Goal: Information Seeking & Learning: Learn about a topic

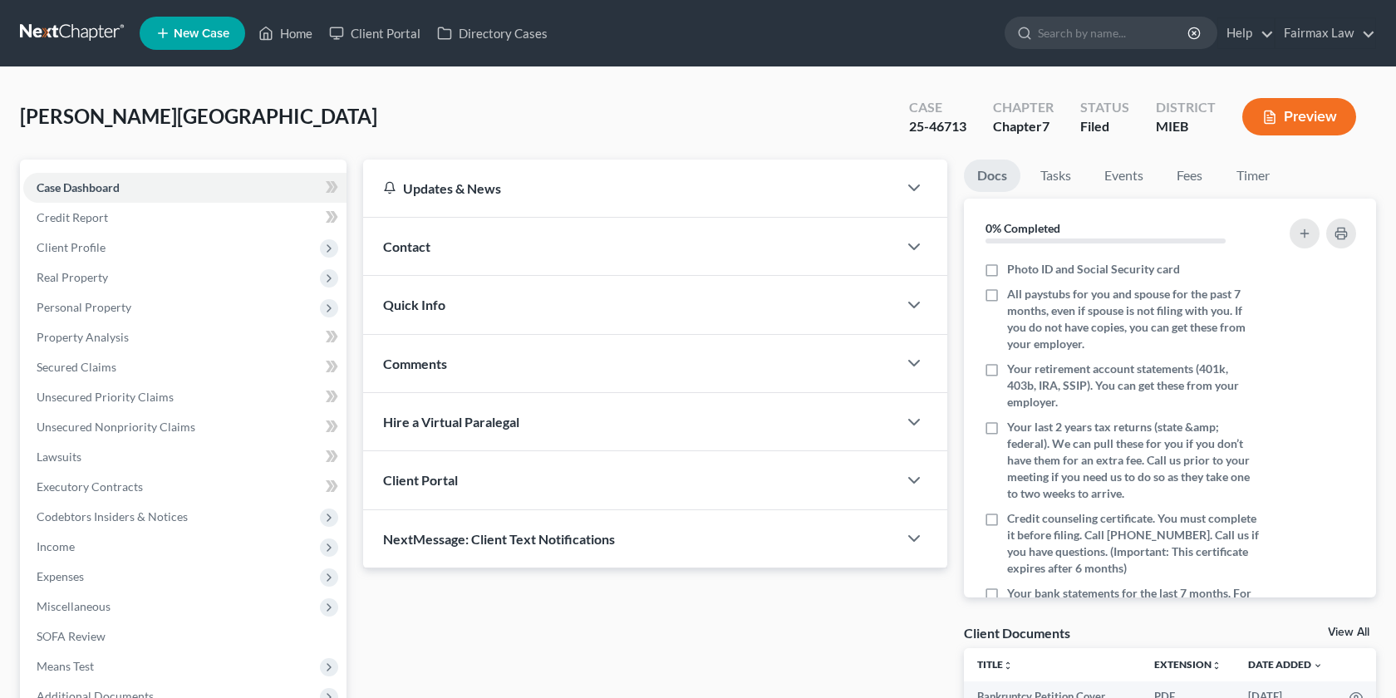
scroll to position [190, 0]
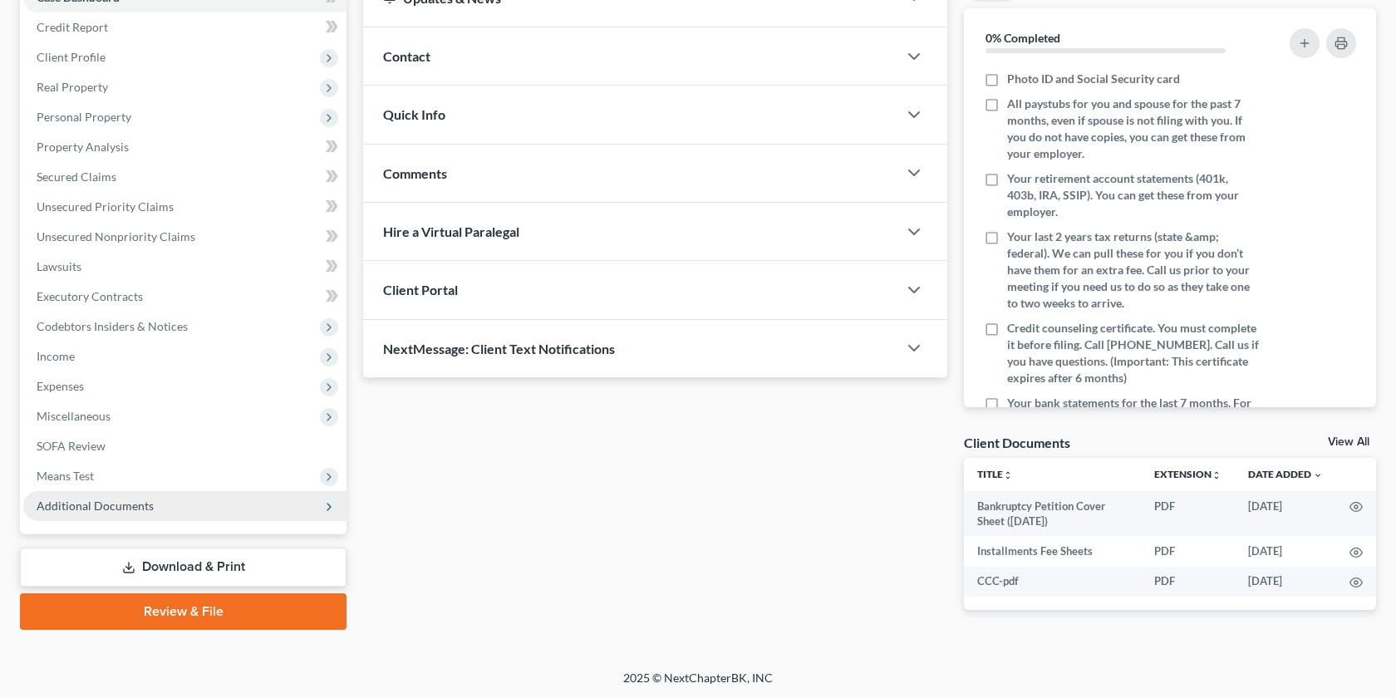
click at [224, 519] on span "Additional Documents" at bounding box center [184, 506] width 323 height 30
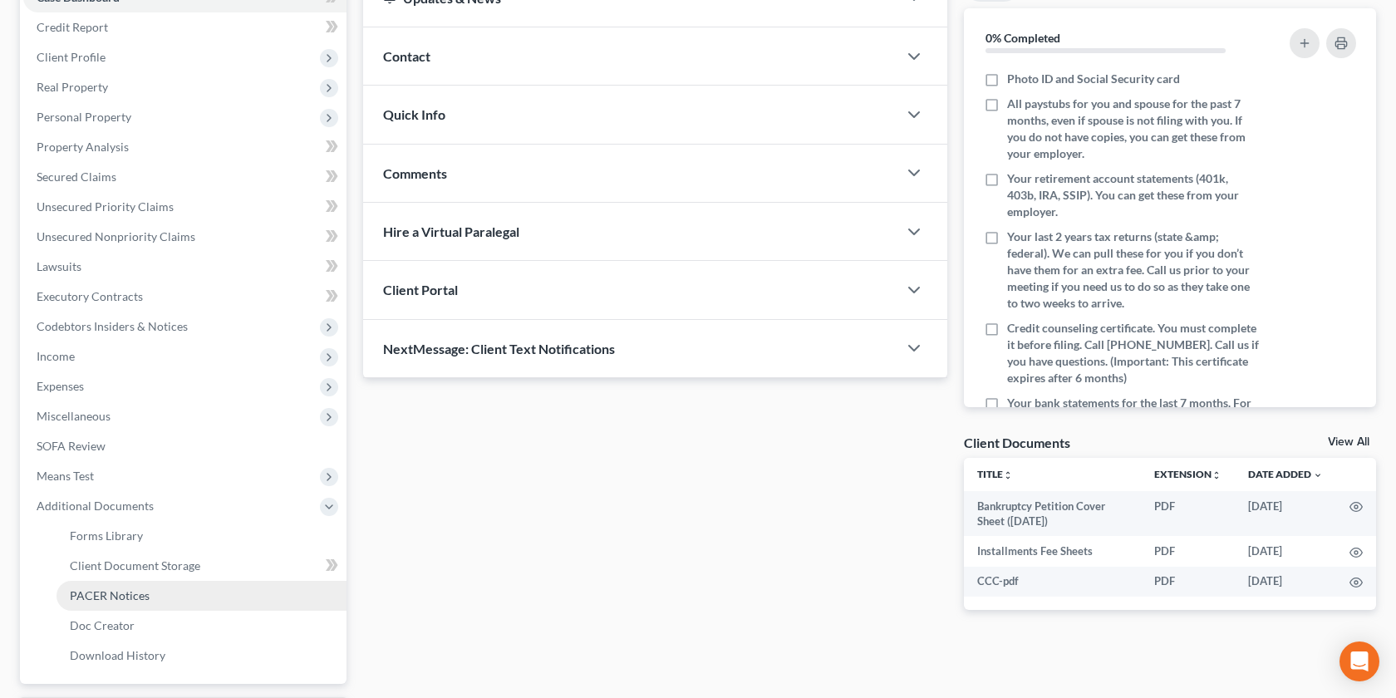
click at [150, 593] on link "PACER Notices" at bounding box center [202, 596] width 290 height 30
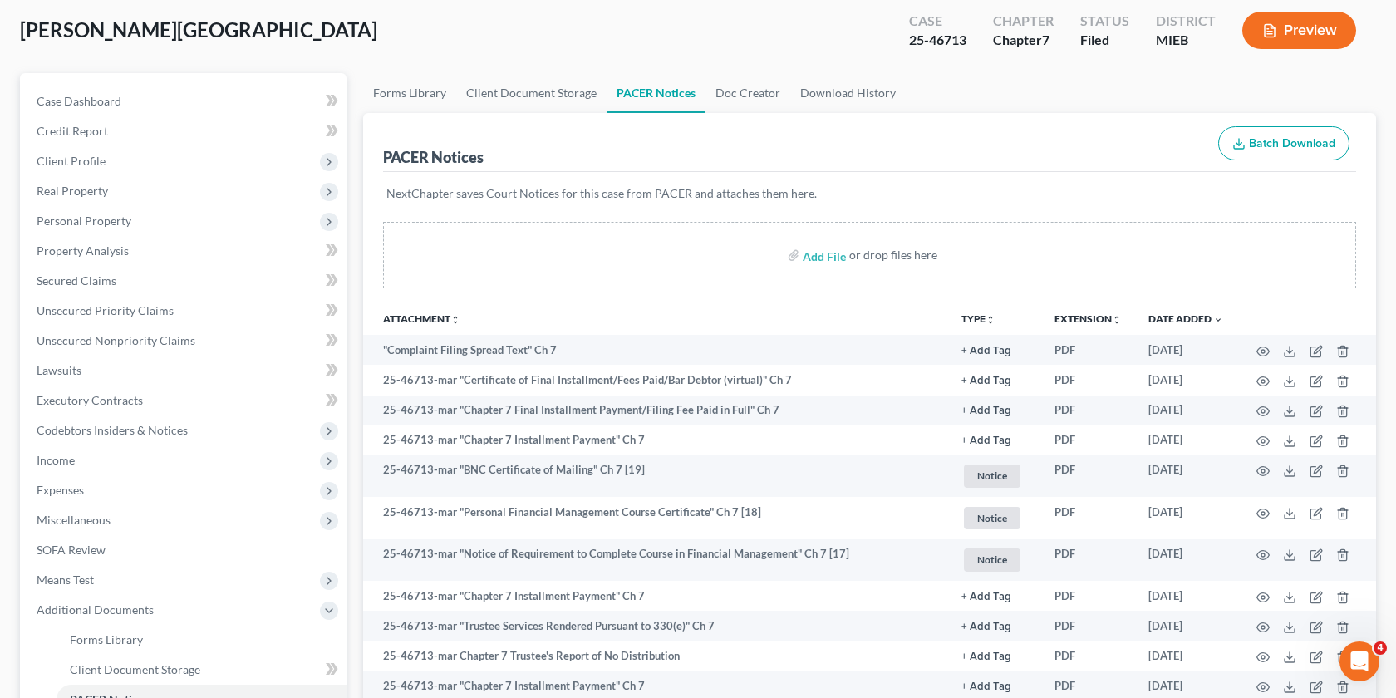
scroll to position [85, 0]
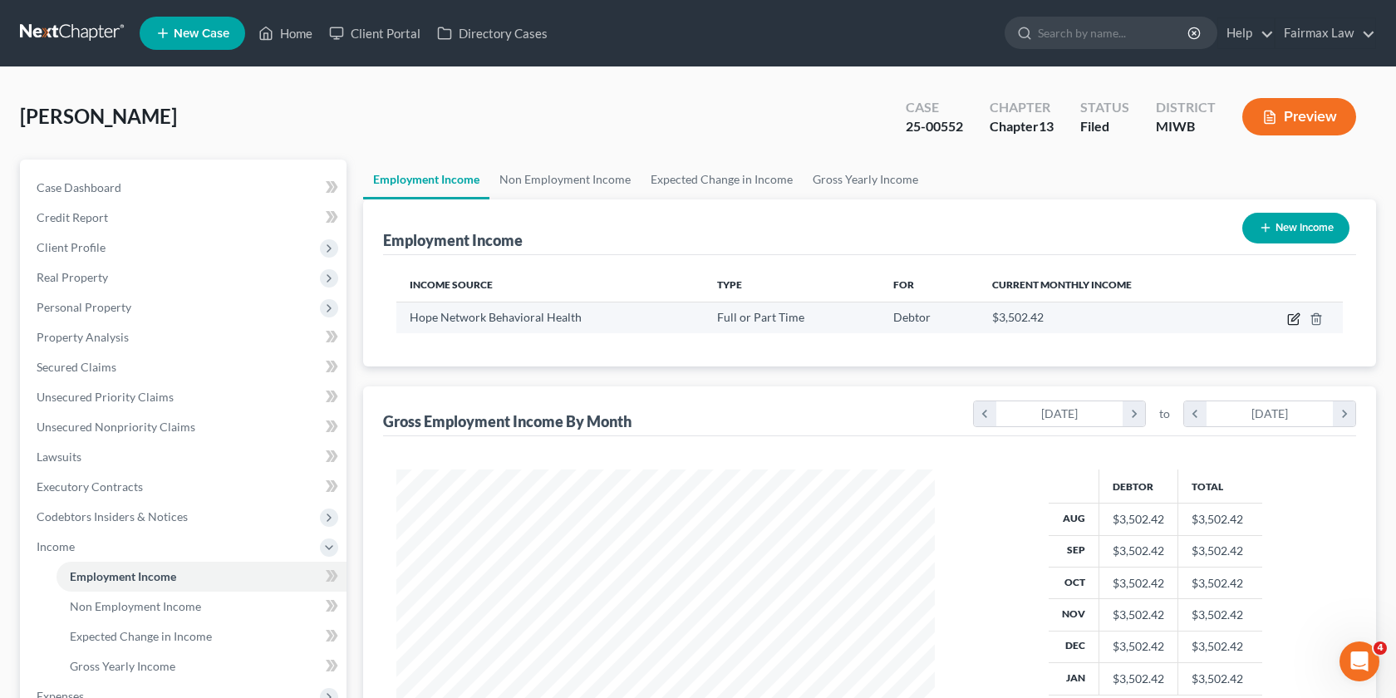
click at [1295, 319] on icon "button" at bounding box center [1295, 316] width 7 height 7
select select "0"
select select "23"
select select "2"
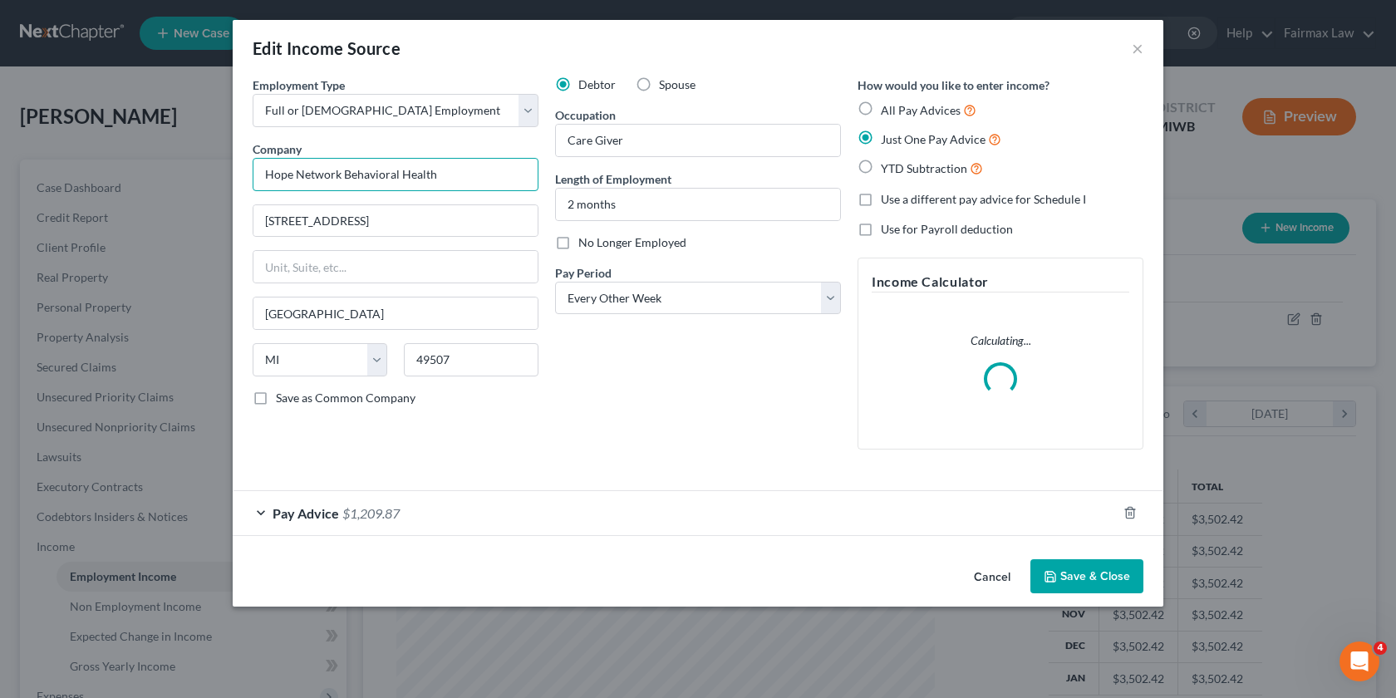
drag, startPoint x: 460, startPoint y: 181, endPoint x: 198, endPoint y: 175, distance: 261.9
click at [198, 175] on div "Edit Income Source × Employment Type * Select Full or Part Time Employment Self…" at bounding box center [698, 349] width 1396 height 698
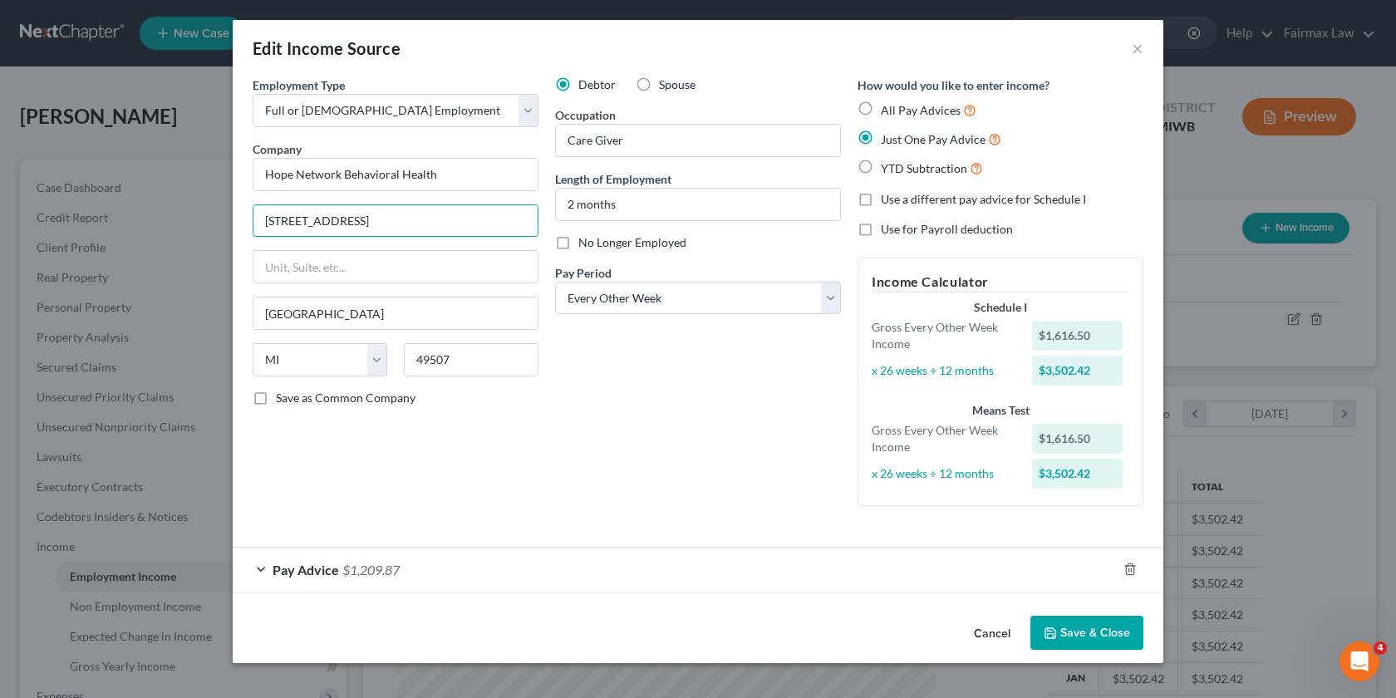
drag, startPoint x: 422, startPoint y: 229, endPoint x: 196, endPoint y: 229, distance: 226.1
click at [196, 229] on div "Edit Income Source × Employment Type * Select Full or Part Time Employment Self…" at bounding box center [698, 349] width 1396 height 698
click at [459, 357] on input "49507" at bounding box center [471, 359] width 135 height 33
type input "49546"
click at [1120, 628] on button "Save & Close" at bounding box center [1087, 633] width 113 height 35
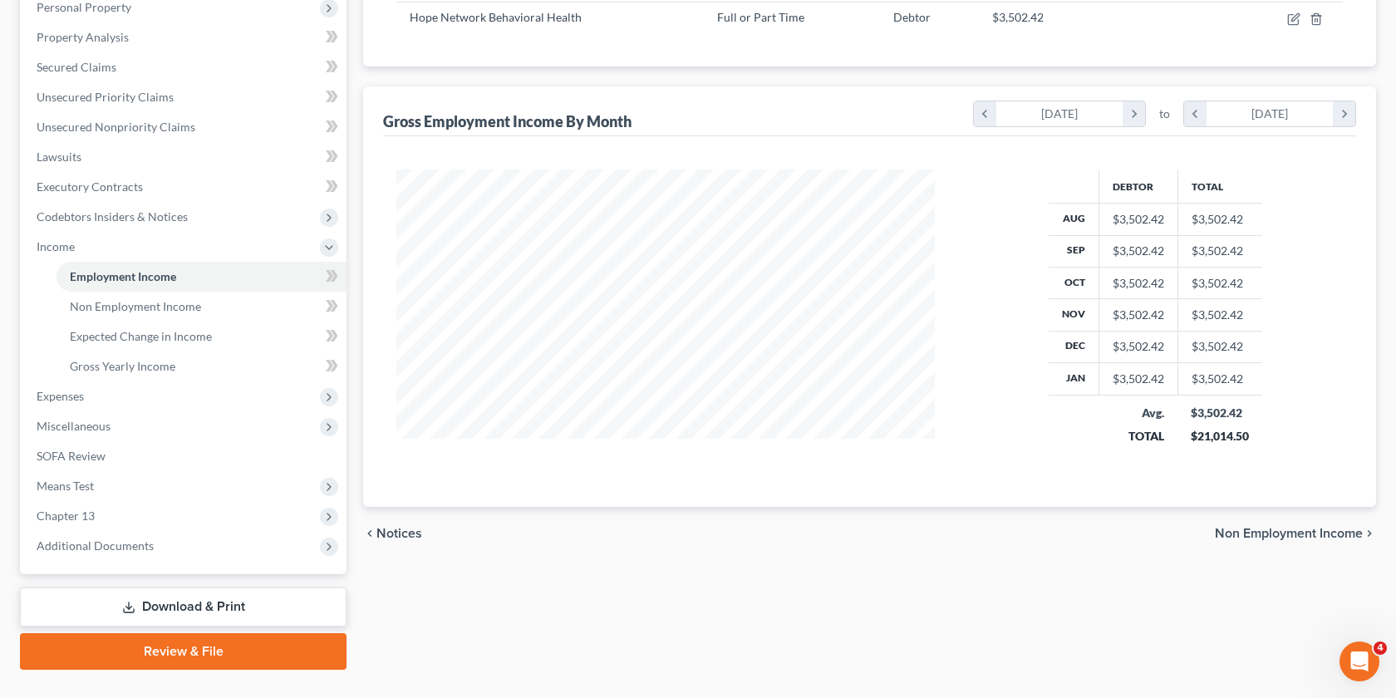
scroll to position [333, 0]
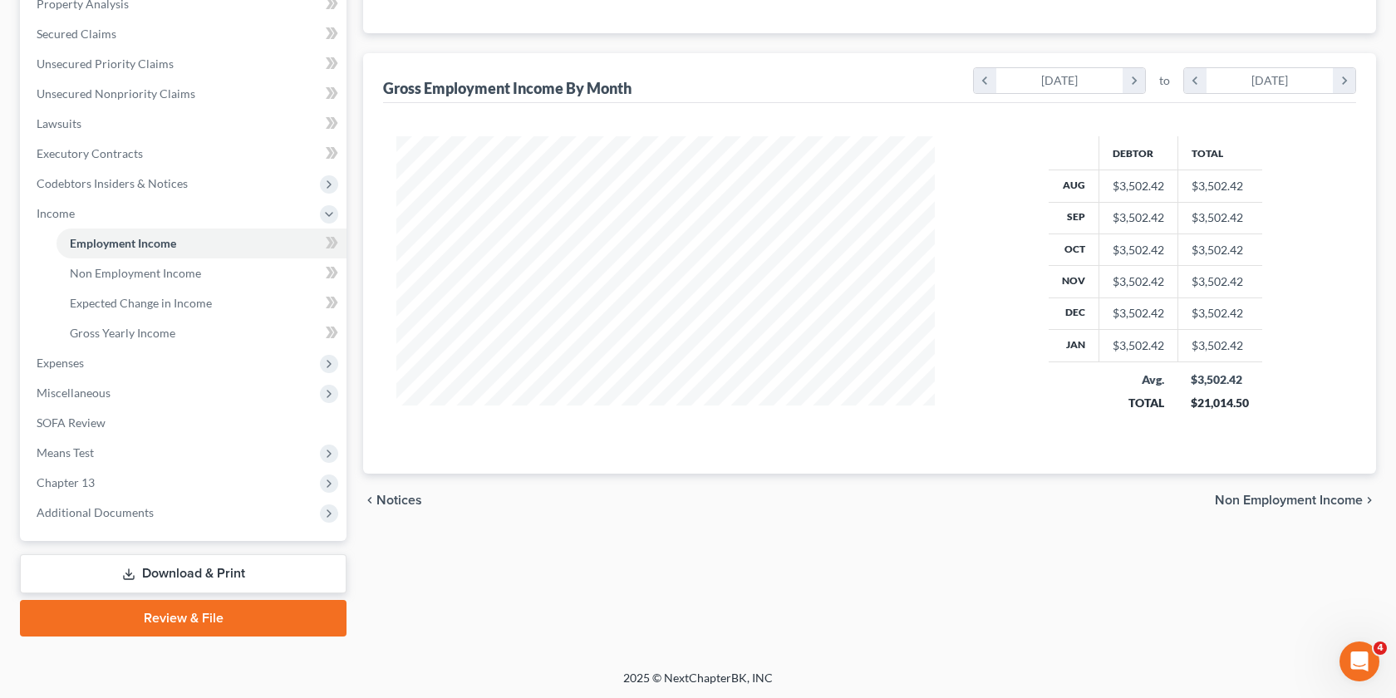
click at [209, 527] on div "Case Dashboard Payments Invoices Payments Payments Credit Report Client Profile…" at bounding box center [183, 183] width 327 height 715
click at [182, 514] on span "Additional Documents" at bounding box center [184, 513] width 323 height 30
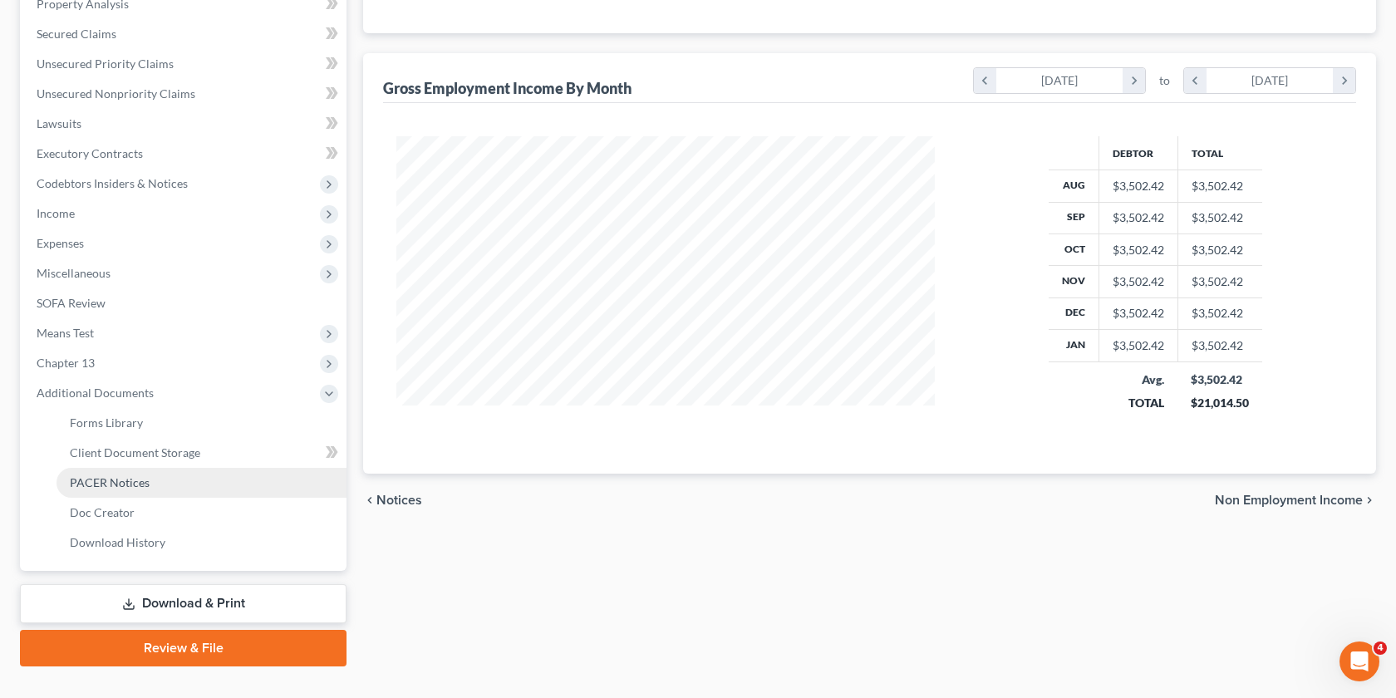
click at [140, 486] on span "PACER Notices" at bounding box center [110, 482] width 80 height 14
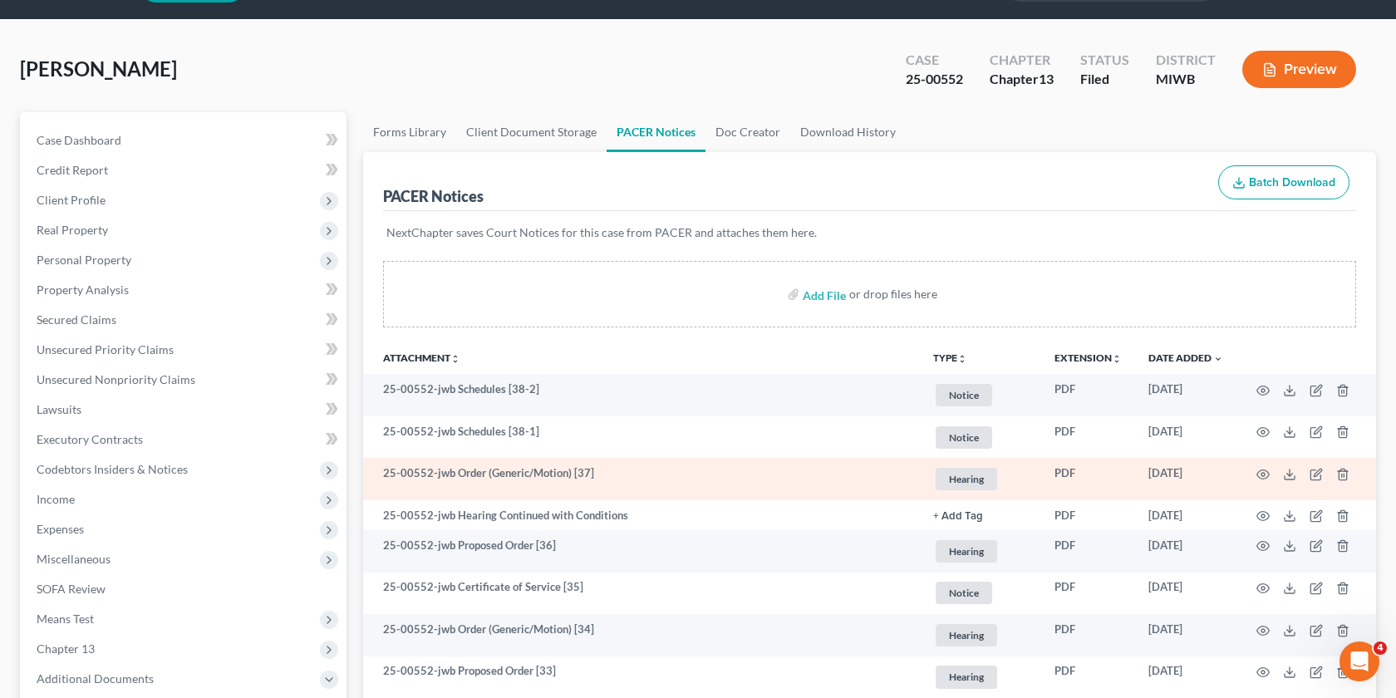
scroll to position [76, 0]
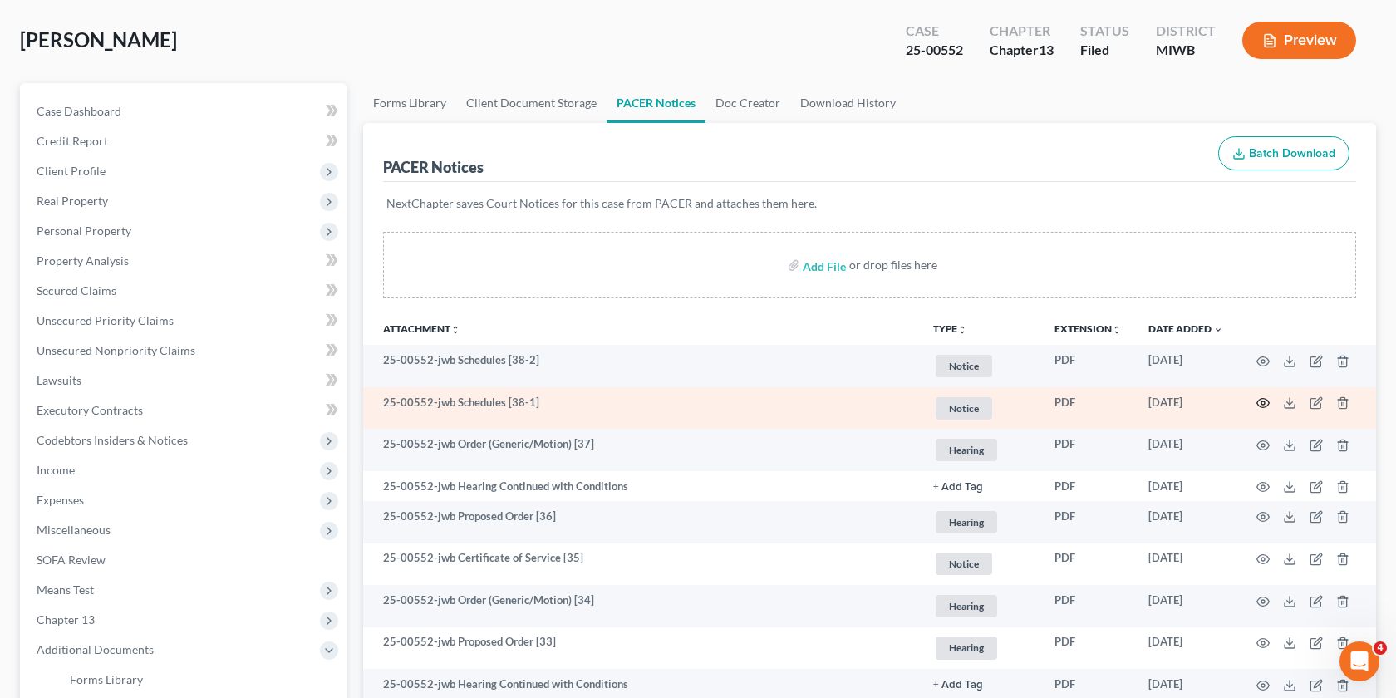
click at [1264, 401] on icon "button" at bounding box center [1263, 402] width 13 height 13
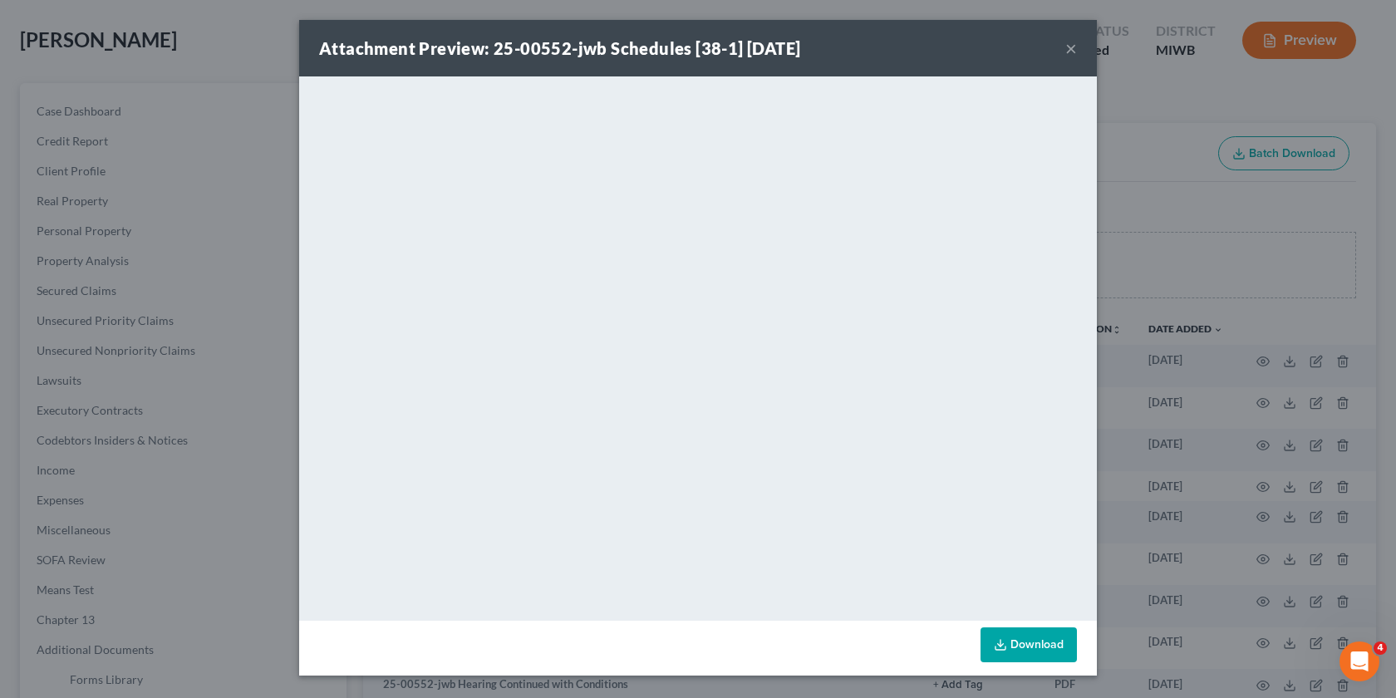
click at [1238, 206] on div "Attachment Preview: 25-00552-jwb Schedules [38-1] 10/07/2025 × <object ng-attr-…" at bounding box center [698, 349] width 1396 height 698
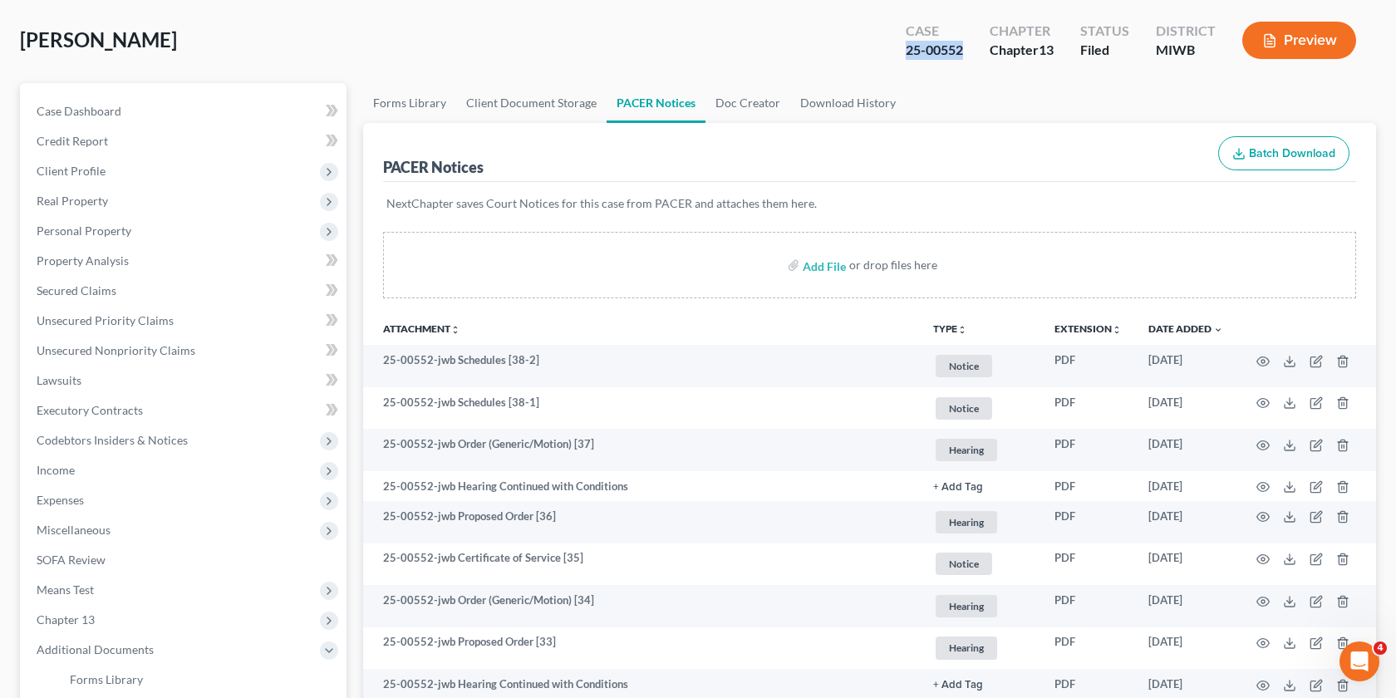
drag, startPoint x: 964, startPoint y: 48, endPoint x: 876, endPoint y: 47, distance: 88.1
click at [876, 47] on div "Brown, Vincent Upgraded Case 25-00552 Chapter Chapter 13 Status Filed District …" at bounding box center [698, 47] width 1356 height 72
copy div "25-00552"
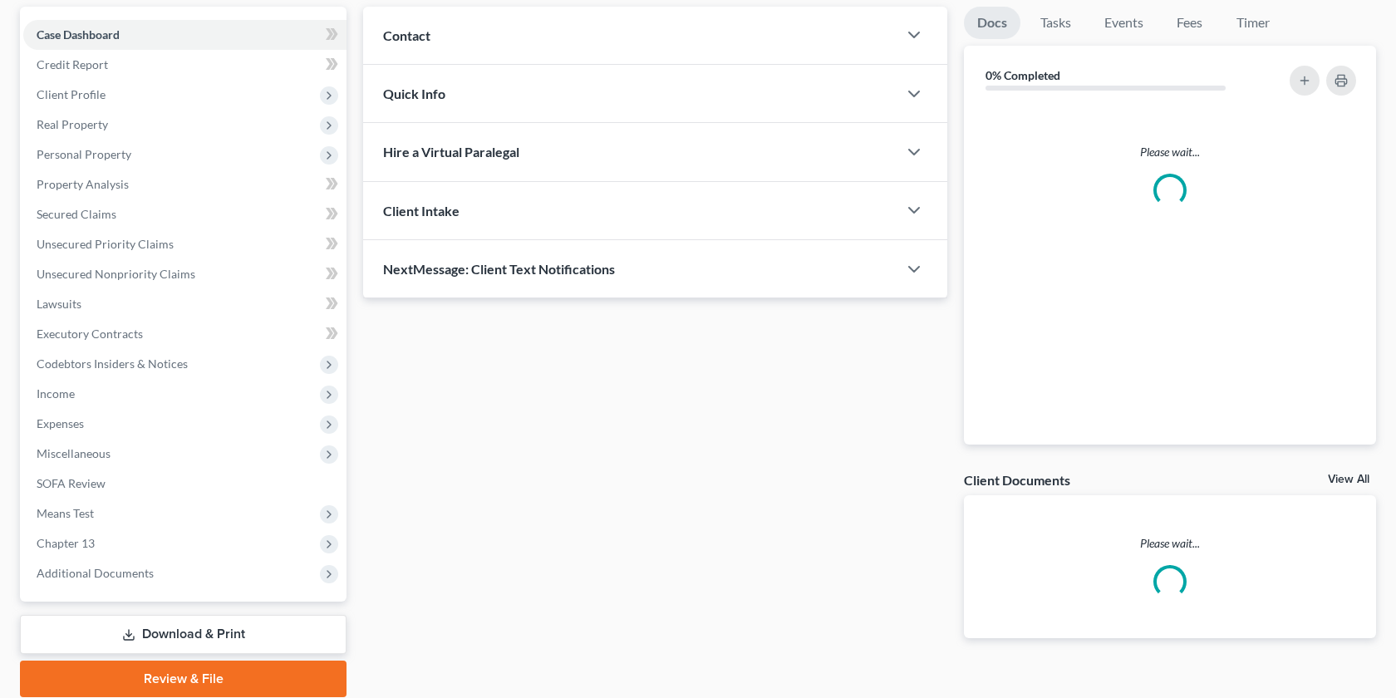
scroll to position [214, 0]
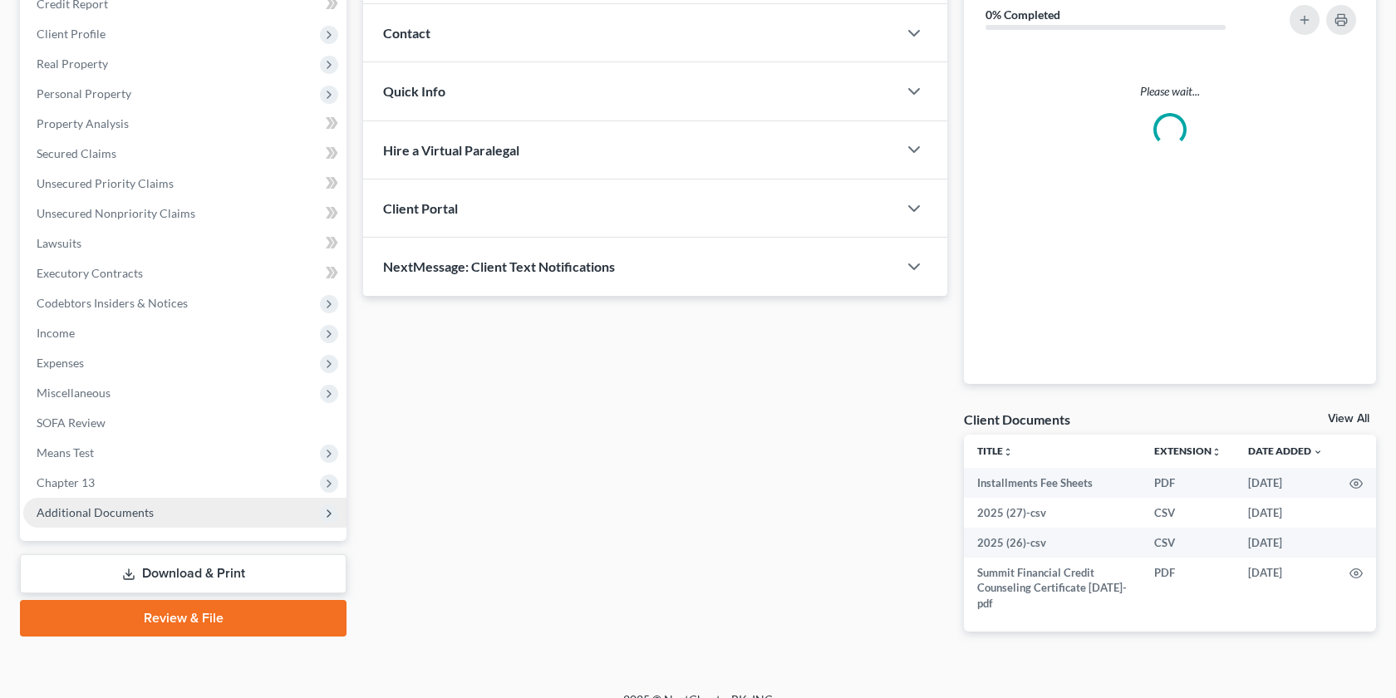
click at [154, 512] on span "Additional Documents" at bounding box center [184, 513] width 323 height 30
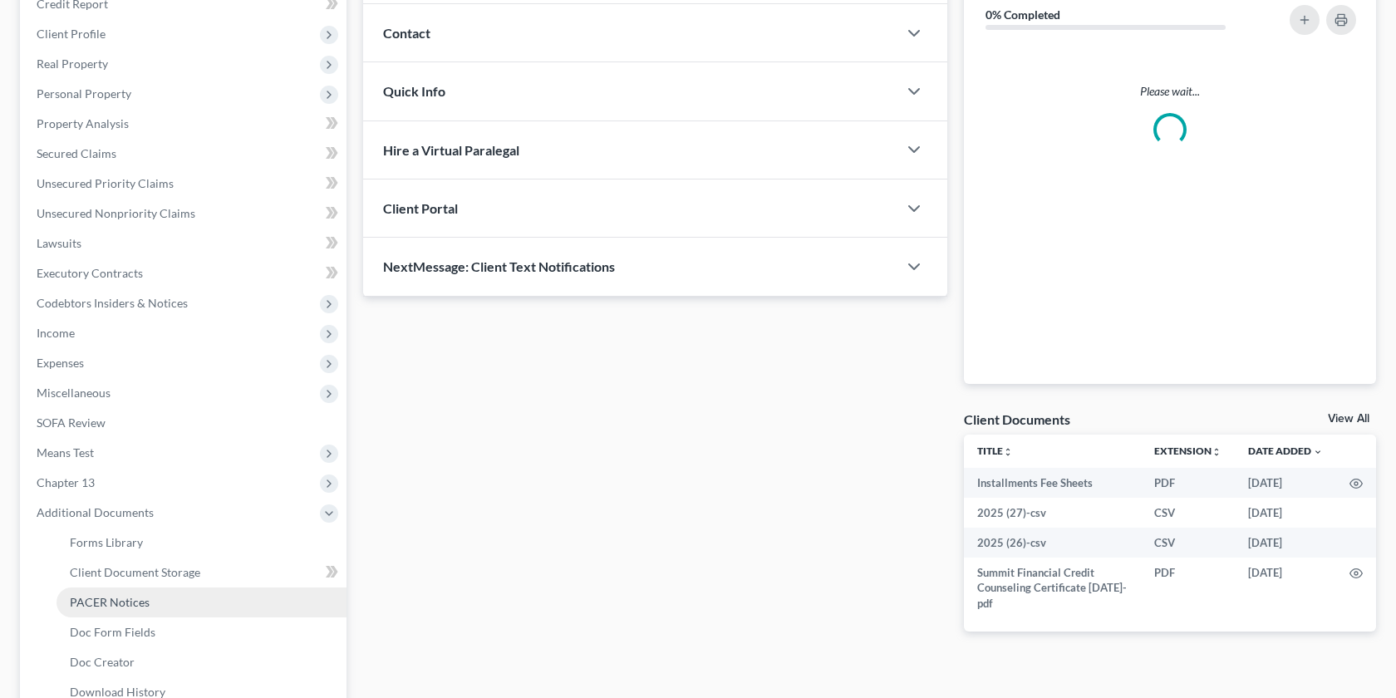
click at [126, 593] on link "PACER Notices" at bounding box center [202, 603] width 290 height 30
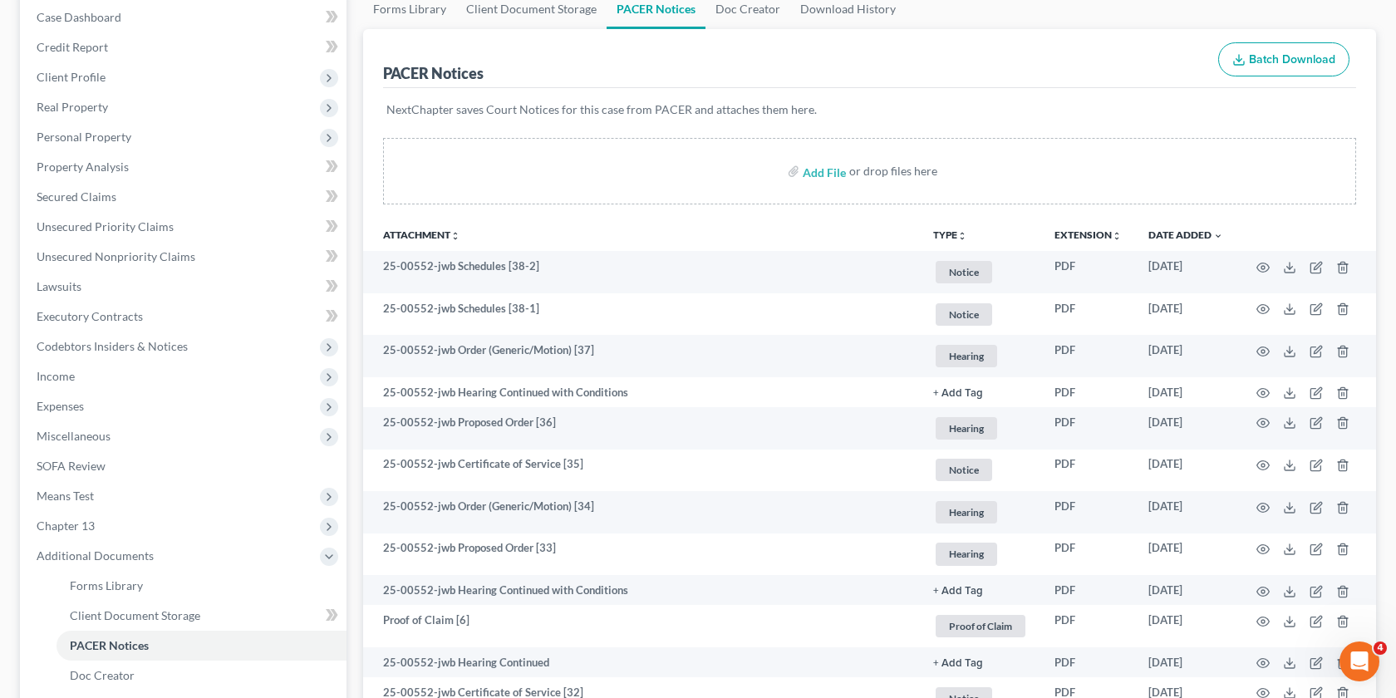
scroll to position [891, 0]
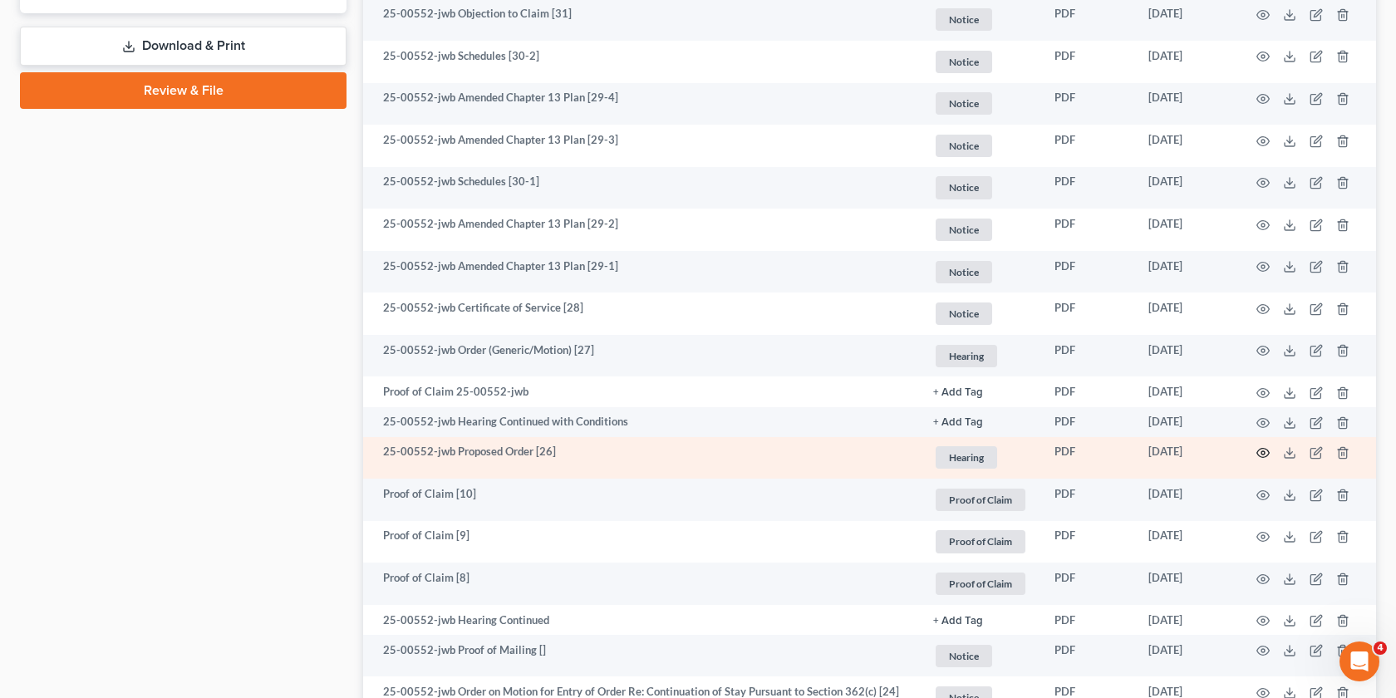
click at [1264, 451] on circle "button" at bounding box center [1263, 452] width 3 height 3
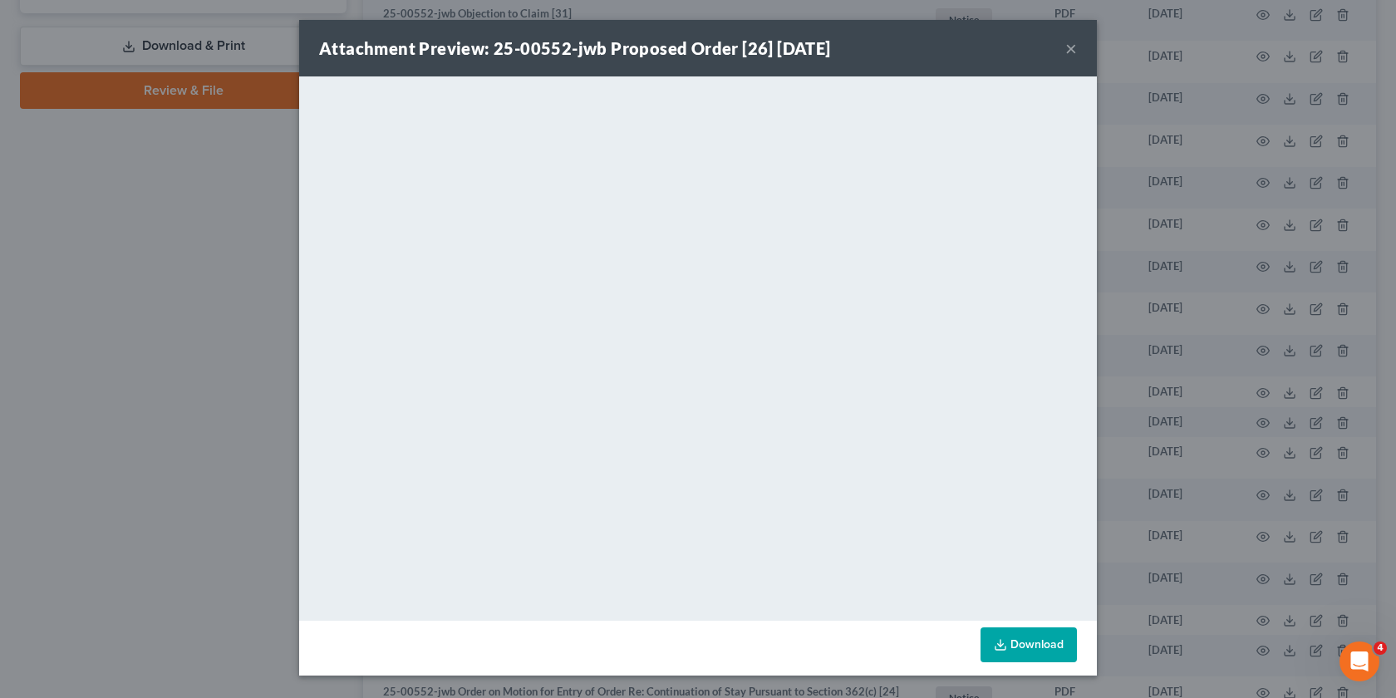
click at [1272, 502] on div "Attachment Preview: 25-00552-jwb Proposed Order [26] 05/30/2025 × <object ng-at…" at bounding box center [698, 349] width 1396 height 698
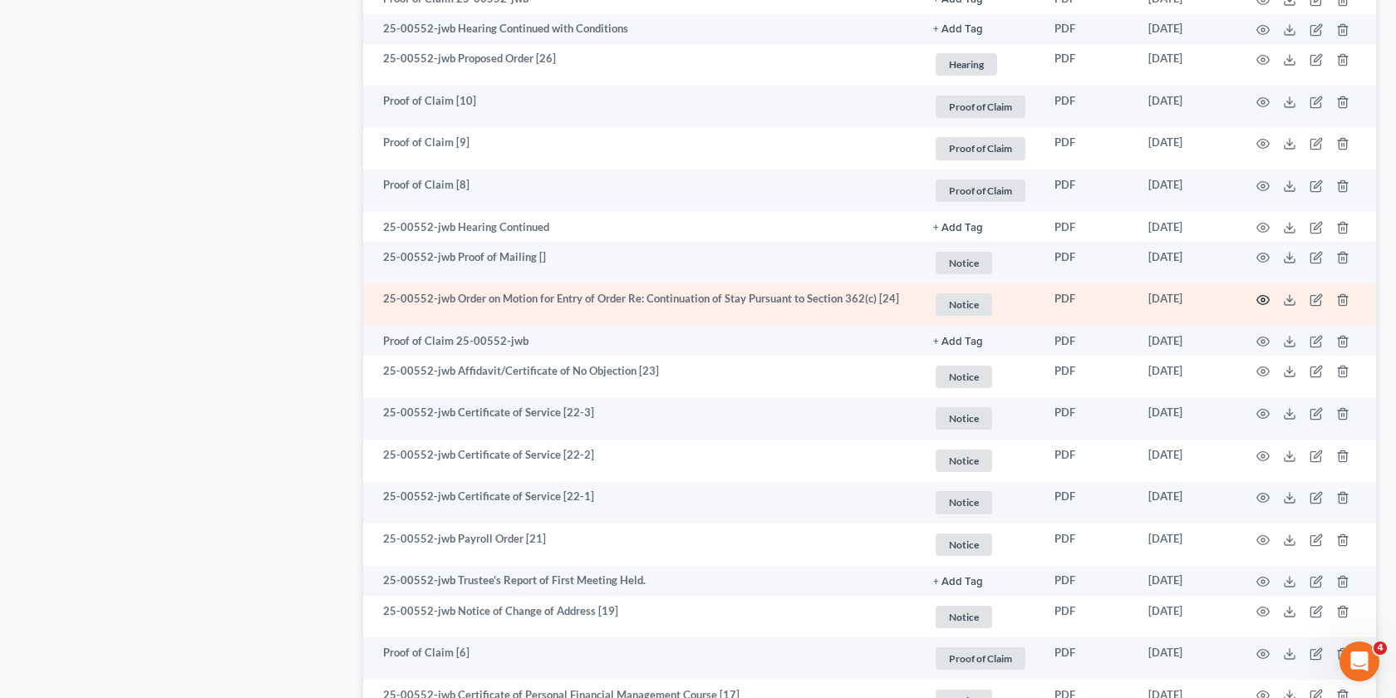
scroll to position [1283, 0]
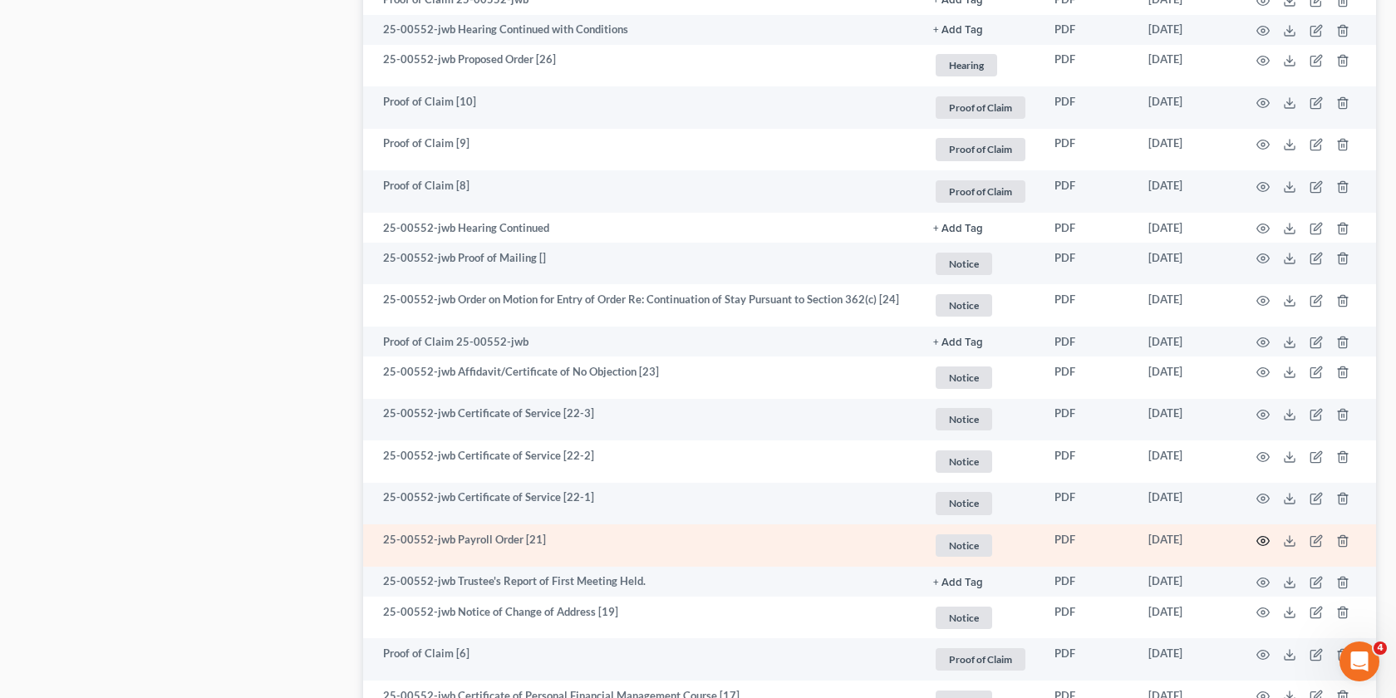
click at [1257, 540] on icon "button" at bounding box center [1263, 540] width 13 height 13
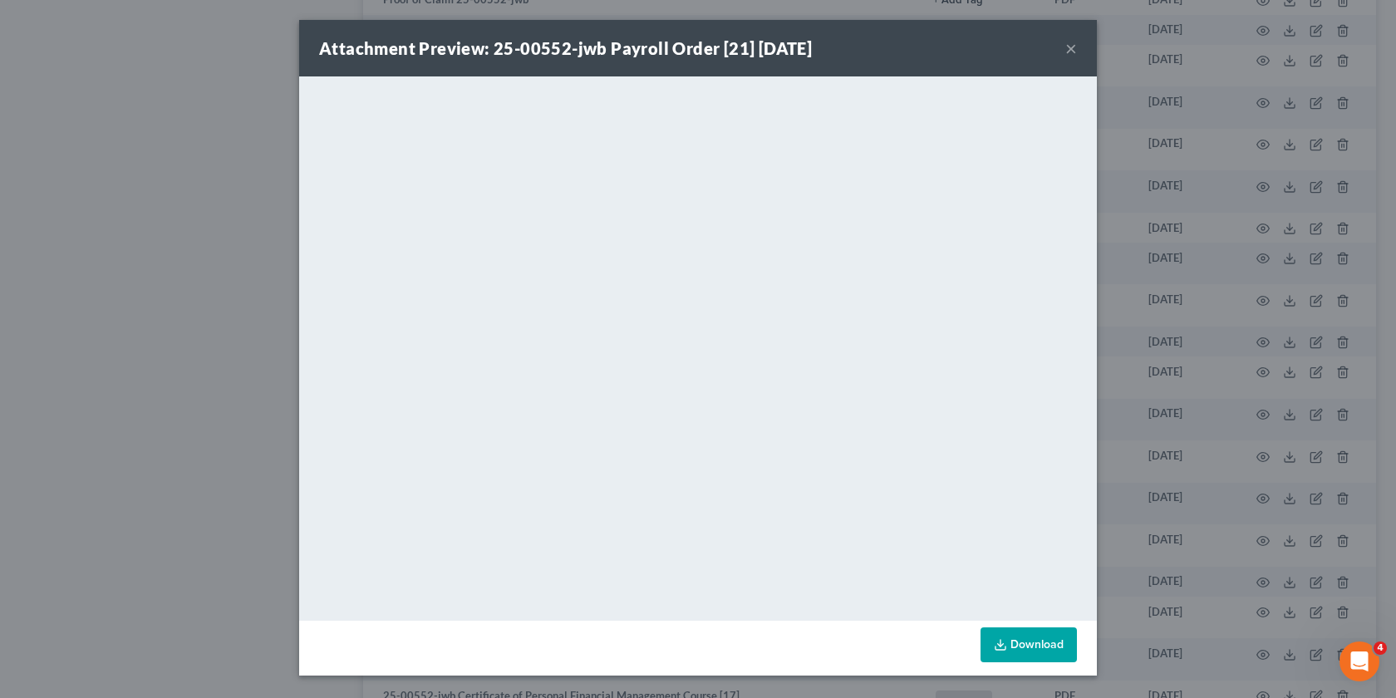
click at [1159, 278] on div "Attachment Preview: 25-00552-jwb Payroll Order [21] 03/27/2025 × <object ng-att…" at bounding box center [698, 349] width 1396 height 698
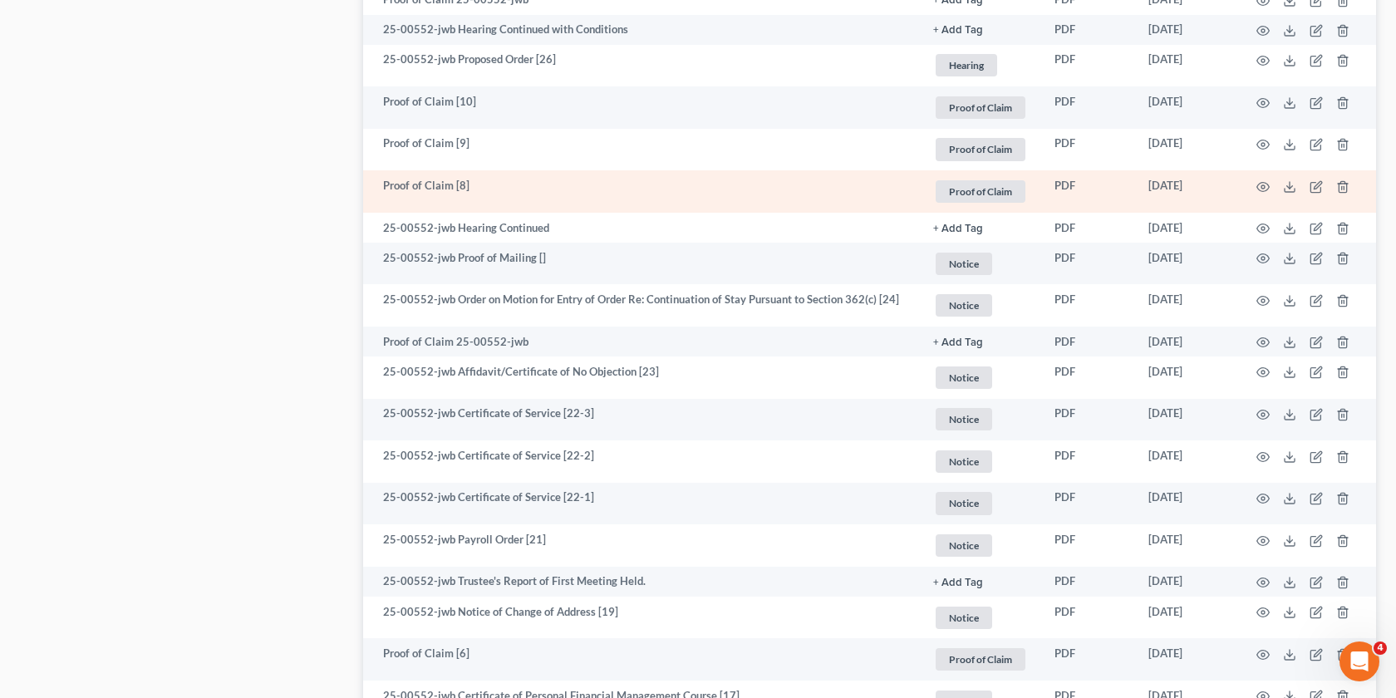
scroll to position [0, 0]
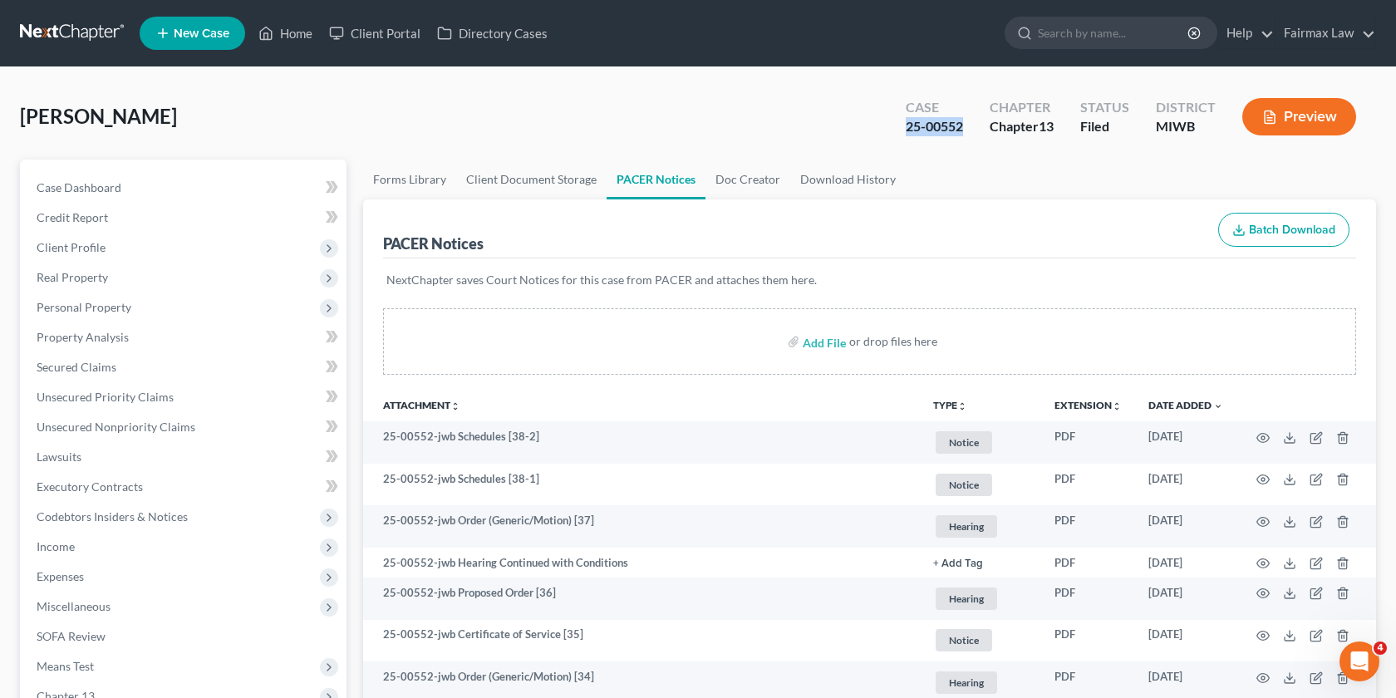
drag, startPoint x: 967, startPoint y: 127, endPoint x: 899, endPoint y: 127, distance: 68.2
click at [899, 127] on div "Case 25-00552" at bounding box center [935, 118] width 84 height 49
drag, startPoint x: 970, startPoint y: 134, endPoint x: 899, endPoint y: 134, distance: 70.6
click at [899, 134] on div "Case 25-00552" at bounding box center [935, 118] width 84 height 49
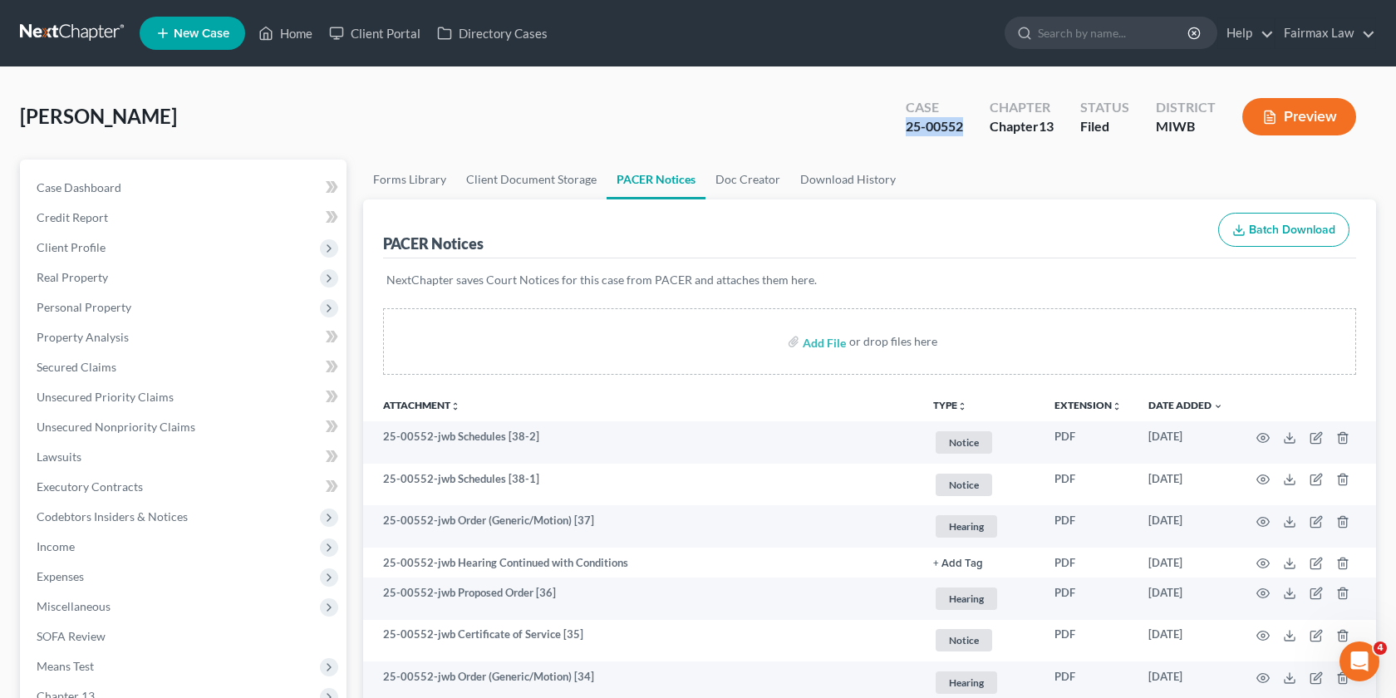
copy div "25-00552"
drag, startPoint x: 78, startPoint y: 122, endPoint x: 0, endPoint y: 122, distance: 78.1
copy span "Brown"
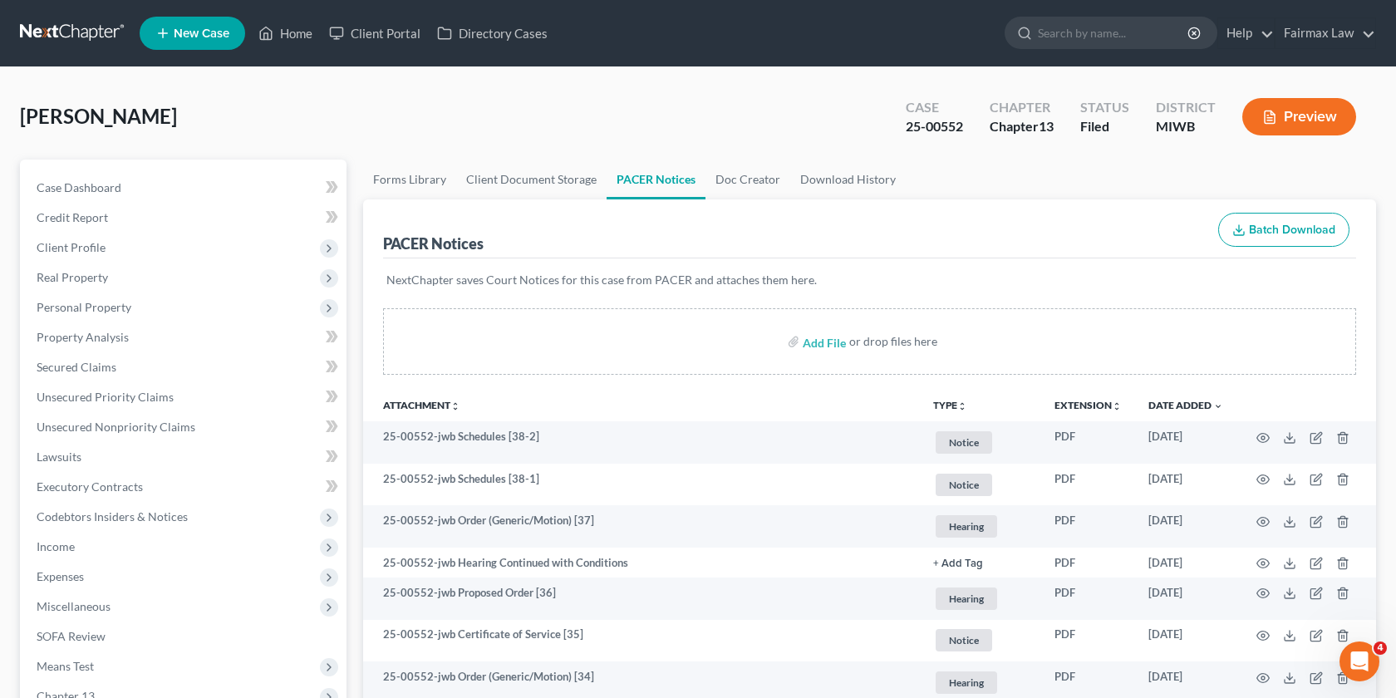
click at [964, 115] on div "Case 25-00552" at bounding box center [935, 118] width 84 height 49
drag, startPoint x: 964, startPoint y: 122, endPoint x: 905, endPoint y: 124, distance: 59.0
click at [905, 124] on div "Case 25-00552" at bounding box center [935, 118] width 84 height 49
copy div "25-00552"
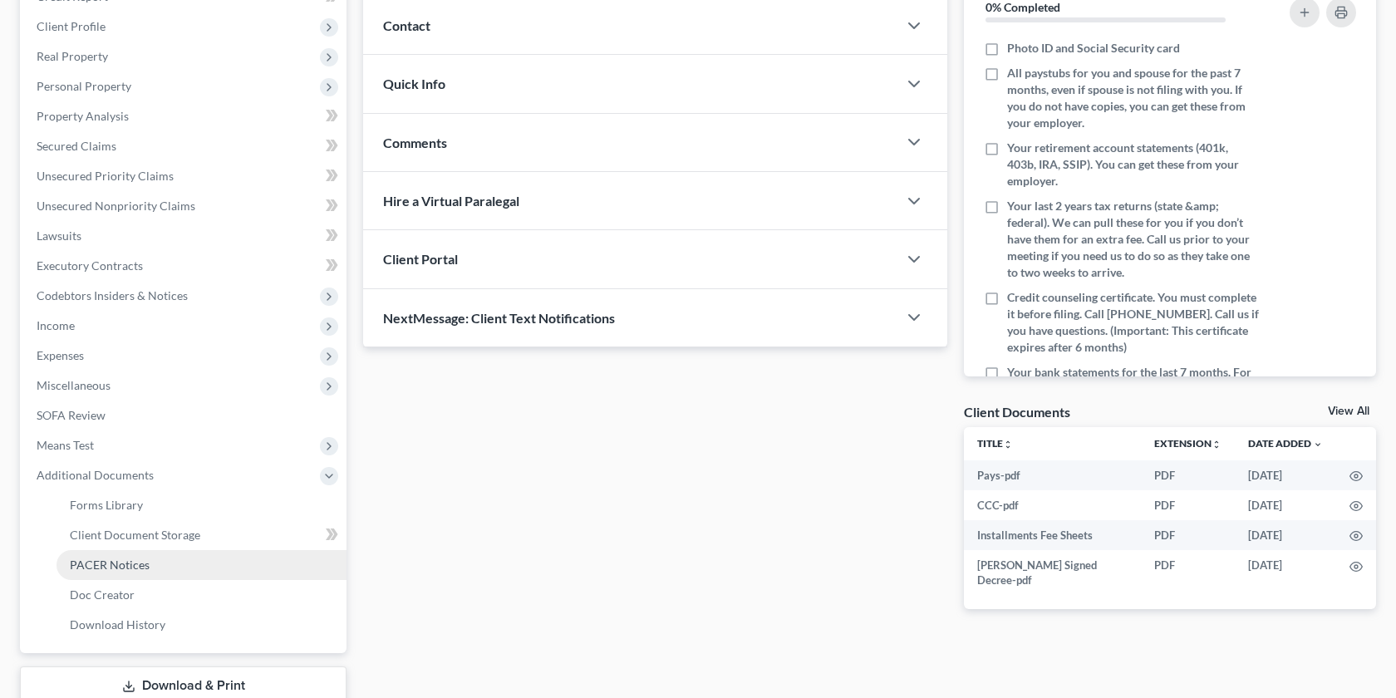
click at [147, 567] on link "PACER Notices" at bounding box center [202, 565] width 290 height 30
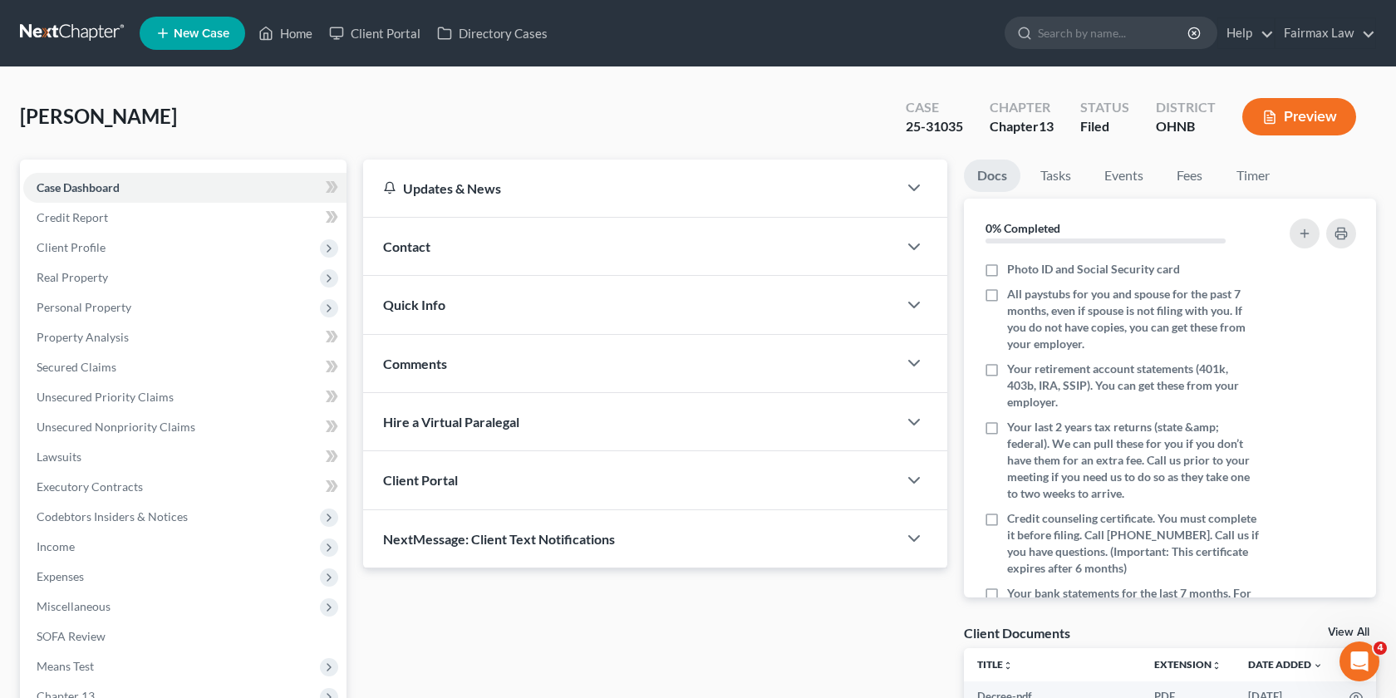
scroll to position [221, 0]
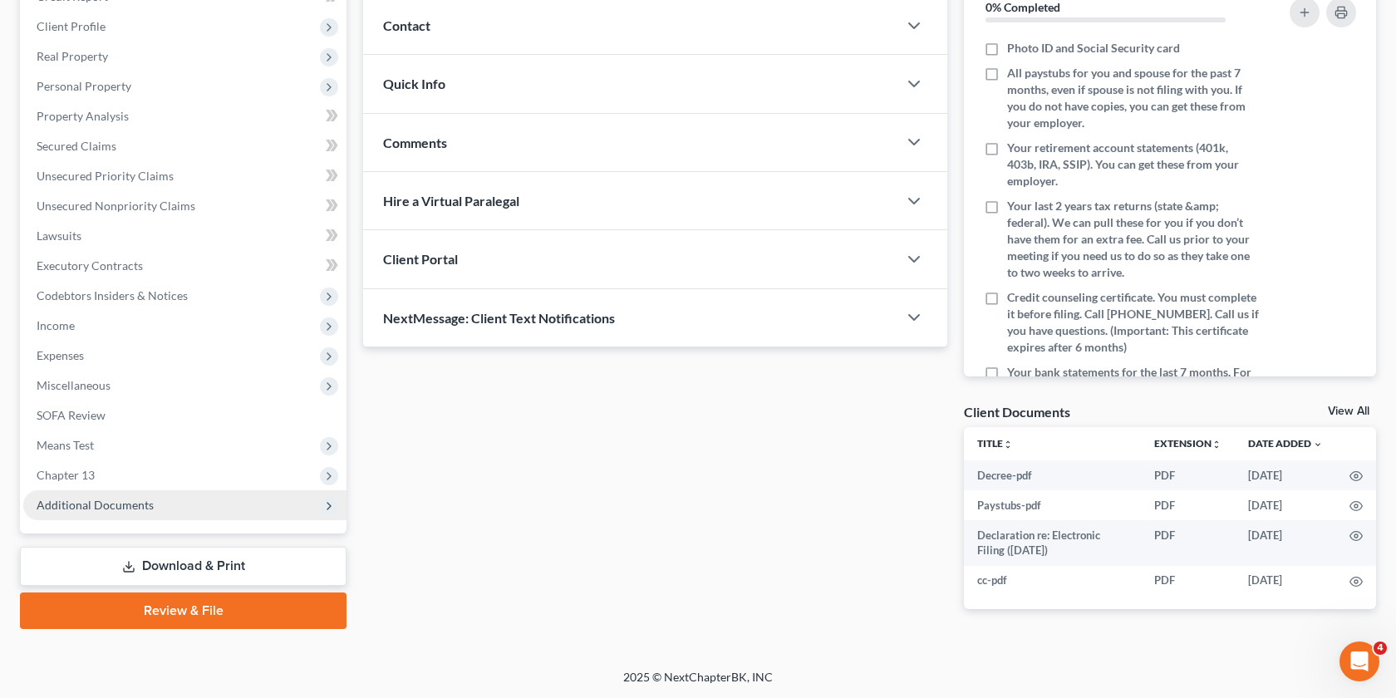
click at [164, 496] on span "Additional Documents" at bounding box center [184, 505] width 323 height 30
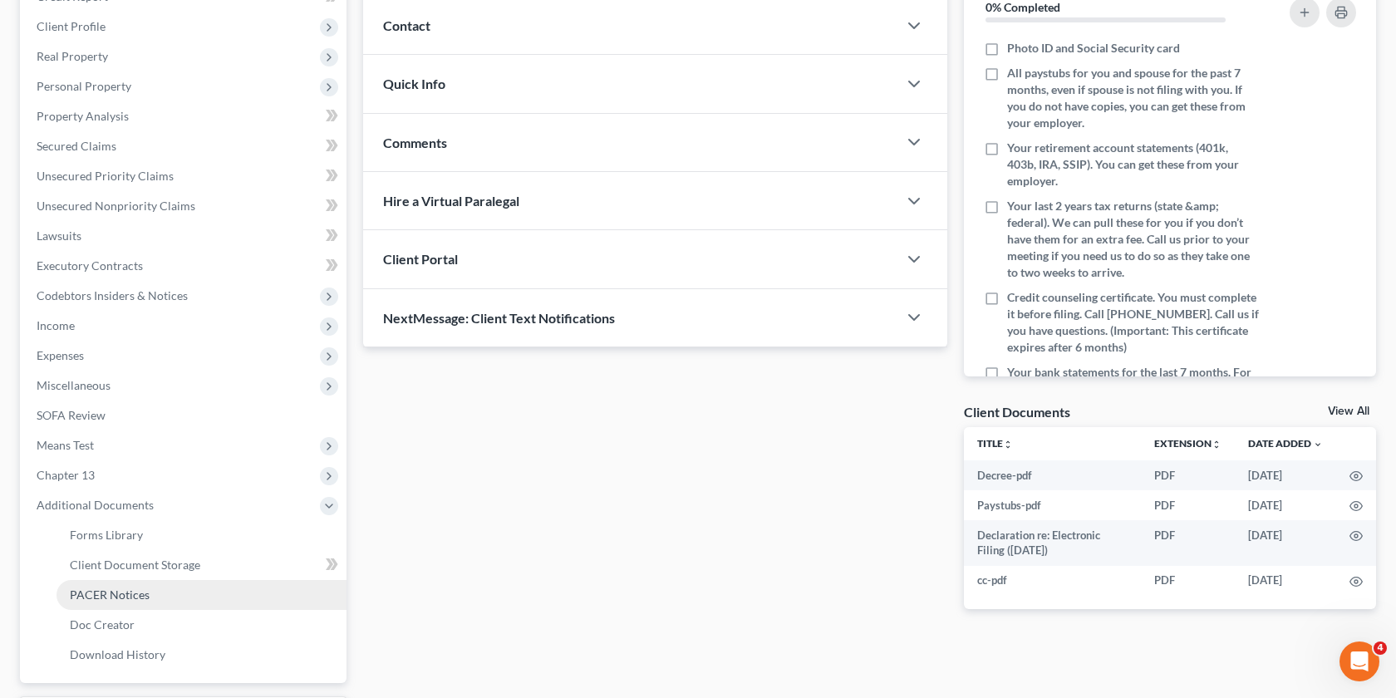
click at [134, 593] on span "PACER Notices" at bounding box center [110, 595] width 80 height 14
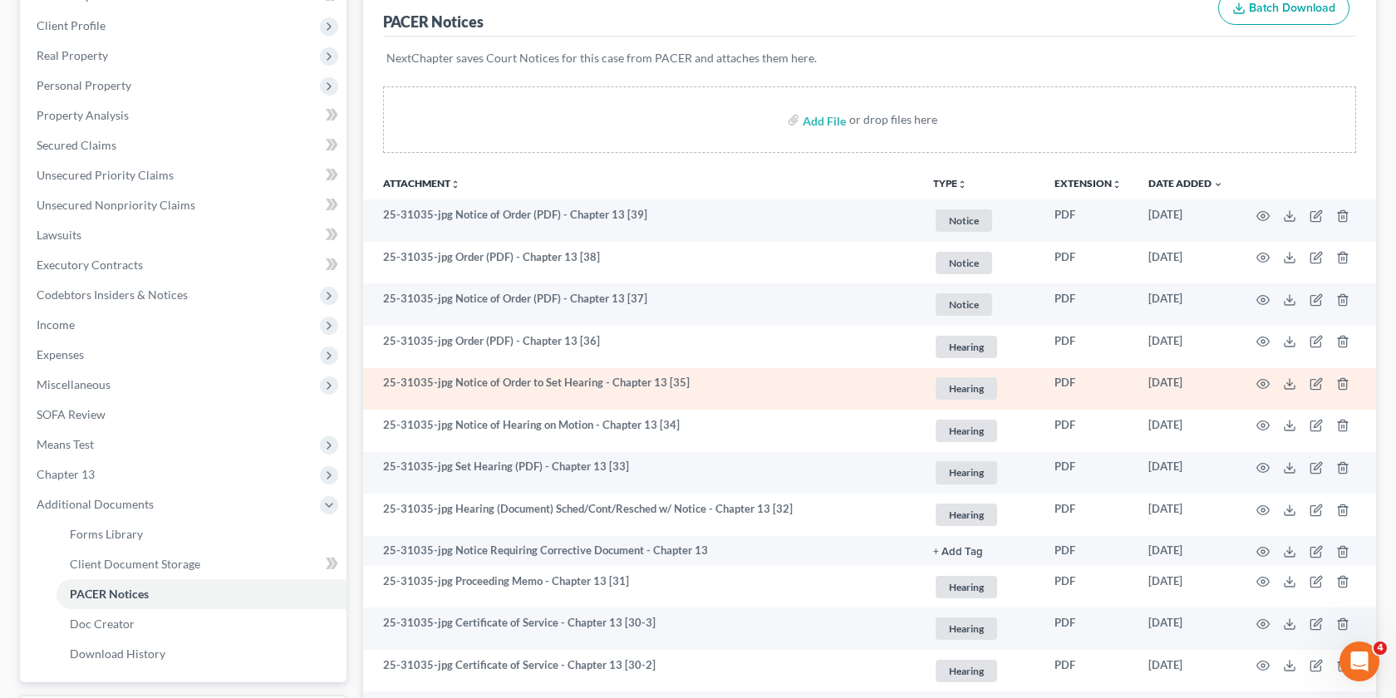
scroll to position [227, 0]
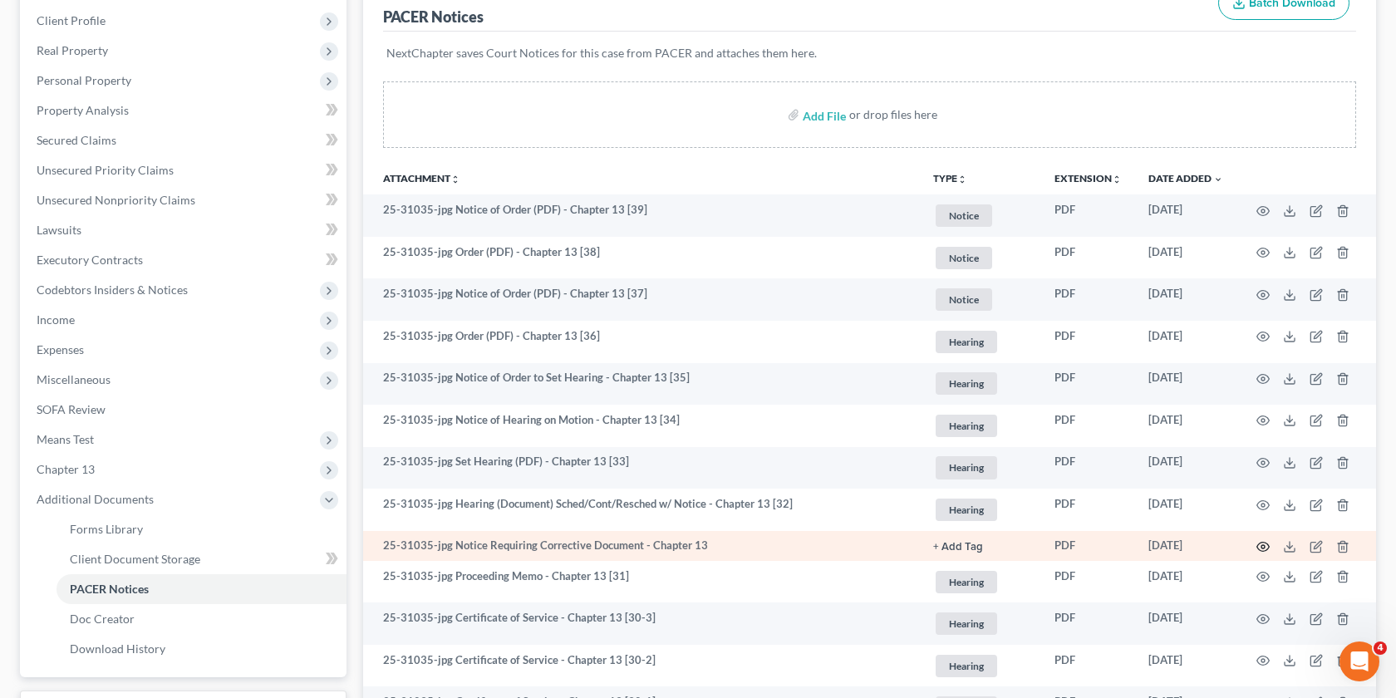
click at [1265, 549] on icon "button" at bounding box center [1263, 546] width 13 height 13
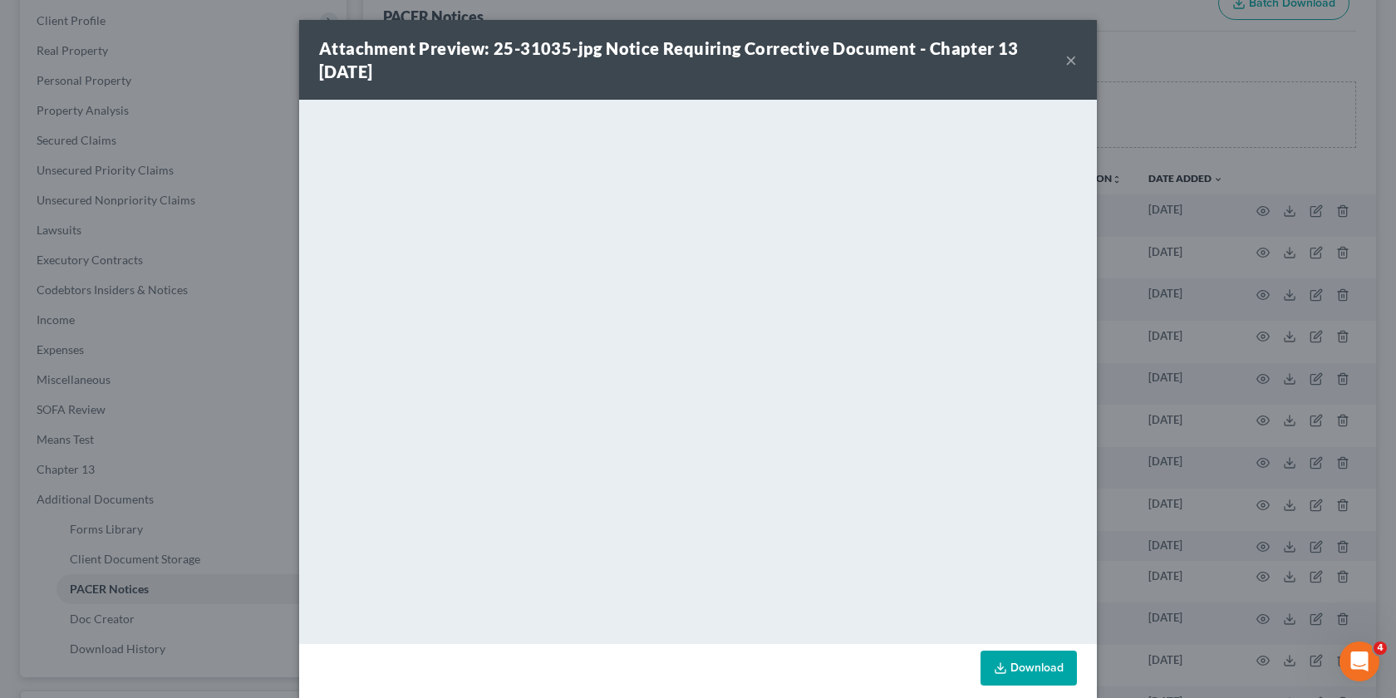
click at [1135, 564] on div "Attachment Preview: 25-31035-jpg Notice Requiring Corrective Document - Chapter…" at bounding box center [698, 349] width 1396 height 698
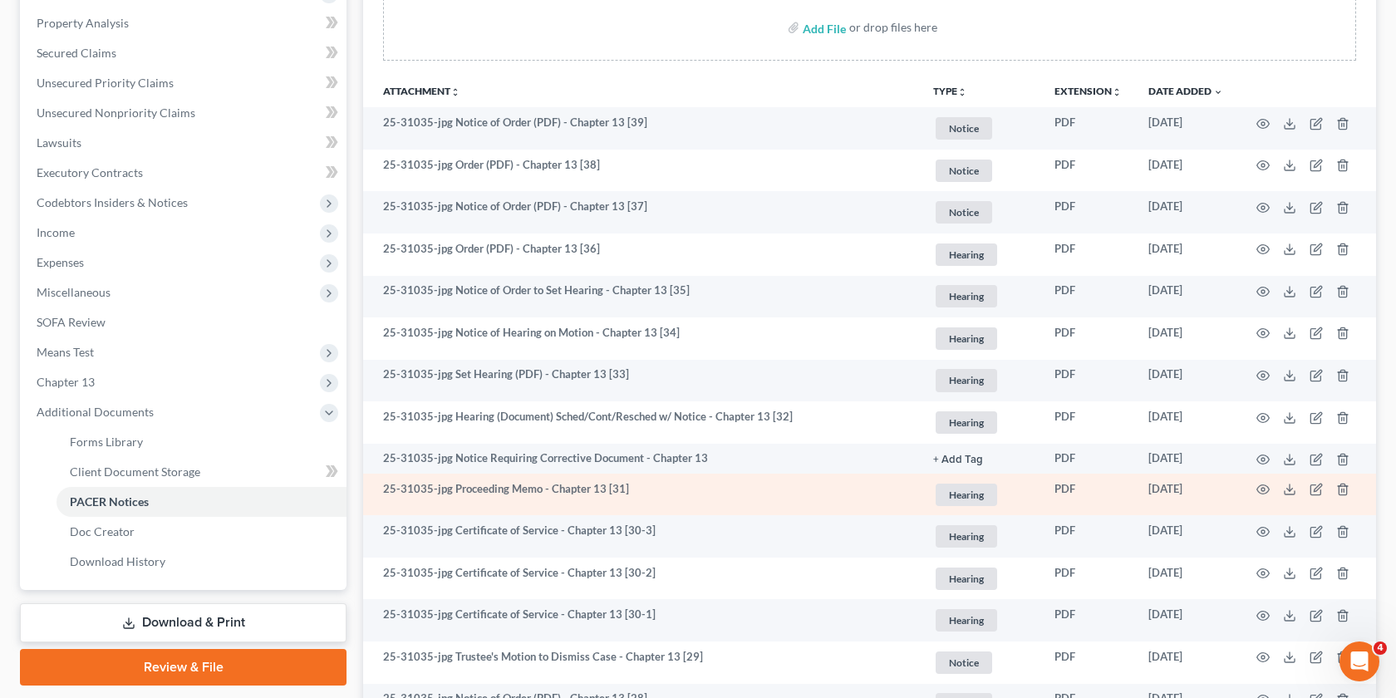
scroll to position [321, 0]
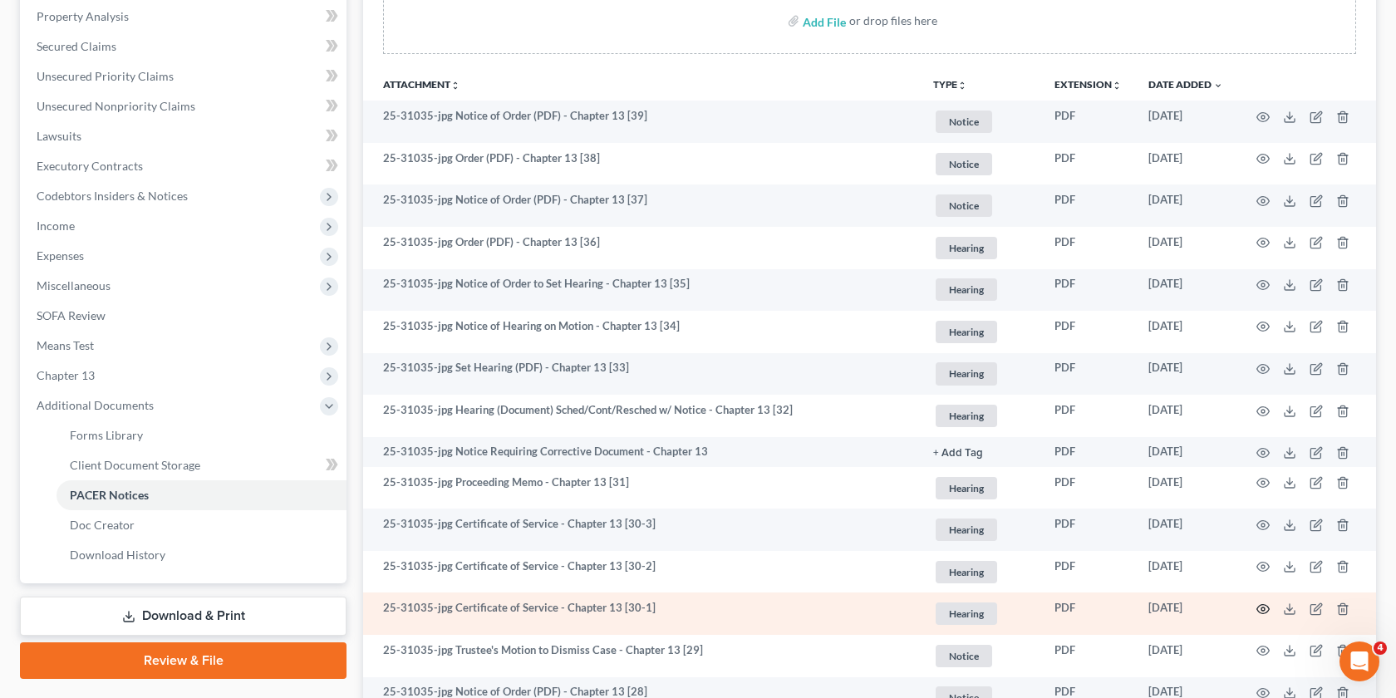
click at [1267, 603] on icon "button" at bounding box center [1263, 609] width 13 height 13
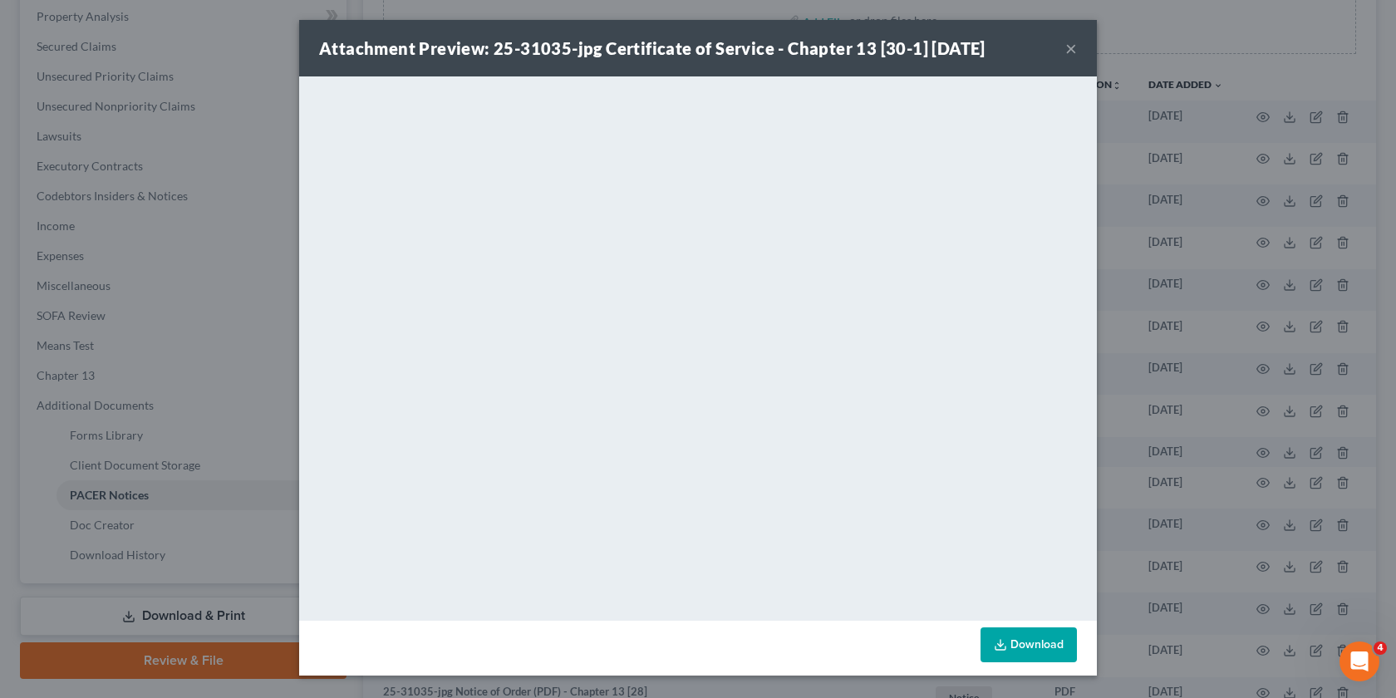
click at [1248, 579] on div "Attachment Preview: 25-31035-jpg Certificate of Service - Chapter 13 [30-1] 08/…" at bounding box center [698, 349] width 1396 height 698
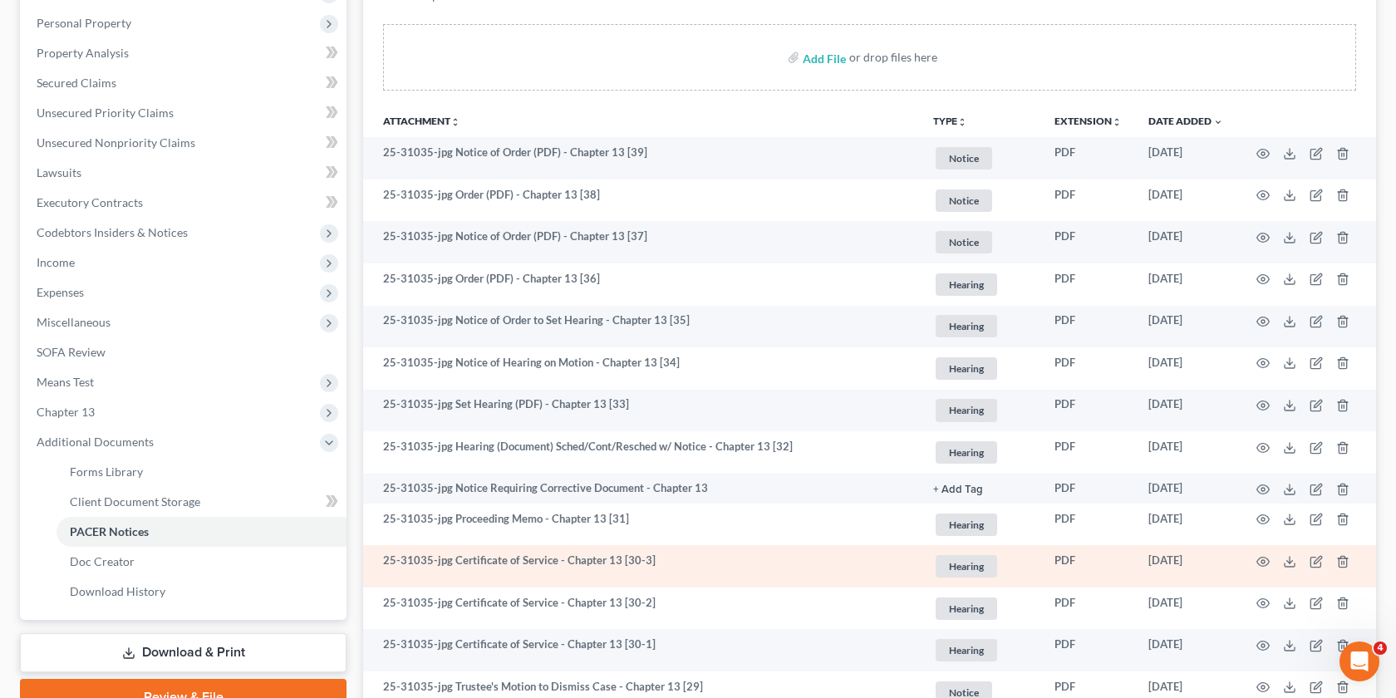
scroll to position [305, 0]
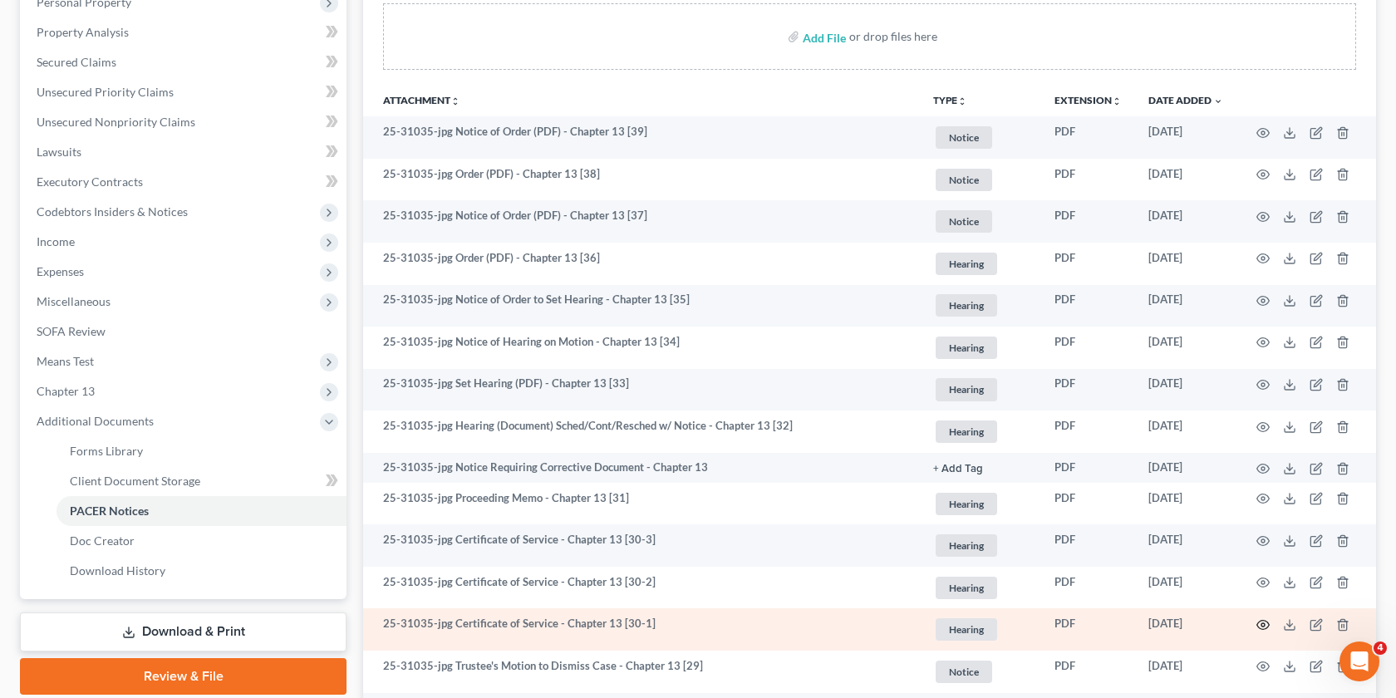
click at [1258, 626] on icon "button" at bounding box center [1264, 625] width 12 height 9
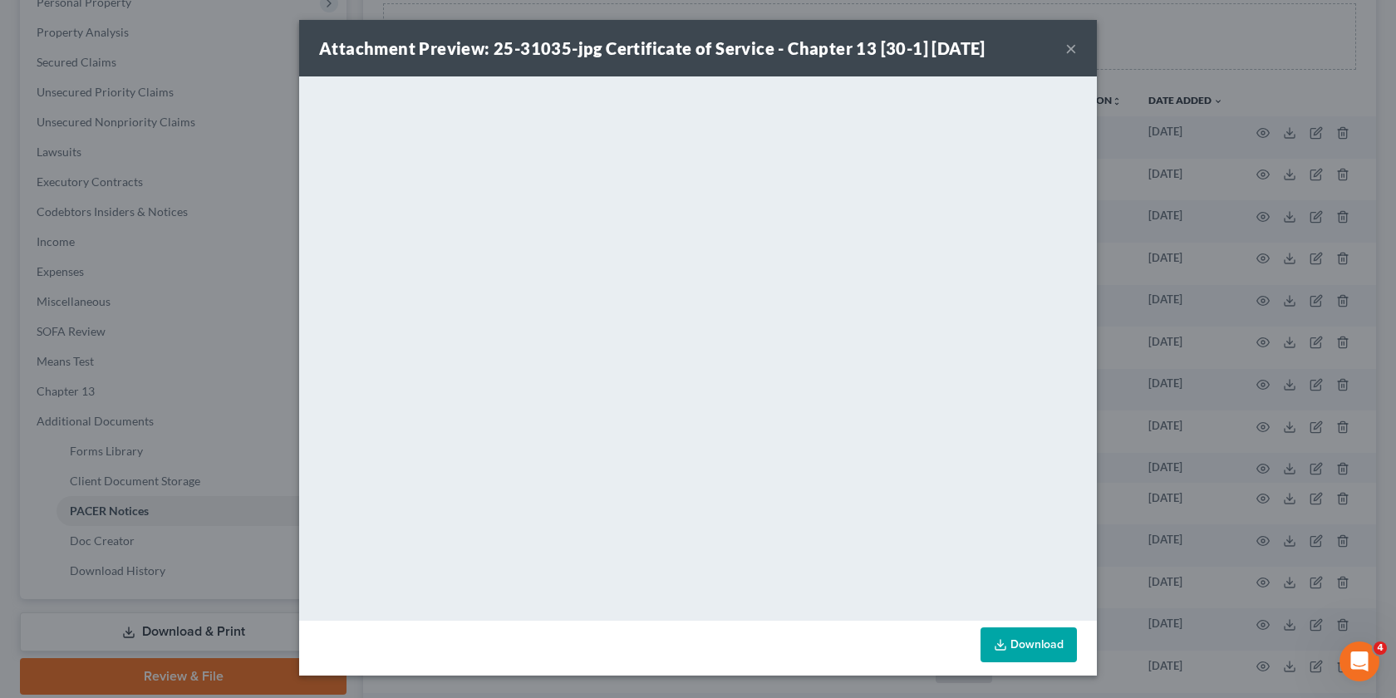
click at [1263, 618] on div "Attachment Preview: 25-31035-jpg Certificate of Service - Chapter 13 [30-1] 08/…" at bounding box center [698, 349] width 1396 height 698
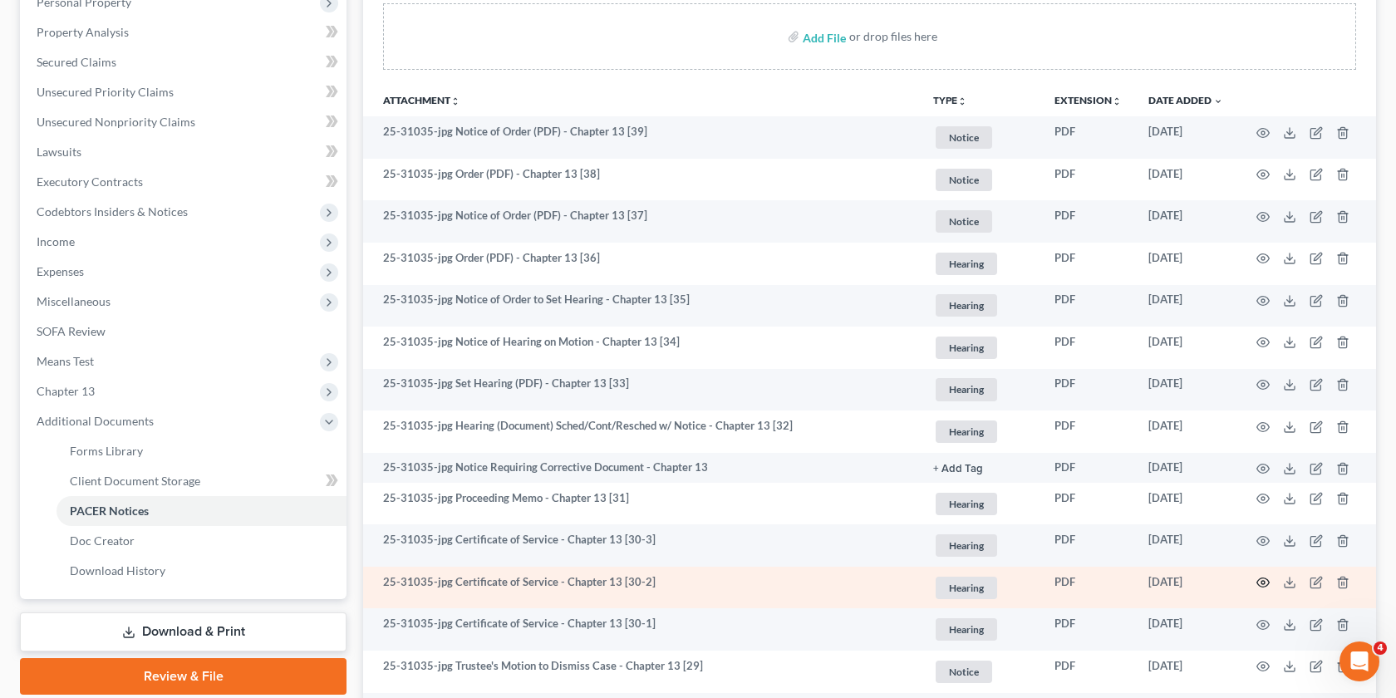
click at [1260, 578] on icon "button" at bounding box center [1264, 582] width 12 height 9
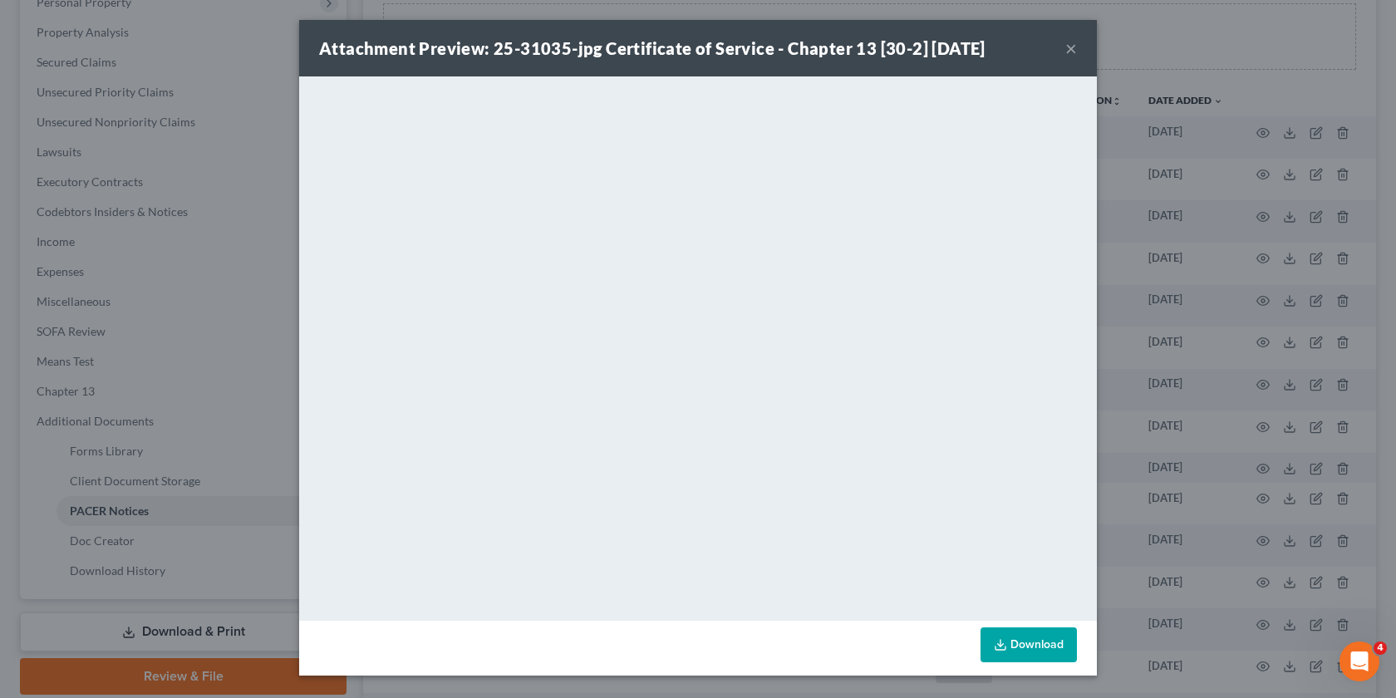
click at [1250, 563] on div "Attachment Preview: 25-31035-jpg Certificate of Service - Chapter 13 [30-2] 08/…" at bounding box center [698, 349] width 1396 height 698
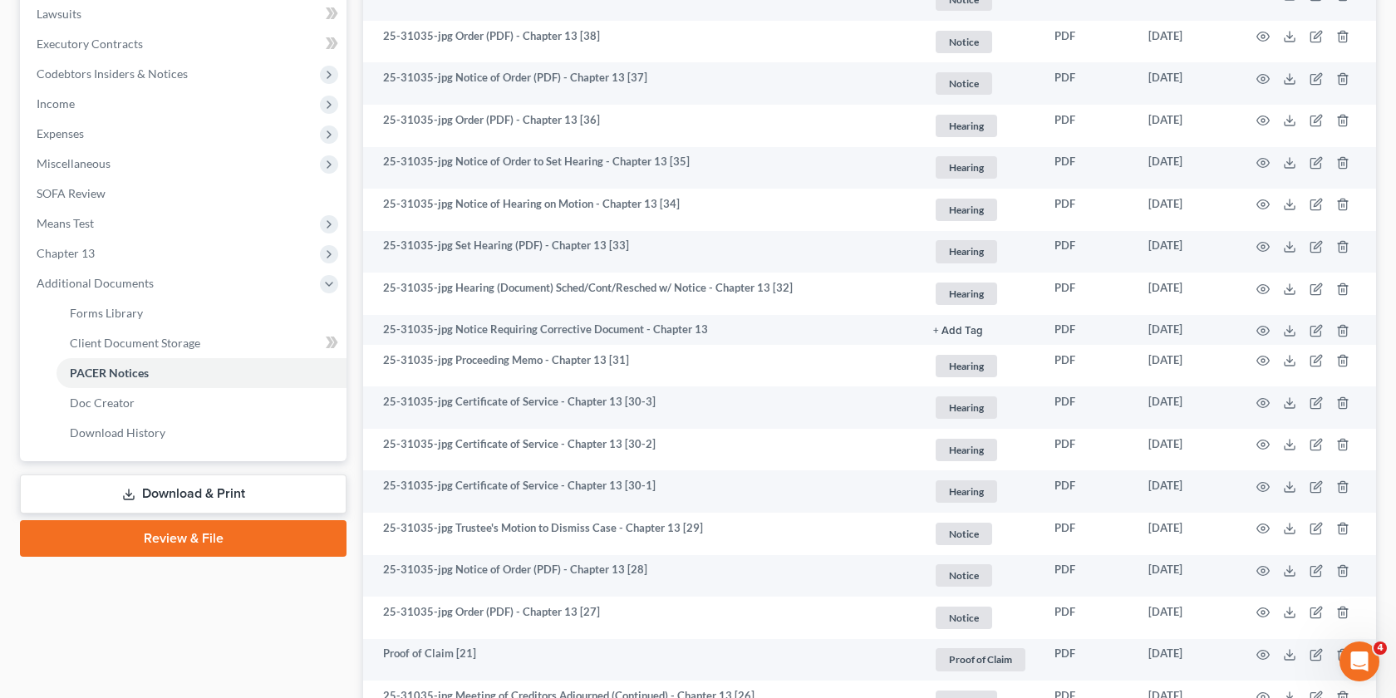
scroll to position [437, 0]
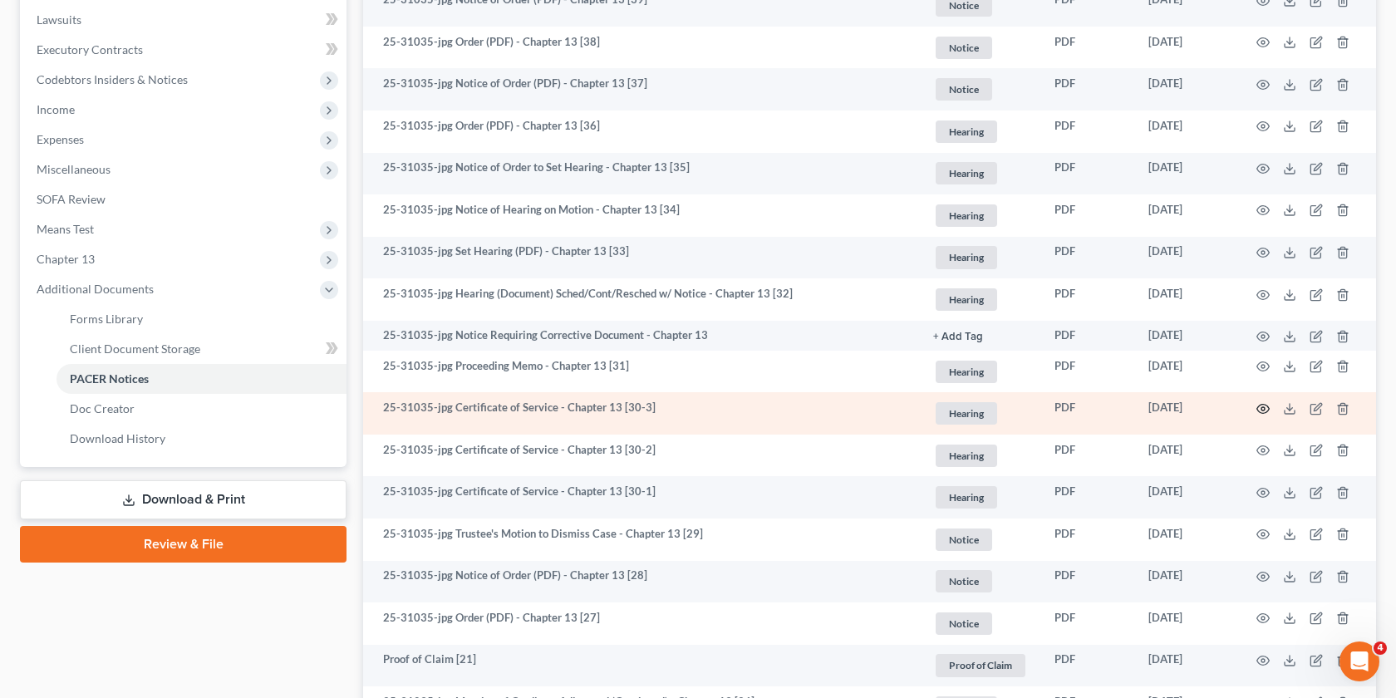
click at [1263, 409] on circle "button" at bounding box center [1263, 408] width 3 height 3
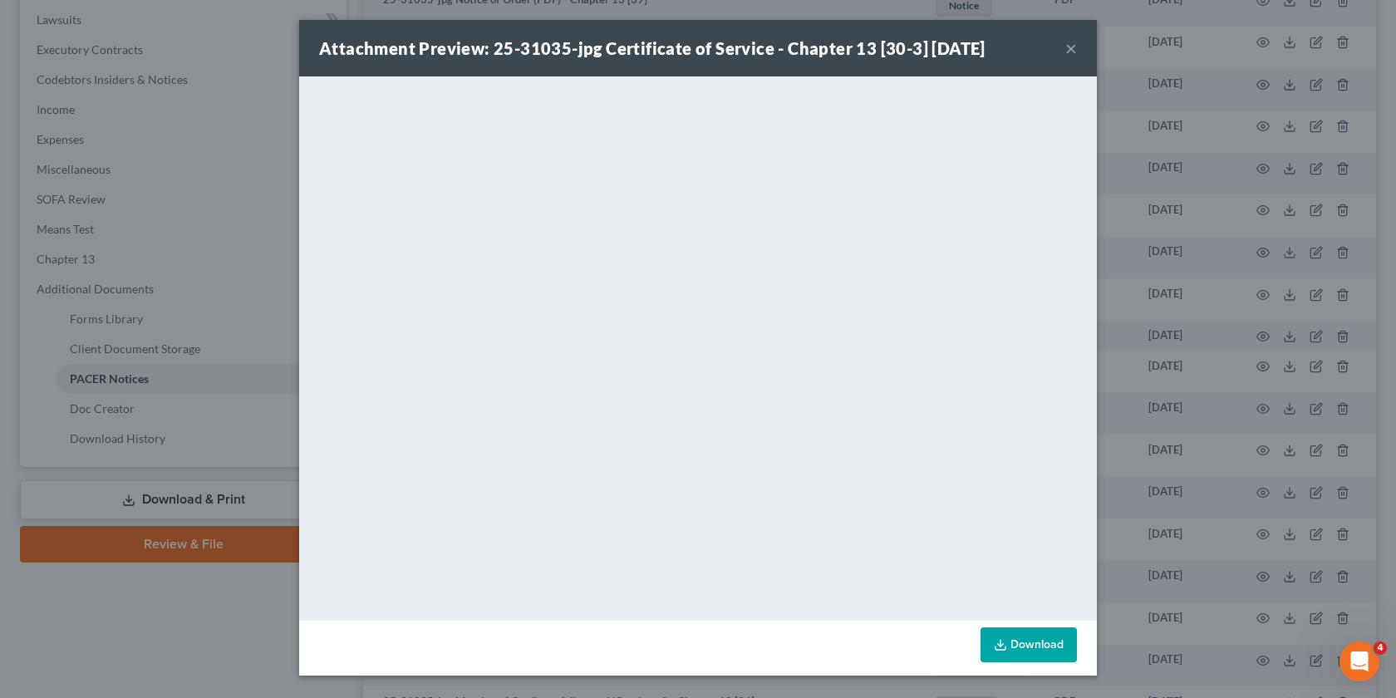
click at [1281, 548] on div "Attachment Preview: 25-31035-jpg Certificate of Service - Chapter 13 [30-3] 08/…" at bounding box center [698, 349] width 1396 height 698
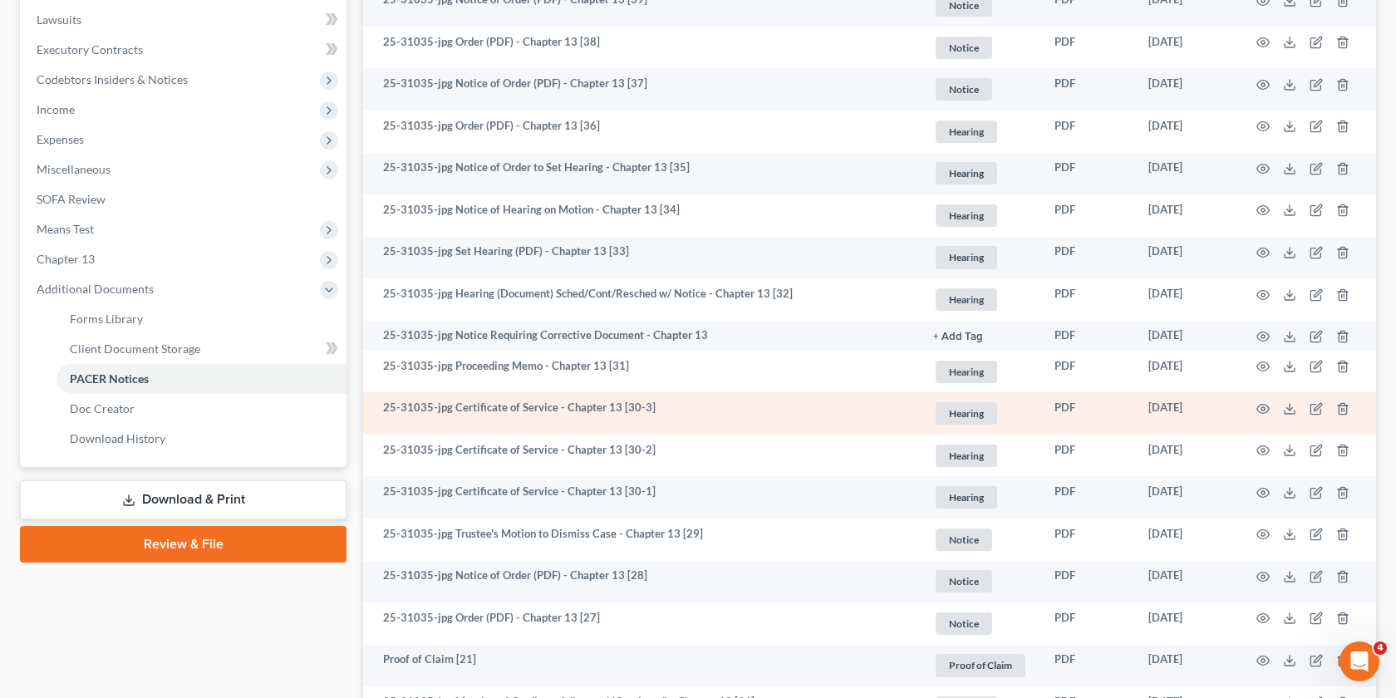
click at [1255, 409] on td at bounding box center [1307, 413] width 140 height 42
click at [1258, 409] on icon "button" at bounding box center [1264, 408] width 12 height 9
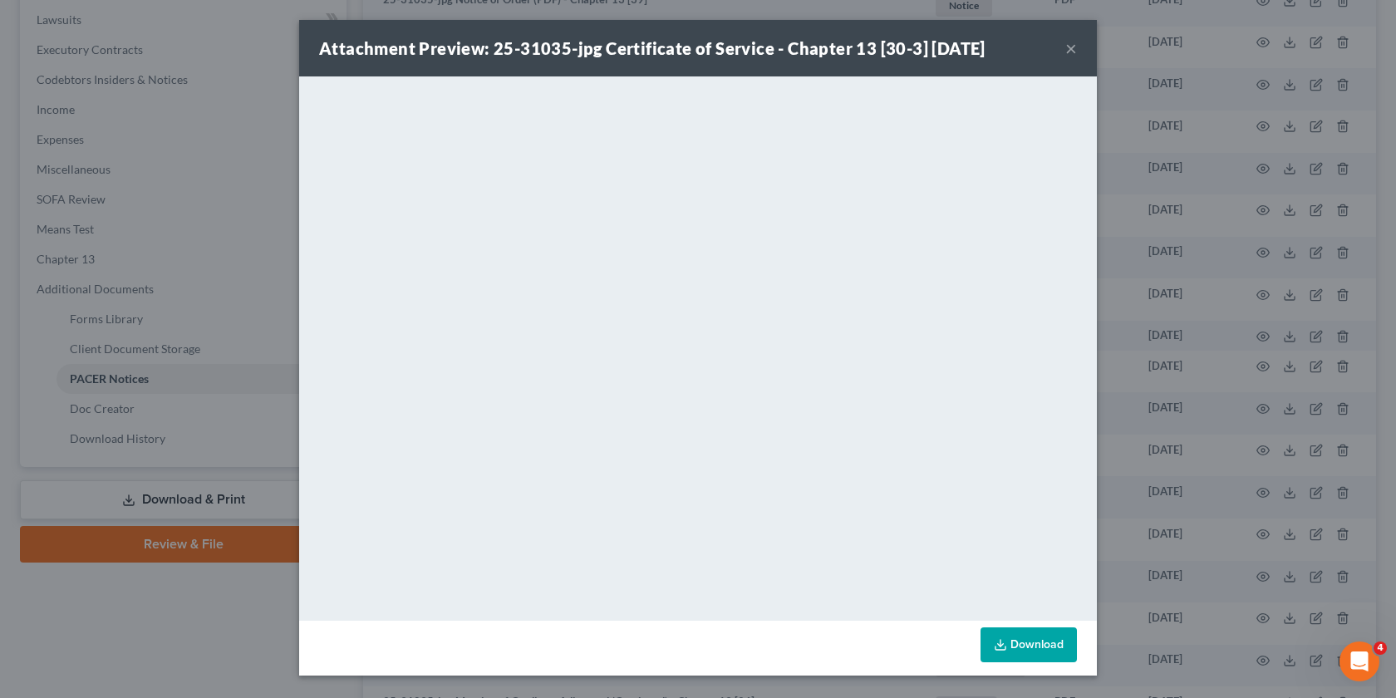
click at [1243, 415] on div "Attachment Preview: 25-31035-jpg Certificate of Service - Chapter 13 [30-3] 08/…" at bounding box center [698, 349] width 1396 height 698
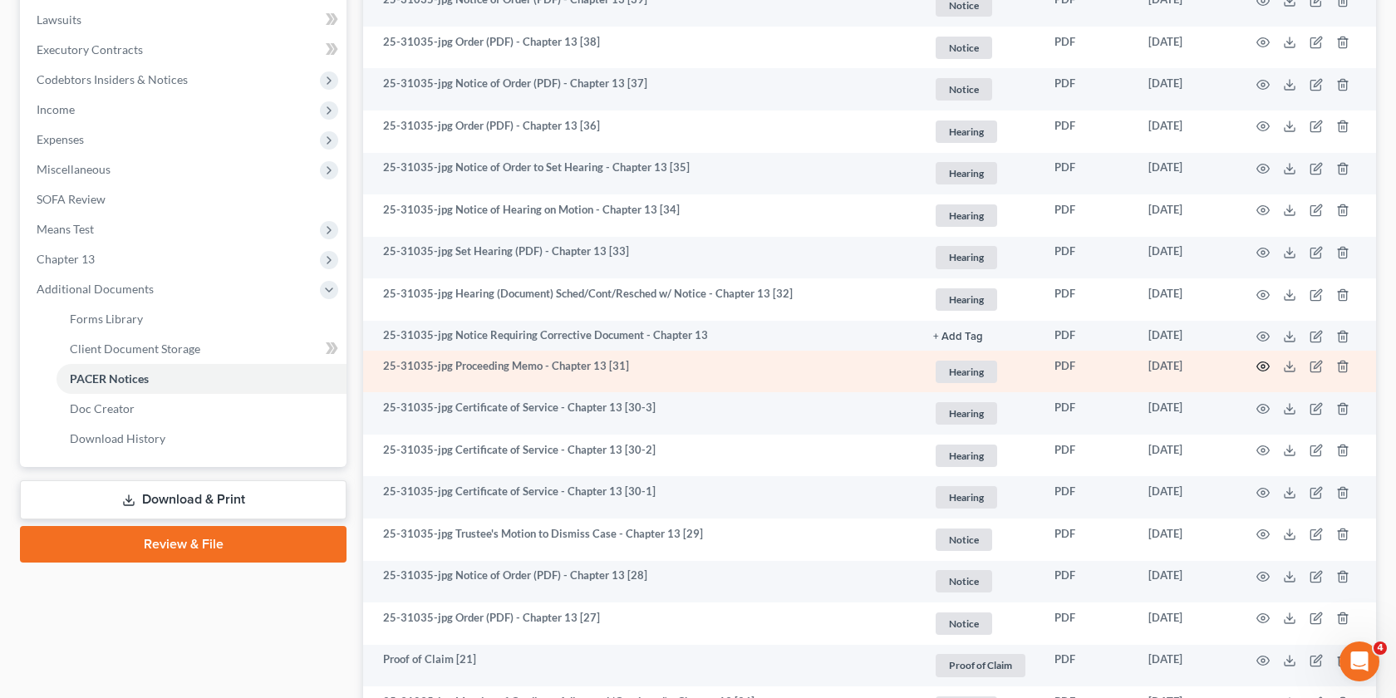
click at [1263, 365] on icon "button" at bounding box center [1263, 366] width 13 height 13
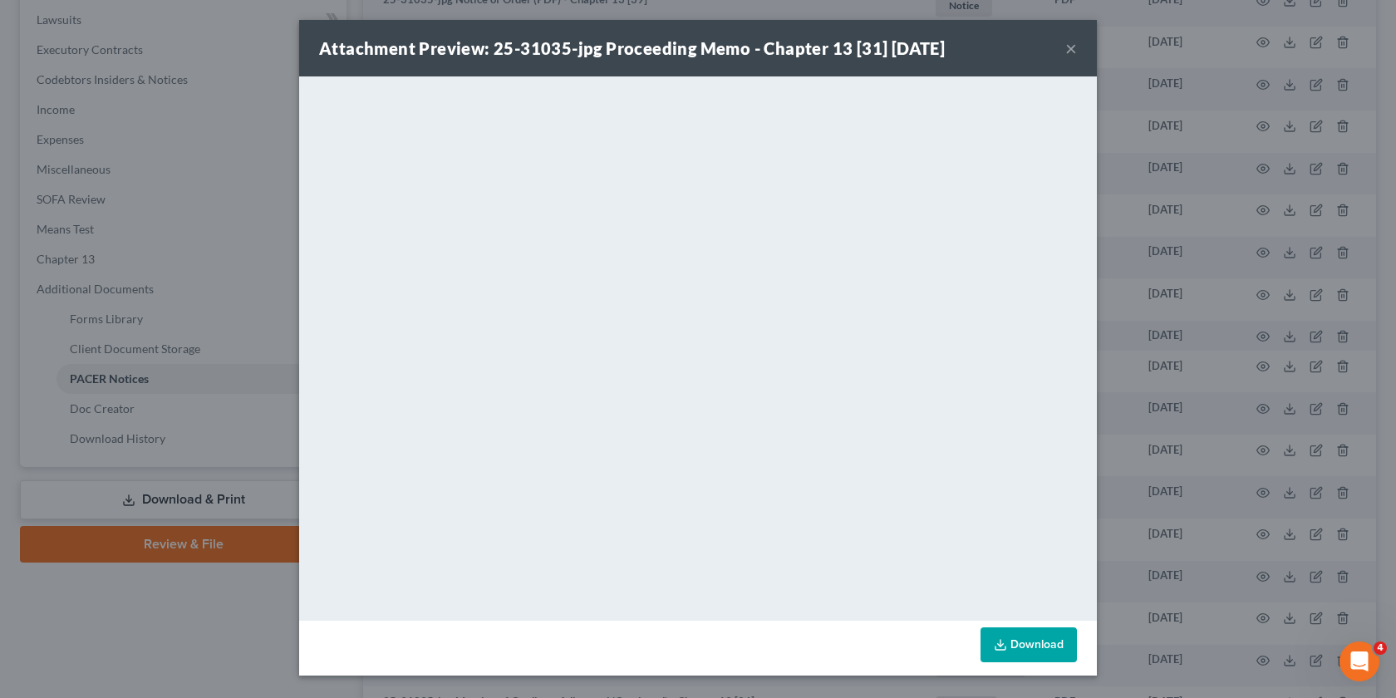
click at [1263, 365] on div "Attachment Preview: 25-31035-jpg Proceeding Memo - Chapter 13 [31] 08/28/2025 ×…" at bounding box center [698, 349] width 1396 height 698
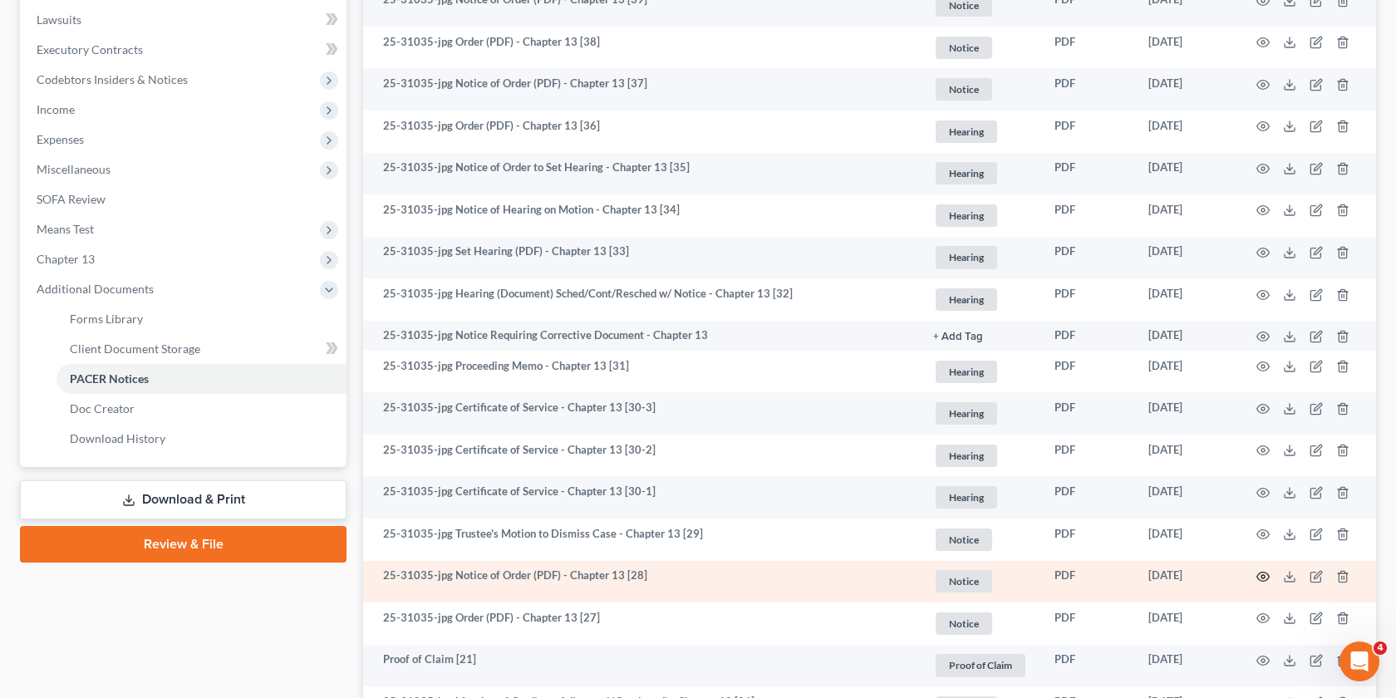
click at [1263, 577] on icon "button" at bounding box center [1263, 576] width 13 height 13
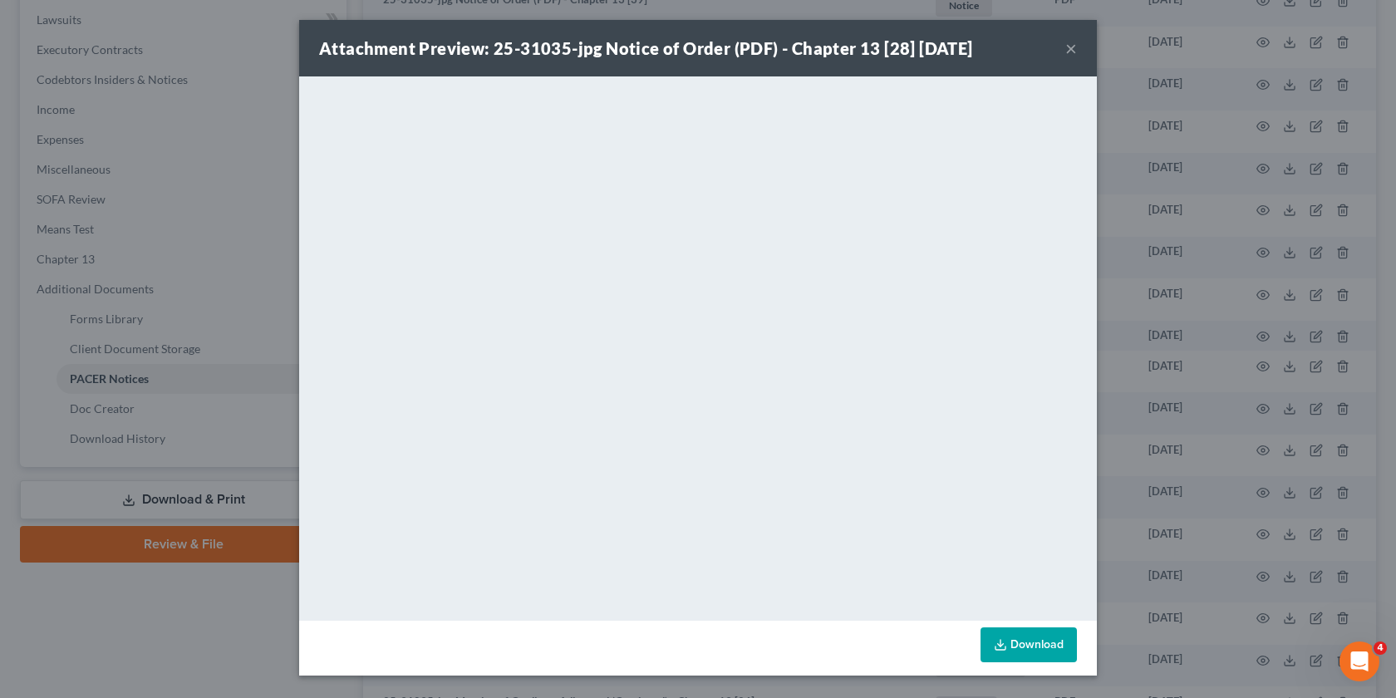
click at [1253, 505] on div "Attachment Preview: 25-31035-jpg Notice of Order (PDF) - Chapter 13 [28] [DATE]…" at bounding box center [698, 349] width 1396 height 698
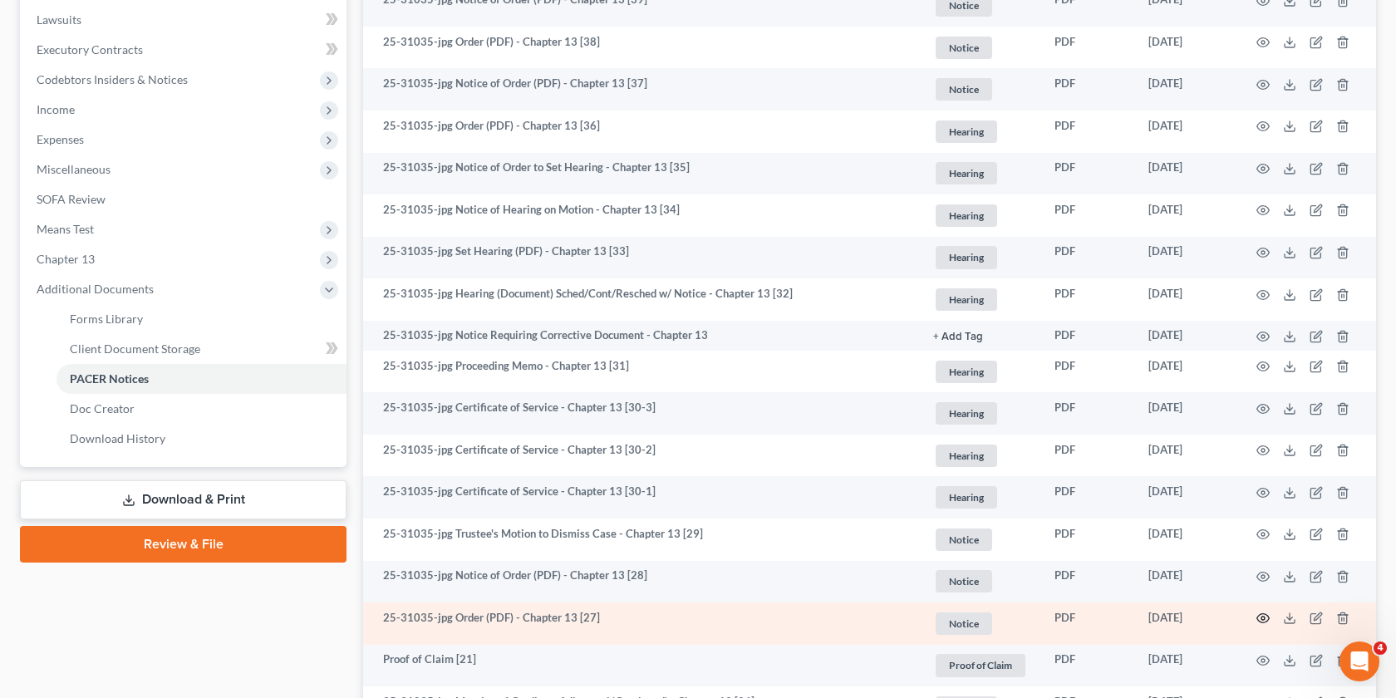
click at [1263, 617] on circle "button" at bounding box center [1263, 618] width 3 height 3
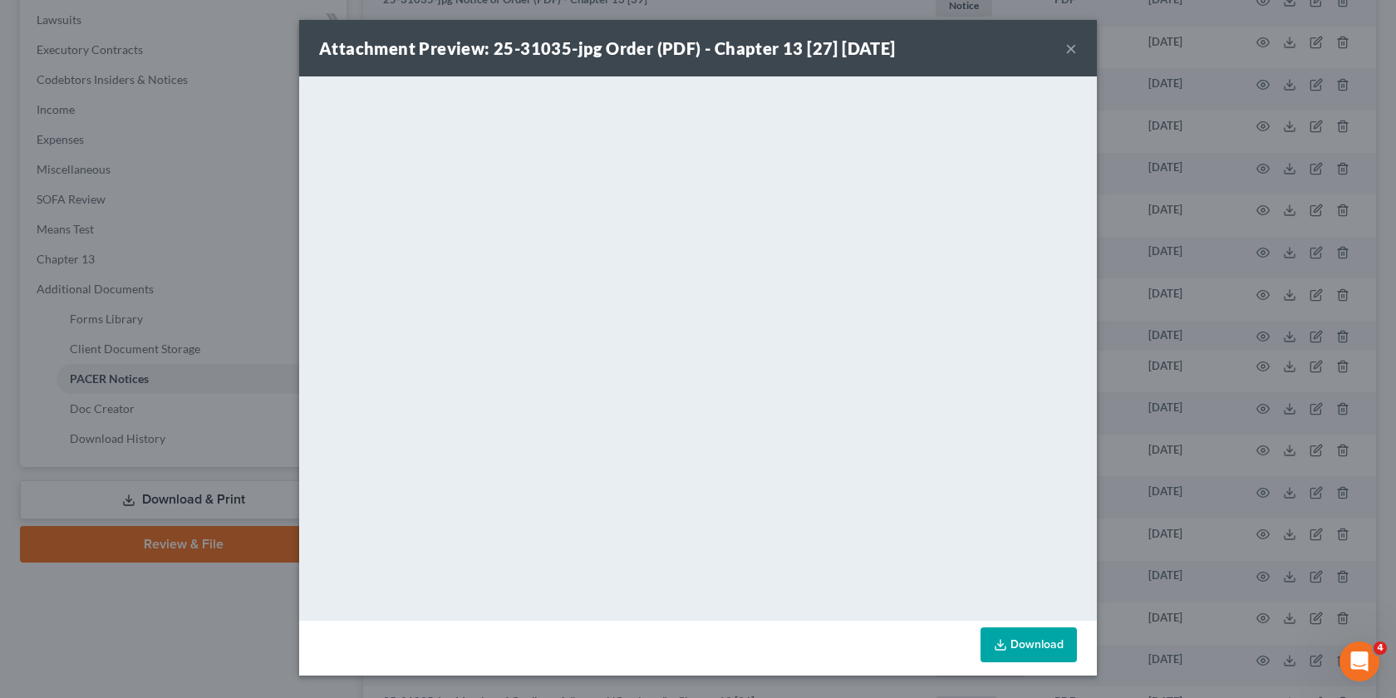
click at [1155, 488] on div "Attachment Preview: 25-31035-jpg Order (PDF) - Chapter 13 [27] 08/22/2025 × <ob…" at bounding box center [698, 349] width 1396 height 698
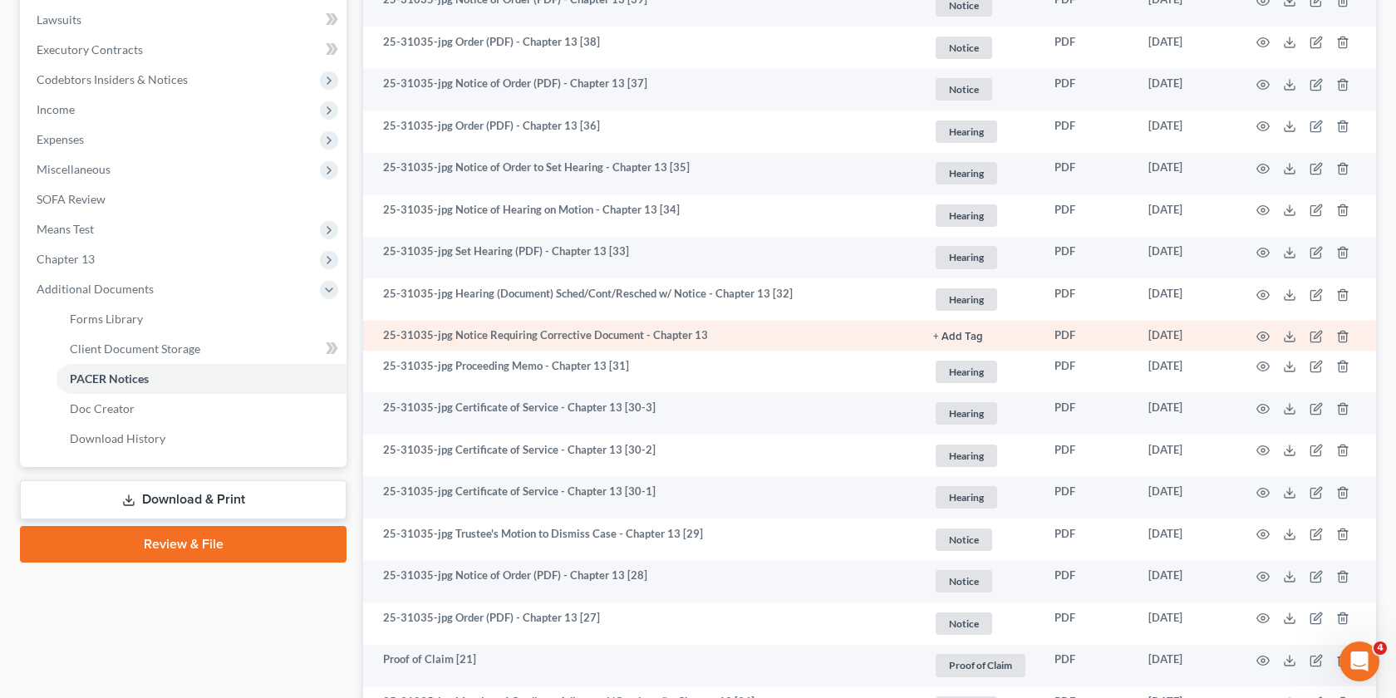
click at [1254, 337] on td at bounding box center [1307, 336] width 140 height 30
click at [1263, 337] on circle "button" at bounding box center [1263, 336] width 3 height 3
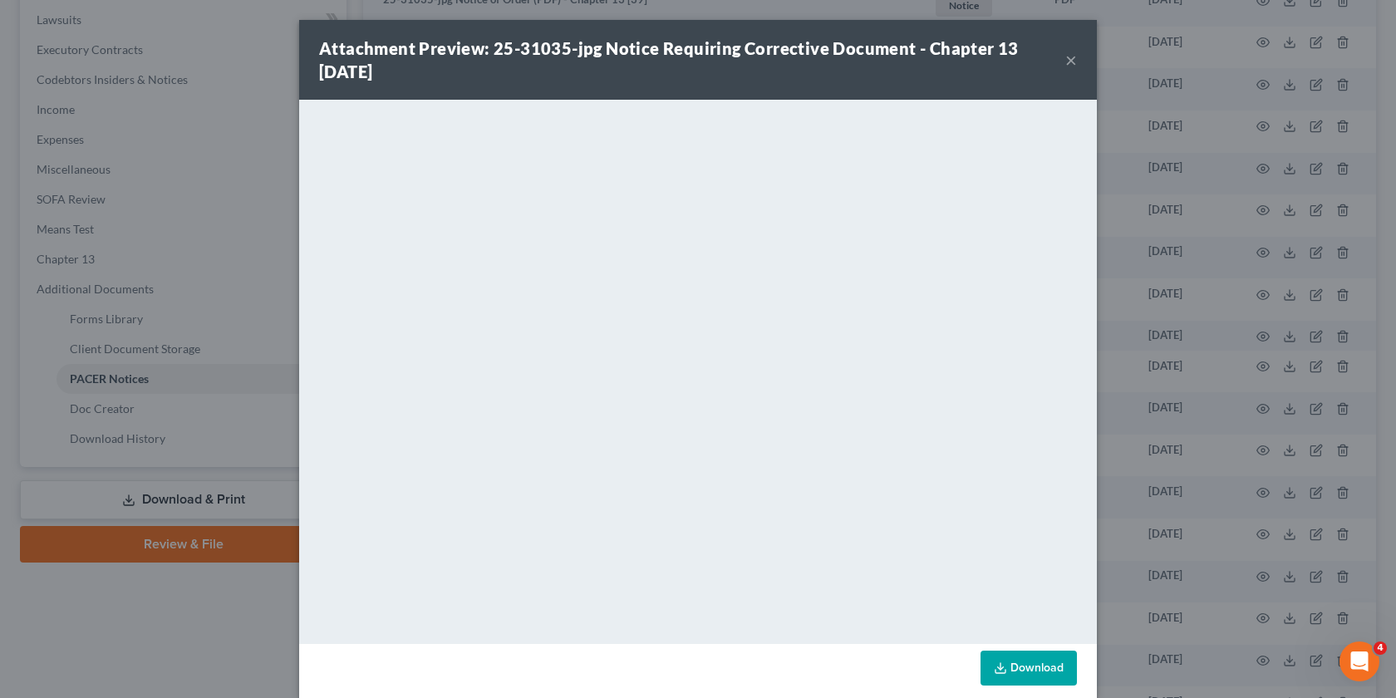
click at [1199, 455] on div "Attachment Preview: 25-31035-jpg Notice Requiring Corrective Document - Chapter…" at bounding box center [698, 349] width 1396 height 698
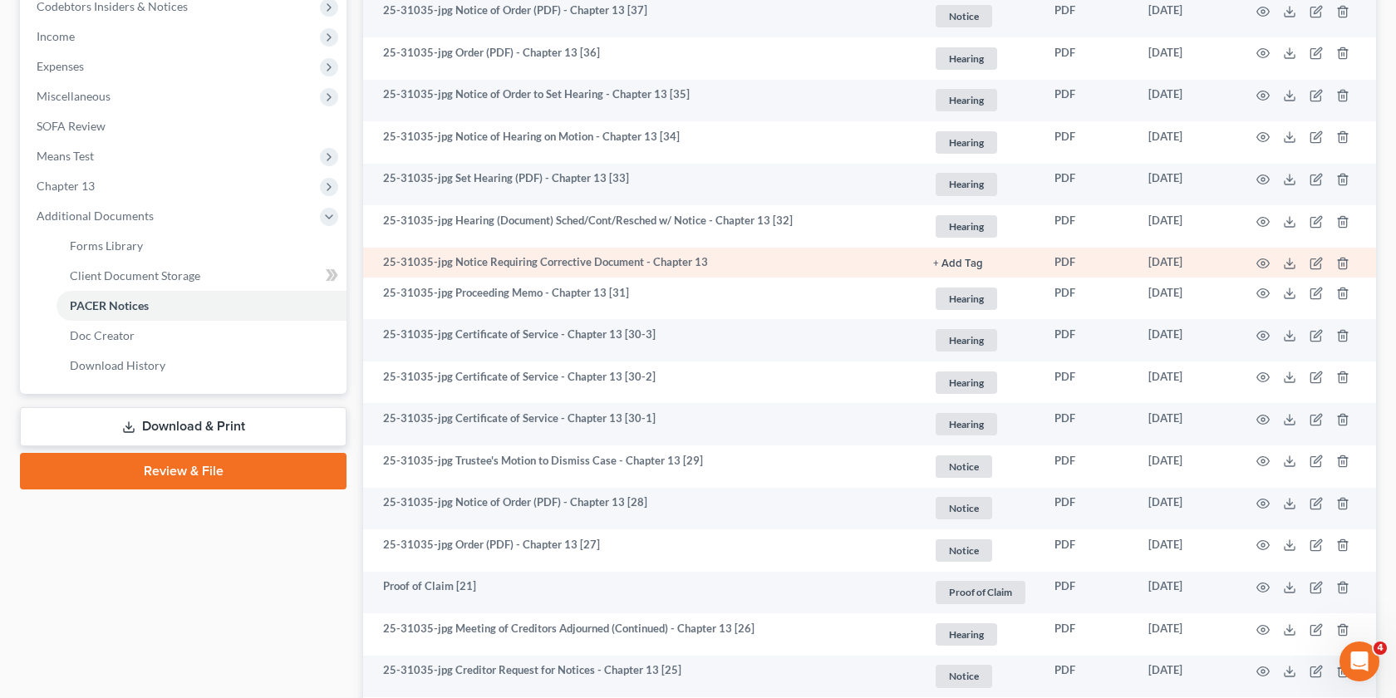
scroll to position [509, 0]
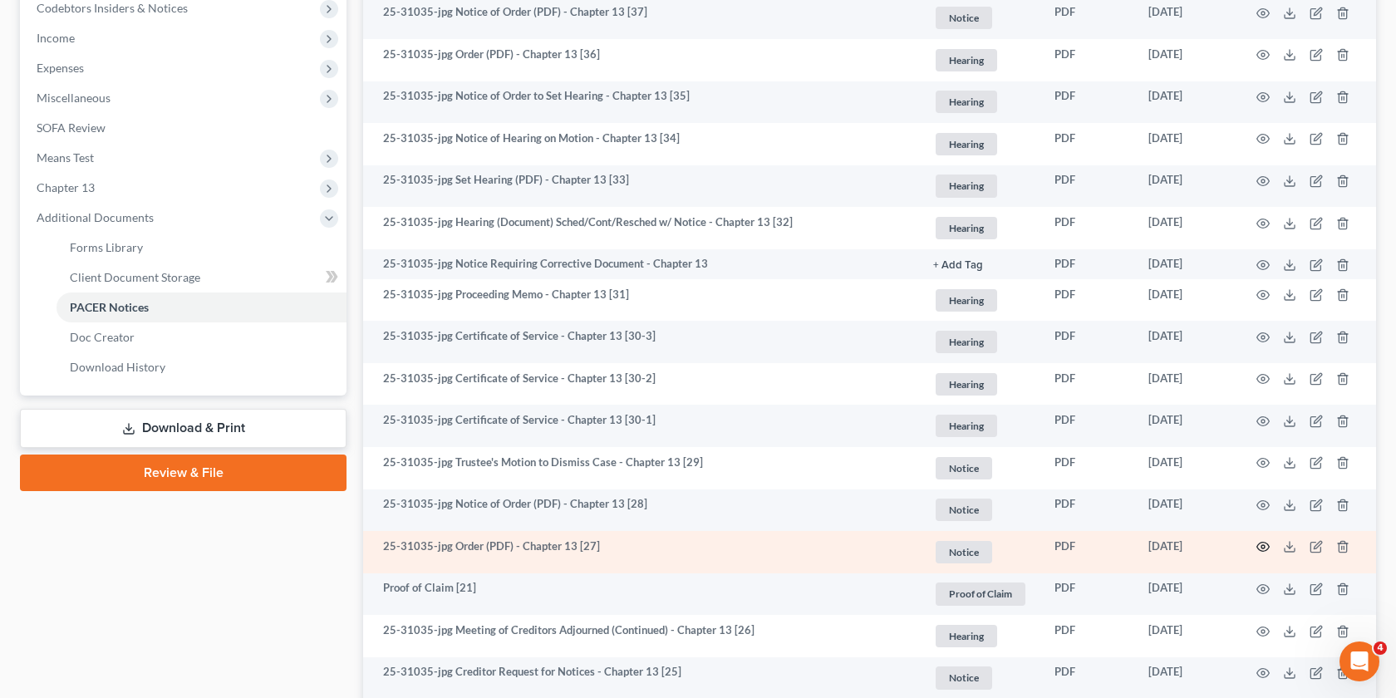
click at [1262, 546] on icon "button" at bounding box center [1263, 546] width 13 height 13
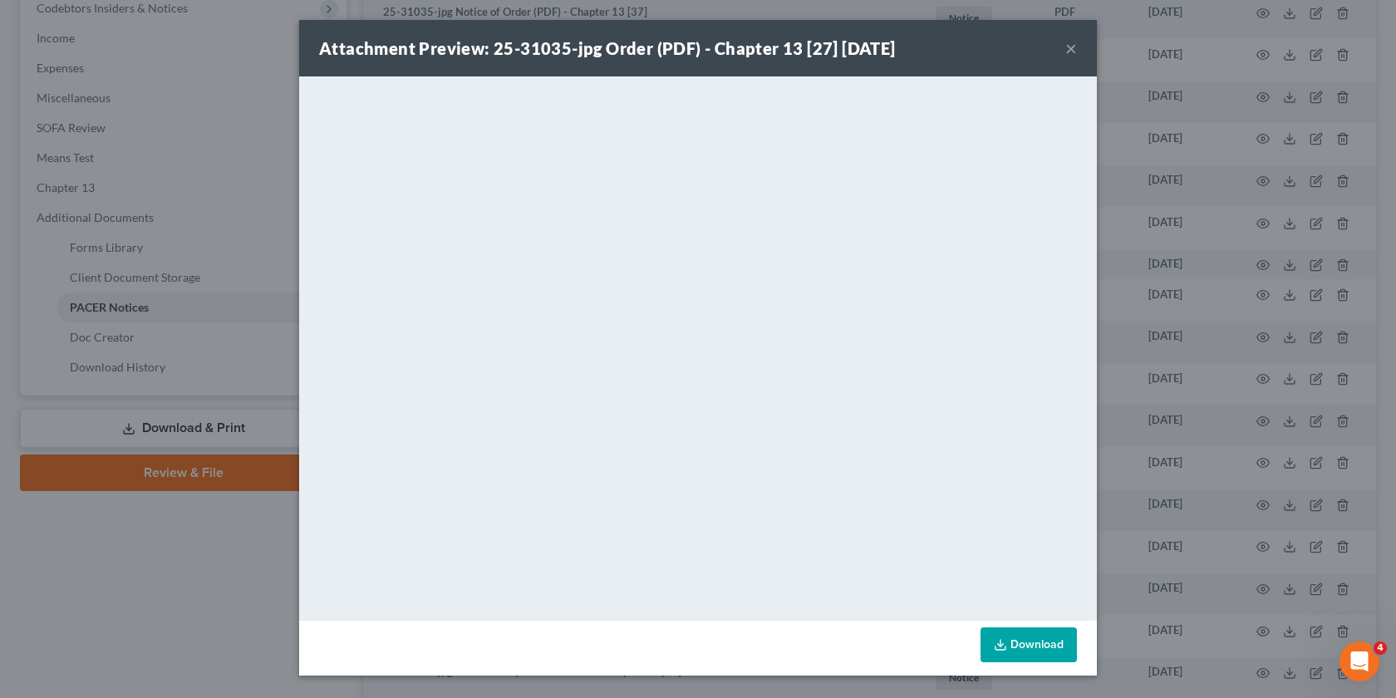
click at [1194, 489] on div "Attachment Preview: 25-31035-jpg Order (PDF) - Chapter 13 [27] 08/22/2025 × <ob…" at bounding box center [698, 349] width 1396 height 698
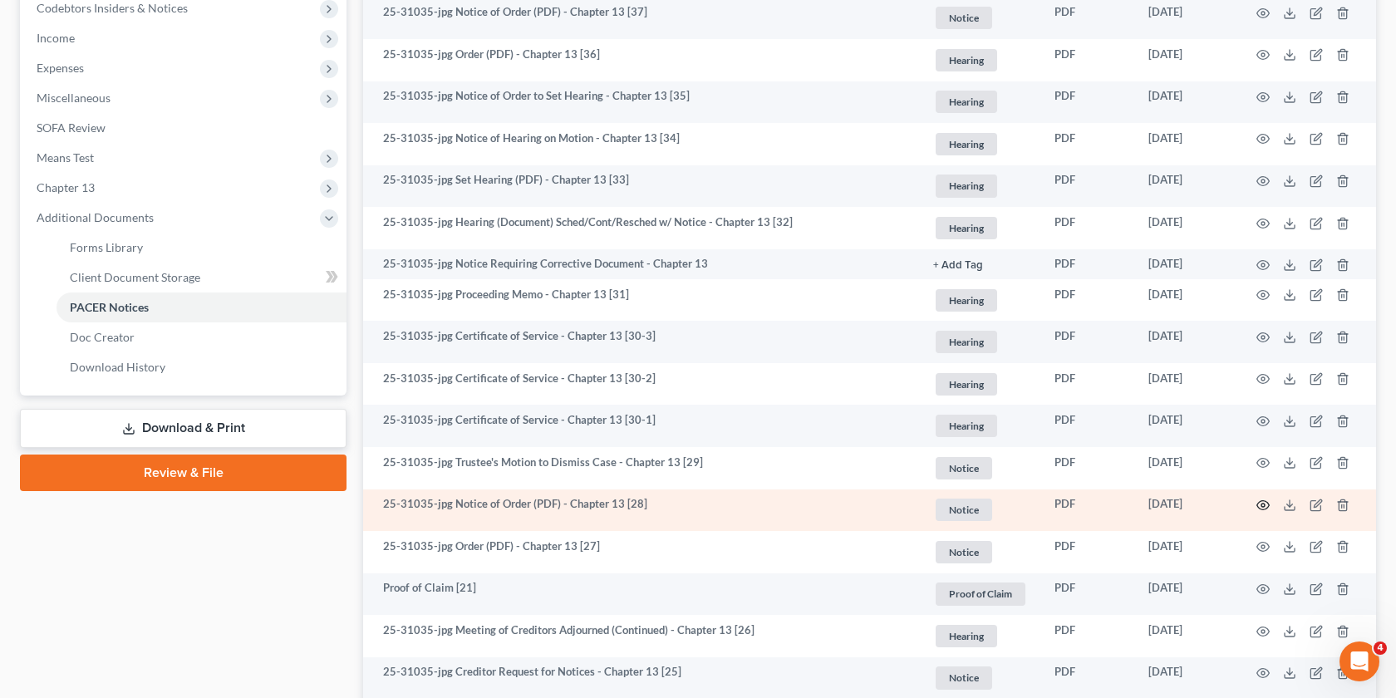
click at [1266, 505] on icon "button" at bounding box center [1263, 505] width 13 height 13
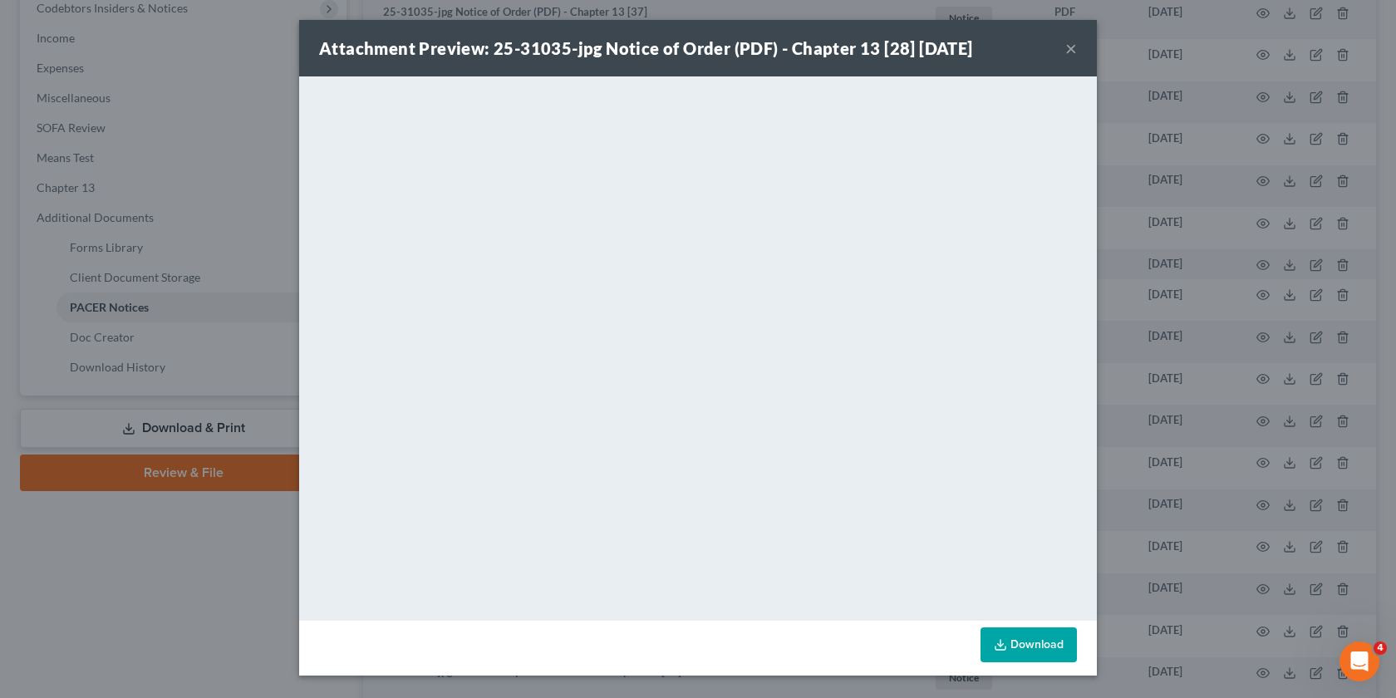
click at [1196, 539] on div "Attachment Preview: 25-31035-jpg Notice of Order (PDF) - Chapter 13 [28] [DATE]…" at bounding box center [698, 349] width 1396 height 698
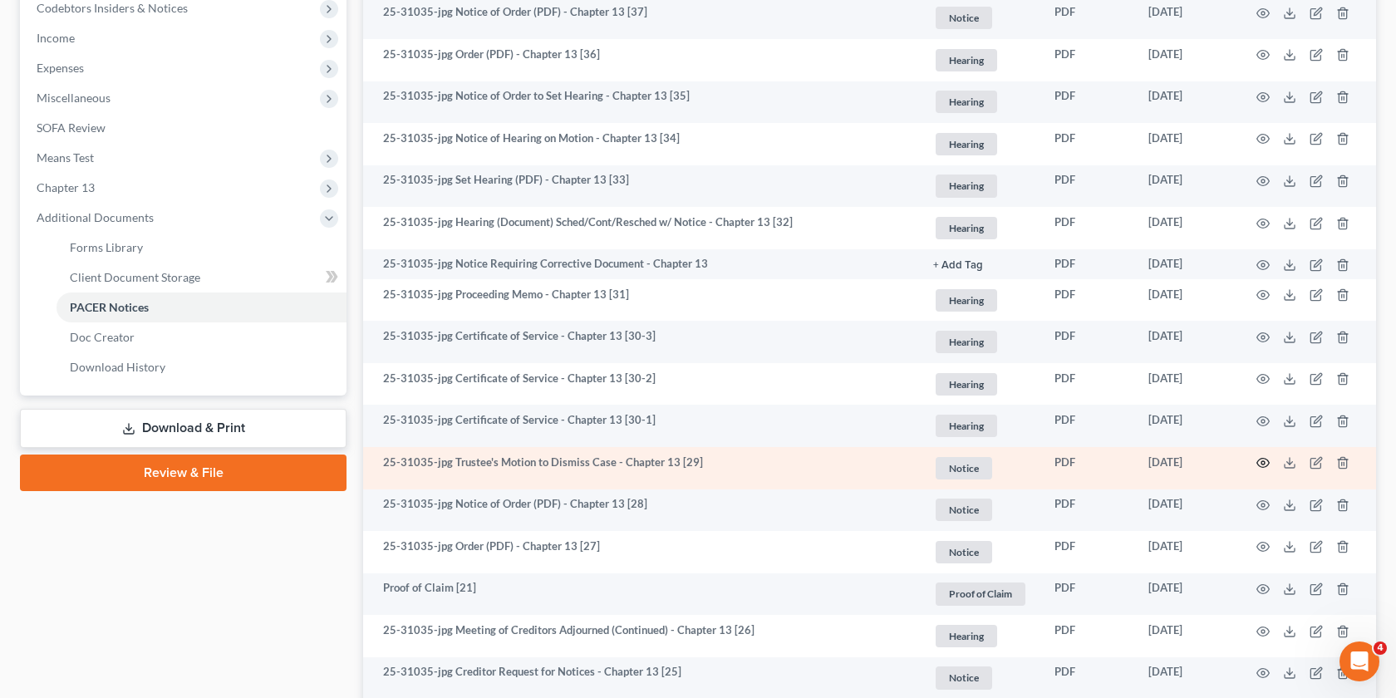
click at [1258, 461] on icon "button" at bounding box center [1263, 462] width 13 height 13
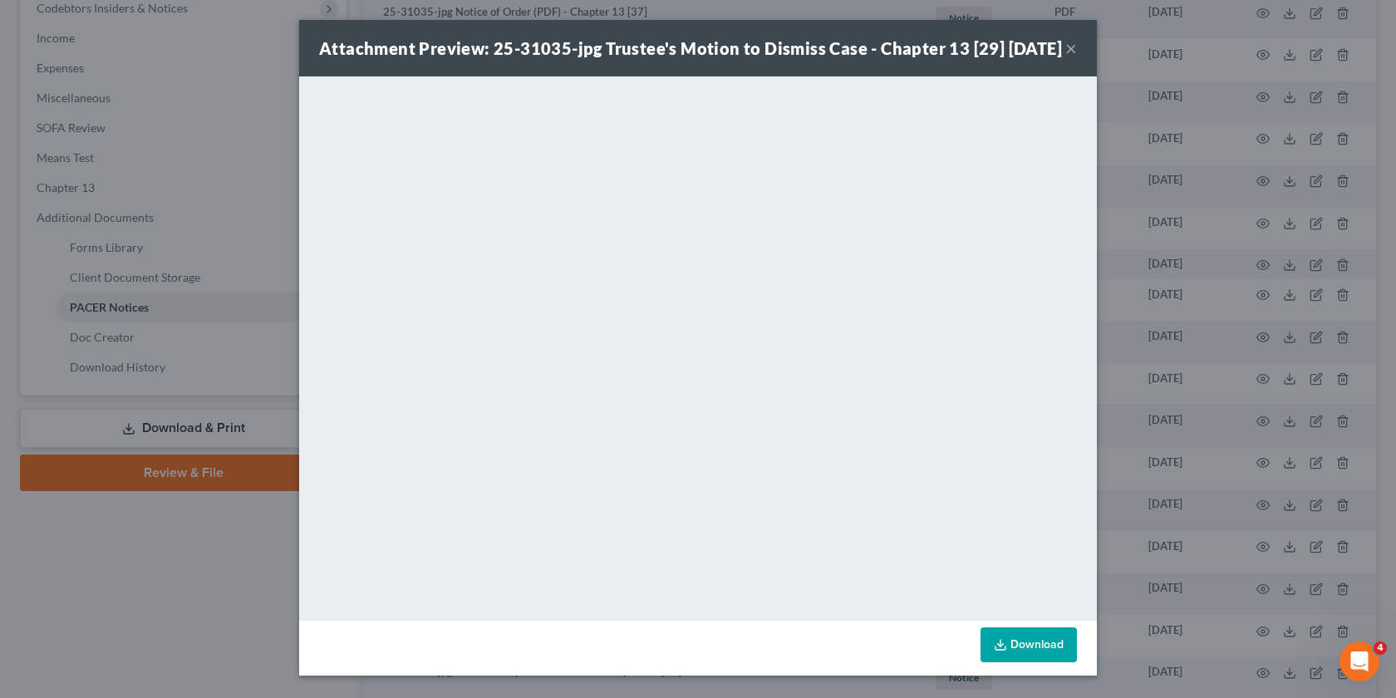
click at [1071, 58] on button "×" at bounding box center [1072, 48] width 12 height 20
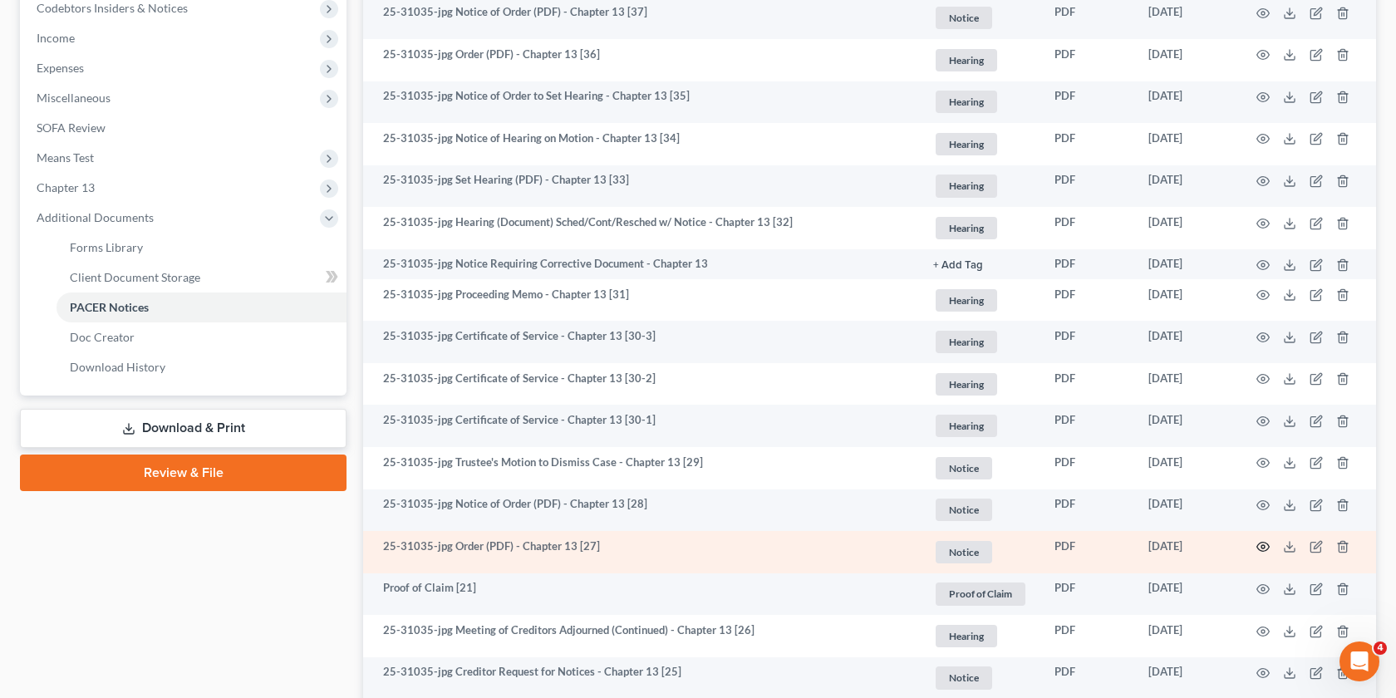
click at [1263, 547] on icon "button" at bounding box center [1263, 546] width 13 height 13
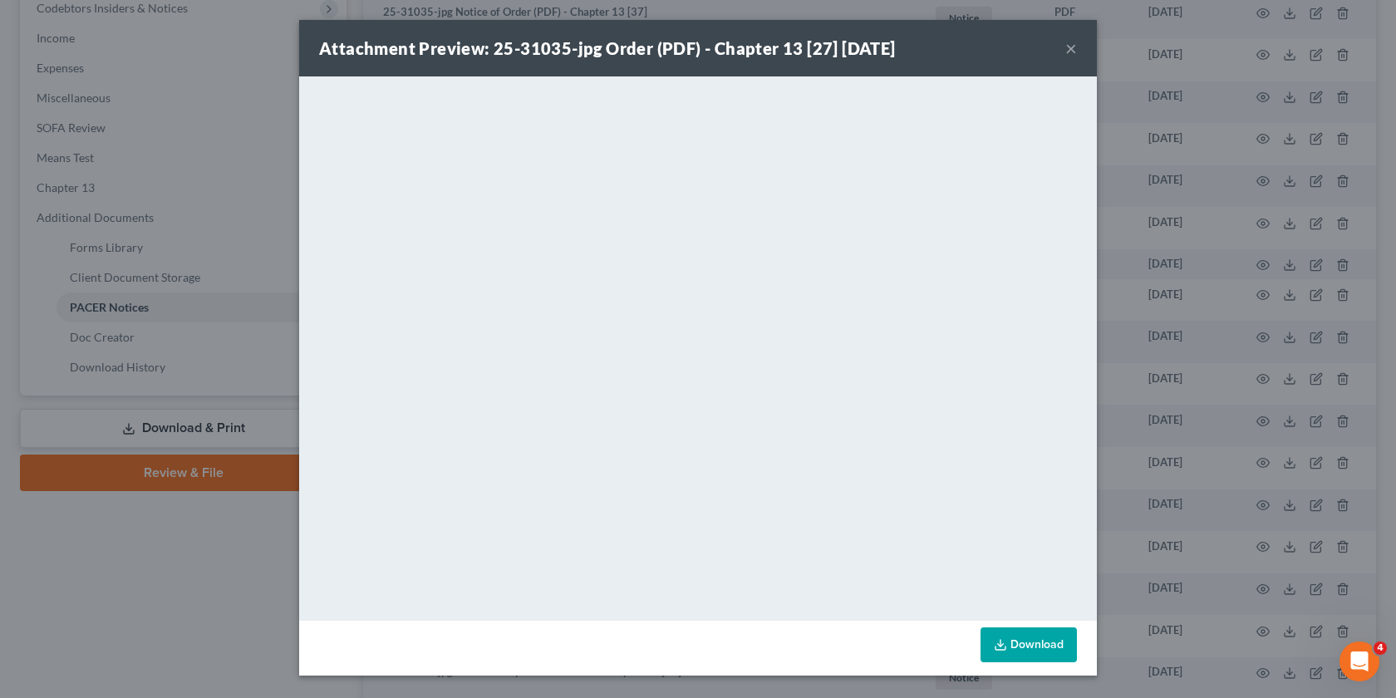
click at [1188, 380] on div "Attachment Preview: 25-31035-jpg Order (PDF) - Chapter 13 [27] 08/22/2025 × <ob…" at bounding box center [698, 349] width 1396 height 698
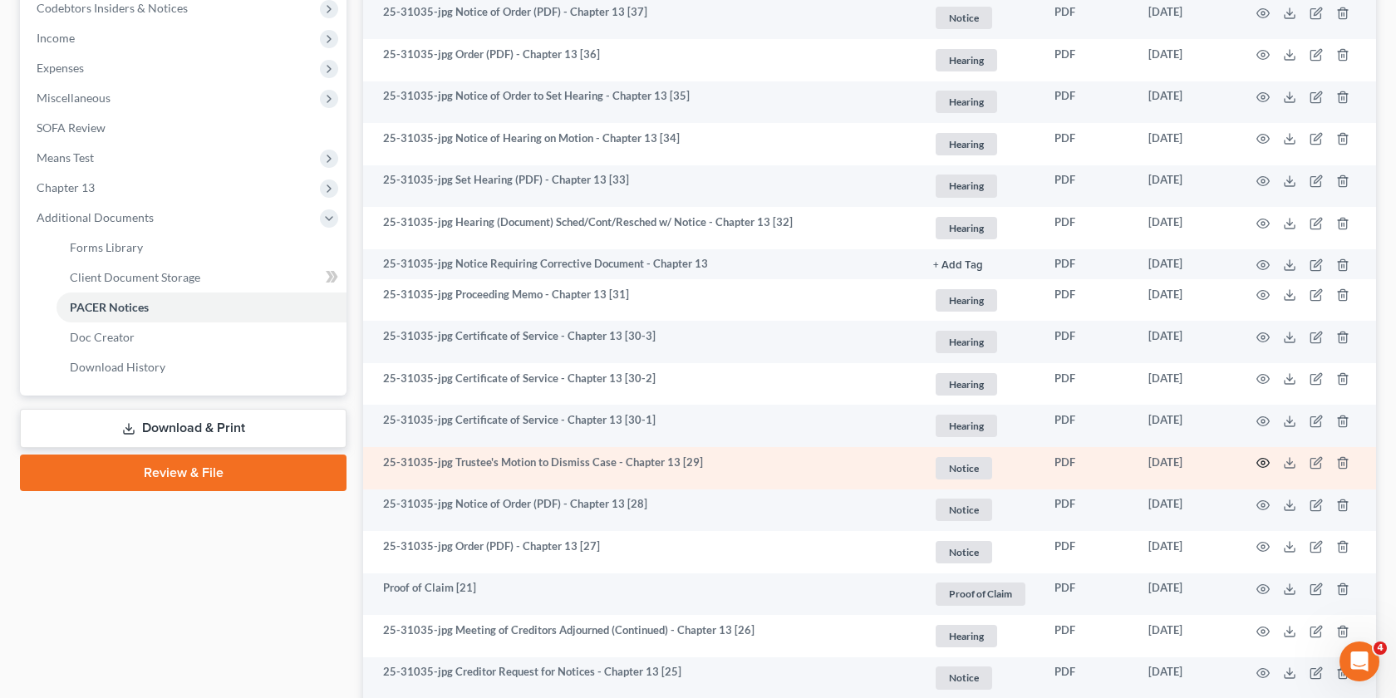
click at [1264, 465] on icon "button" at bounding box center [1263, 462] width 13 height 13
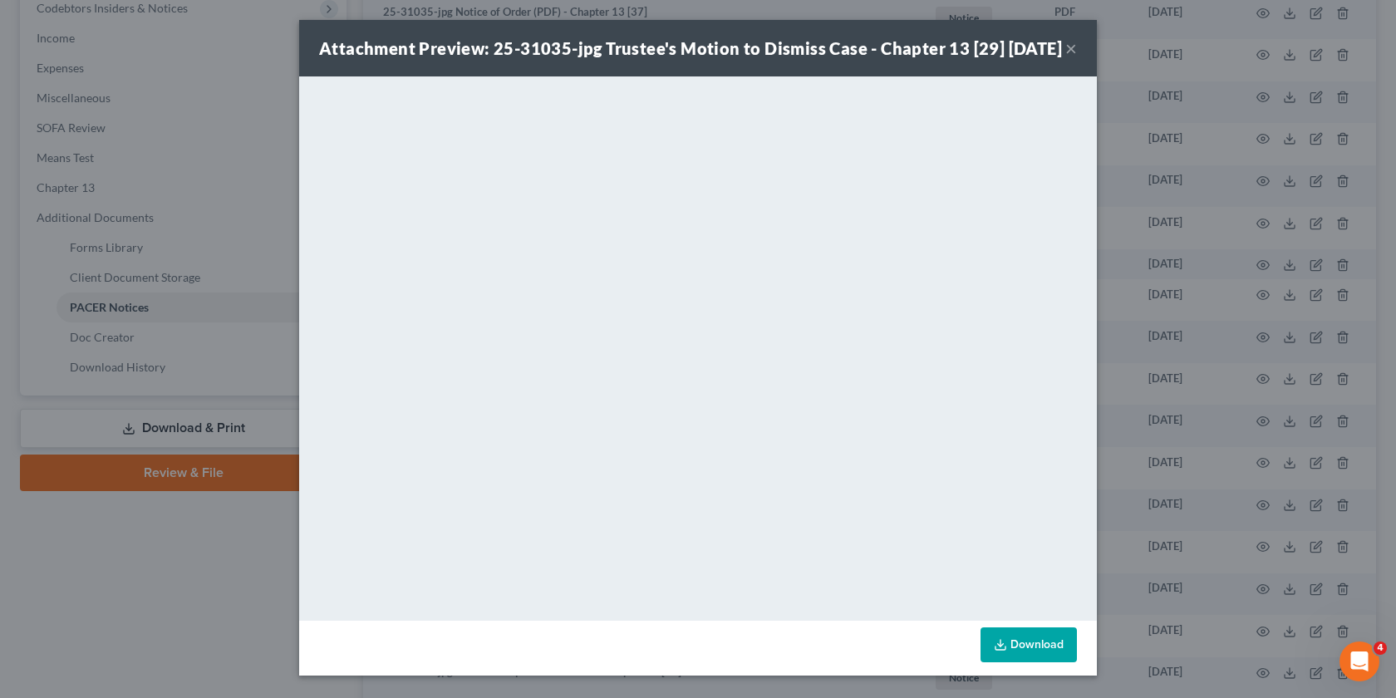
click at [1071, 58] on button "×" at bounding box center [1072, 48] width 12 height 20
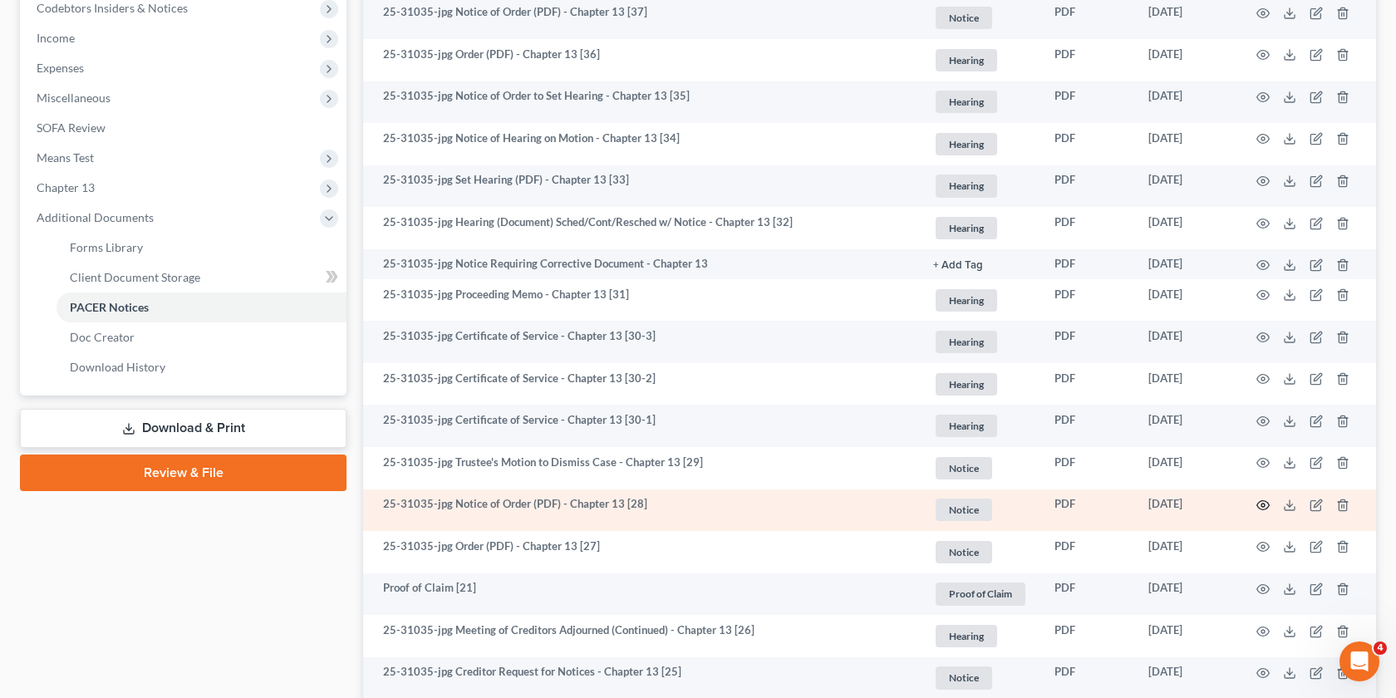
click at [1268, 505] on icon "button" at bounding box center [1263, 505] width 13 height 13
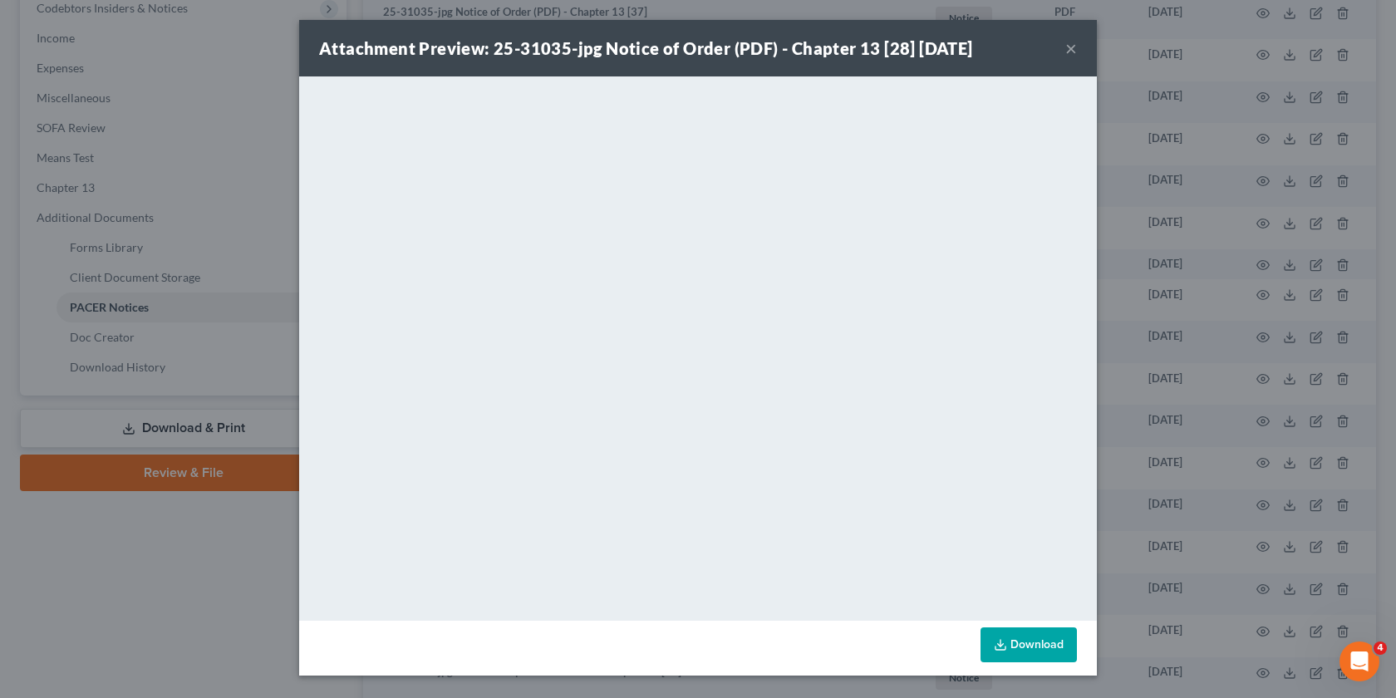
click at [1273, 243] on div "Attachment Preview: 25-31035-jpg Notice of Order (PDF) - Chapter 13 [28] [DATE]…" at bounding box center [698, 349] width 1396 height 698
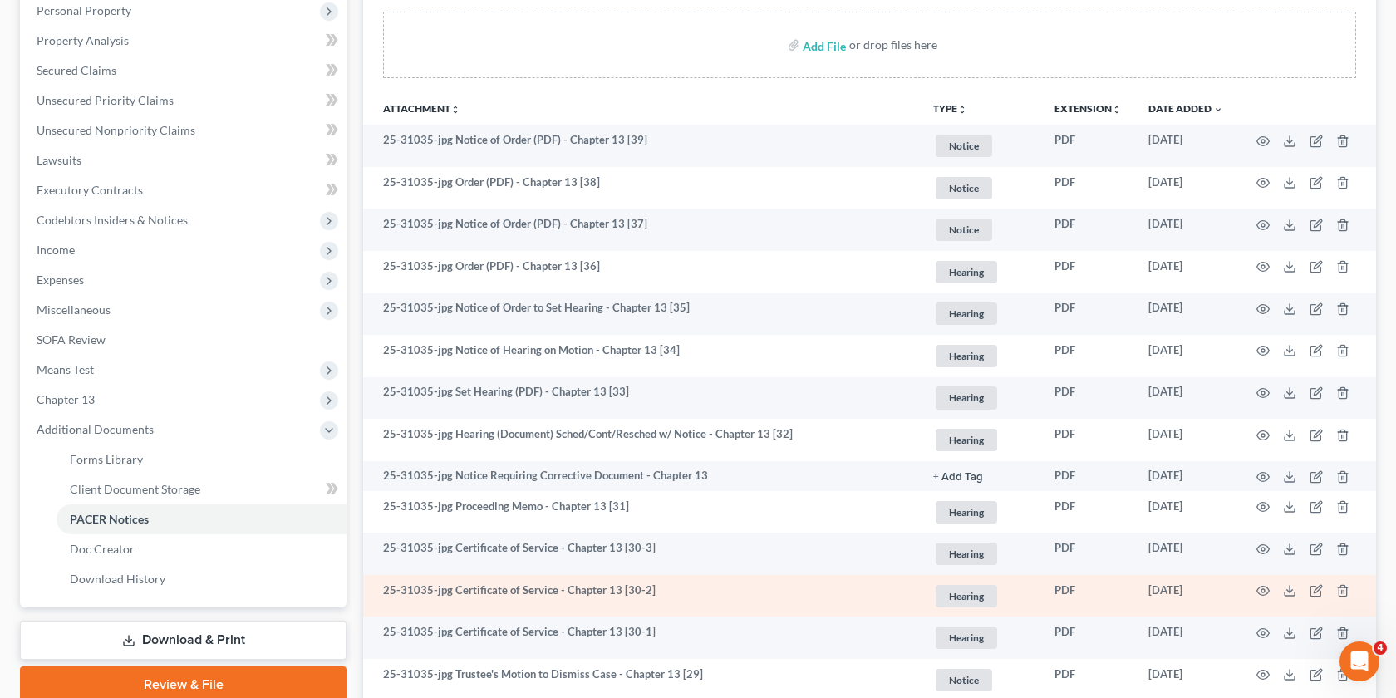
scroll to position [295, 0]
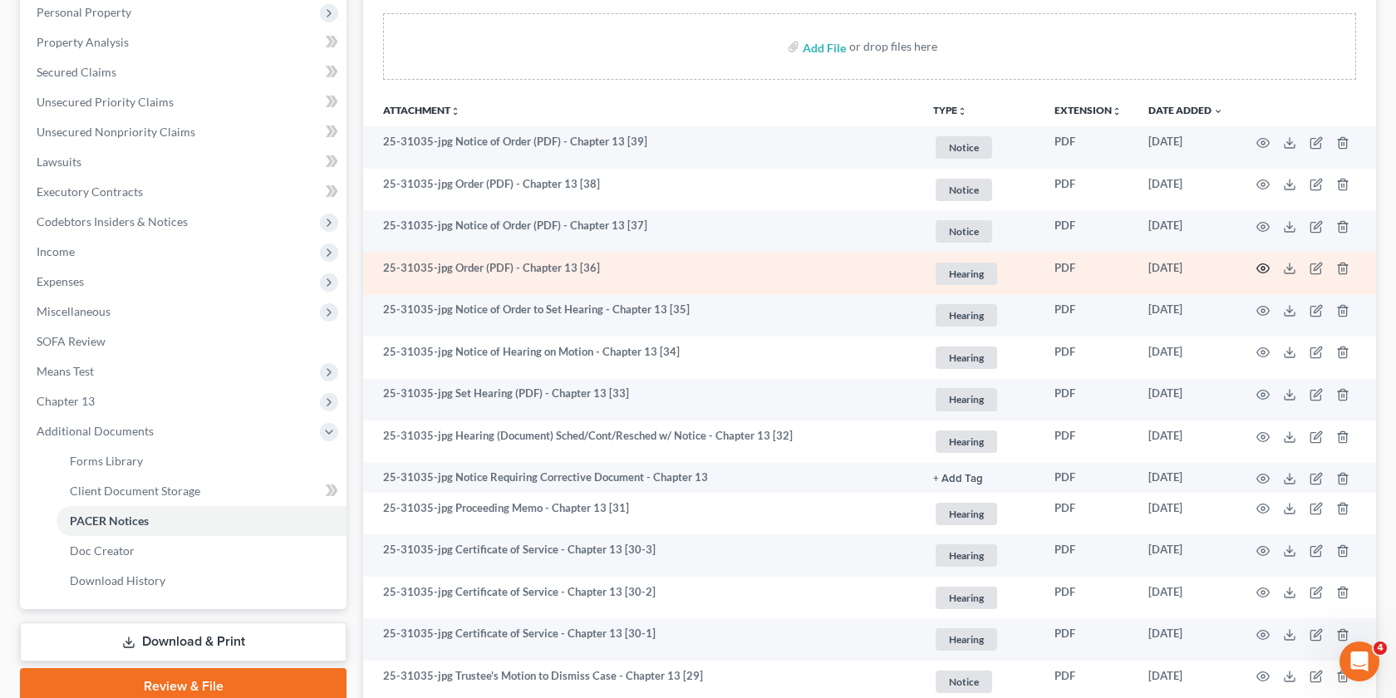
click at [1261, 272] on icon "button" at bounding box center [1264, 268] width 12 height 9
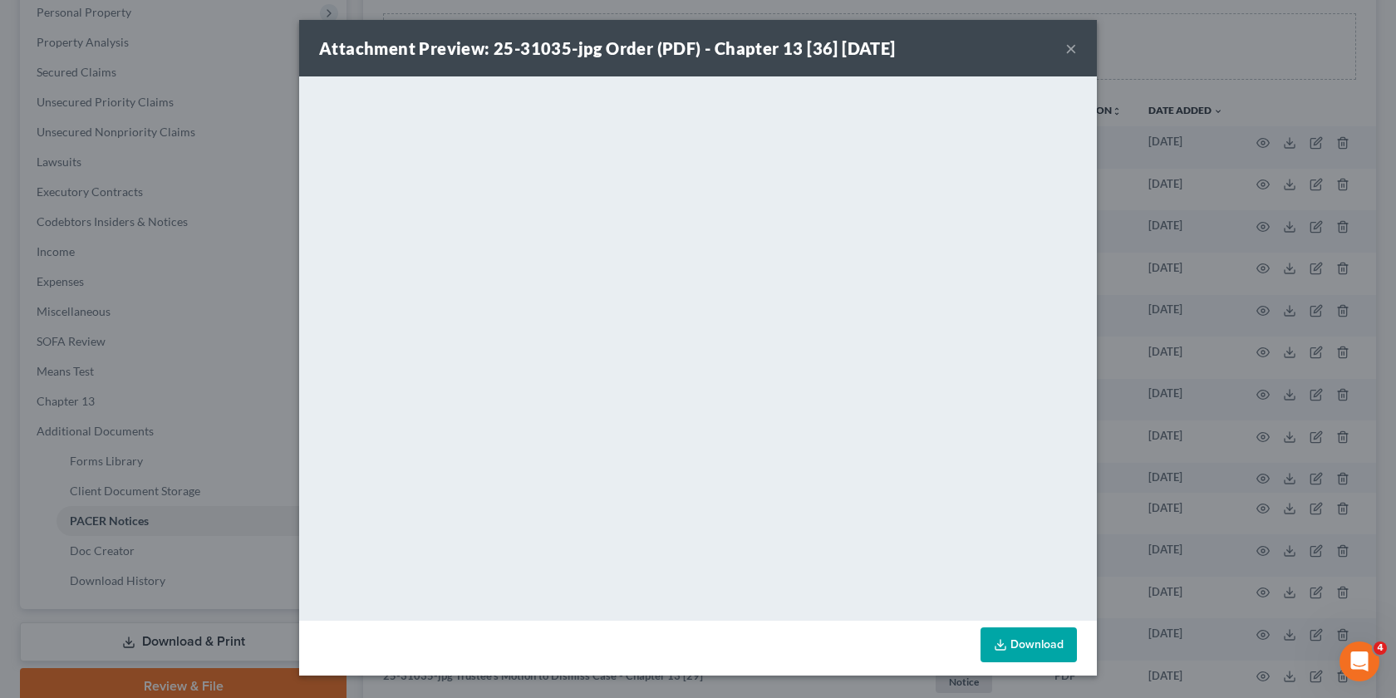
click at [1199, 210] on div "Attachment Preview: 25-31035-jpg Order (PDF) - Chapter 13 [36] [DATE] × <object…" at bounding box center [698, 349] width 1396 height 698
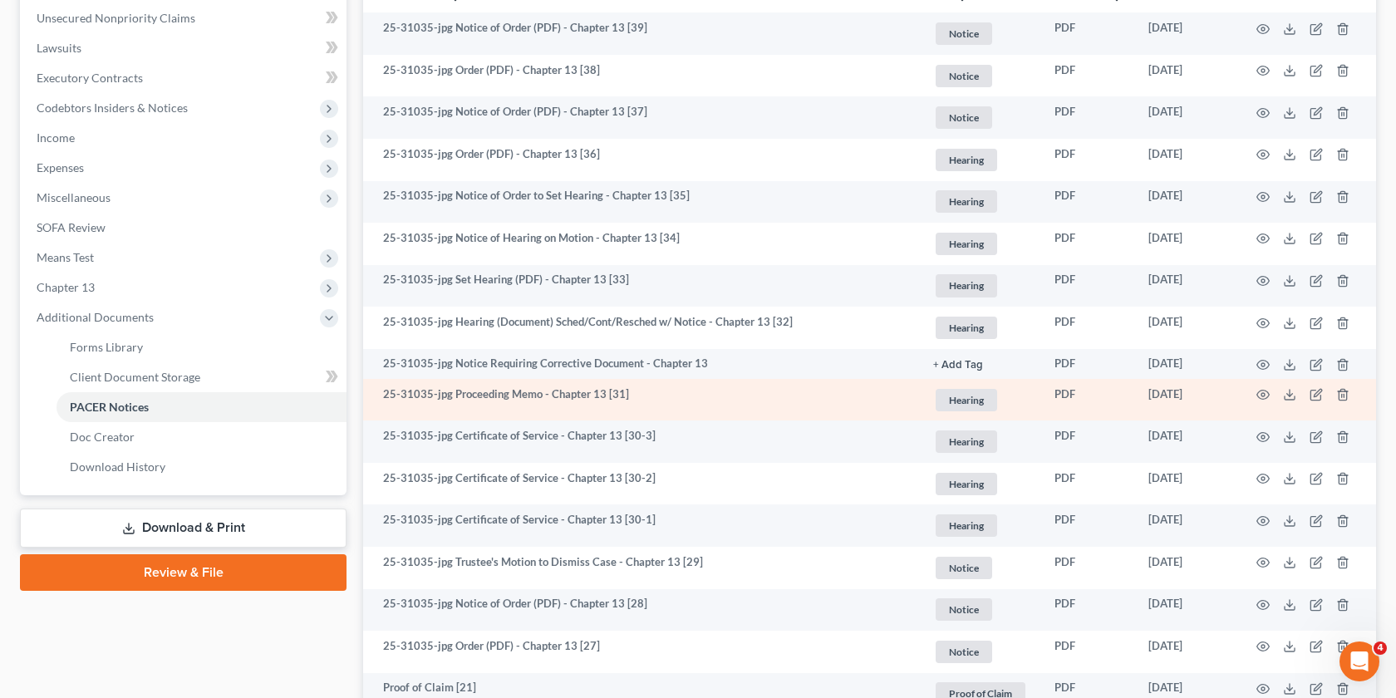
scroll to position [412, 0]
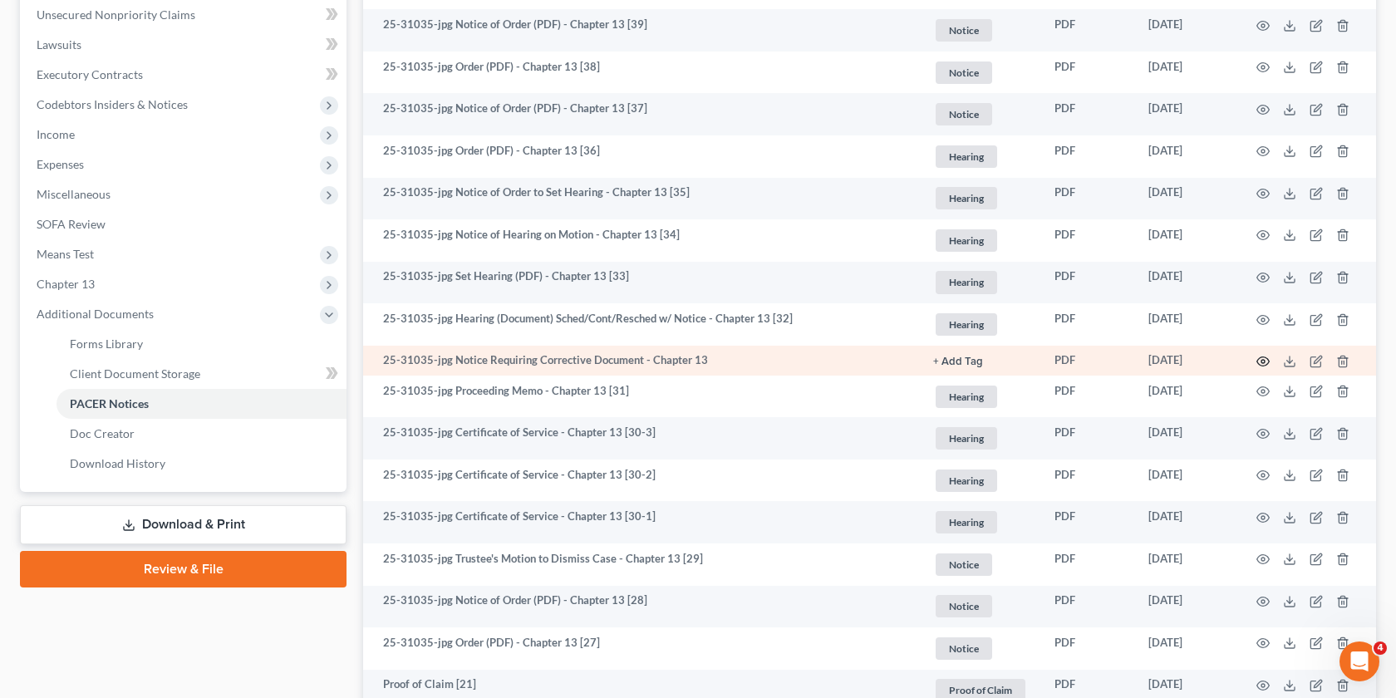
click at [1266, 357] on icon "button" at bounding box center [1264, 361] width 12 height 9
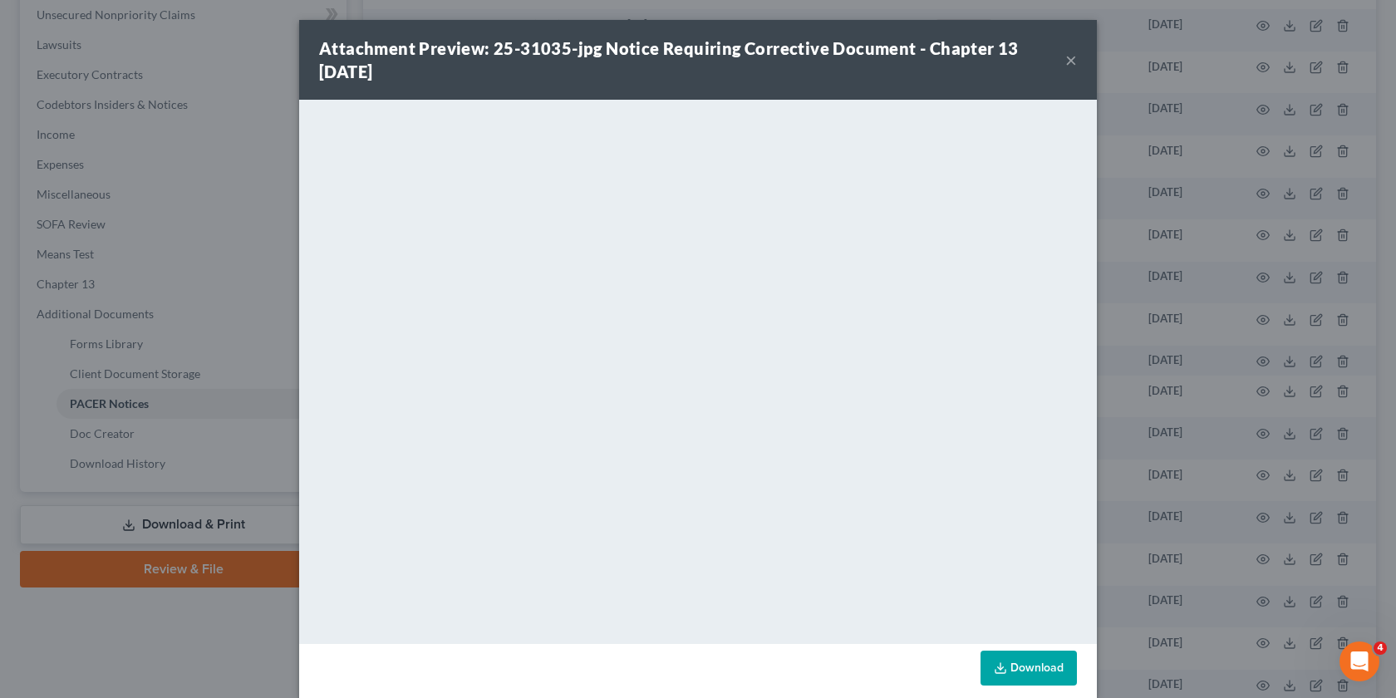
click at [1179, 348] on div "Attachment Preview: 25-31035-jpg Notice Requiring Corrective Document - Chapter…" at bounding box center [698, 349] width 1396 height 698
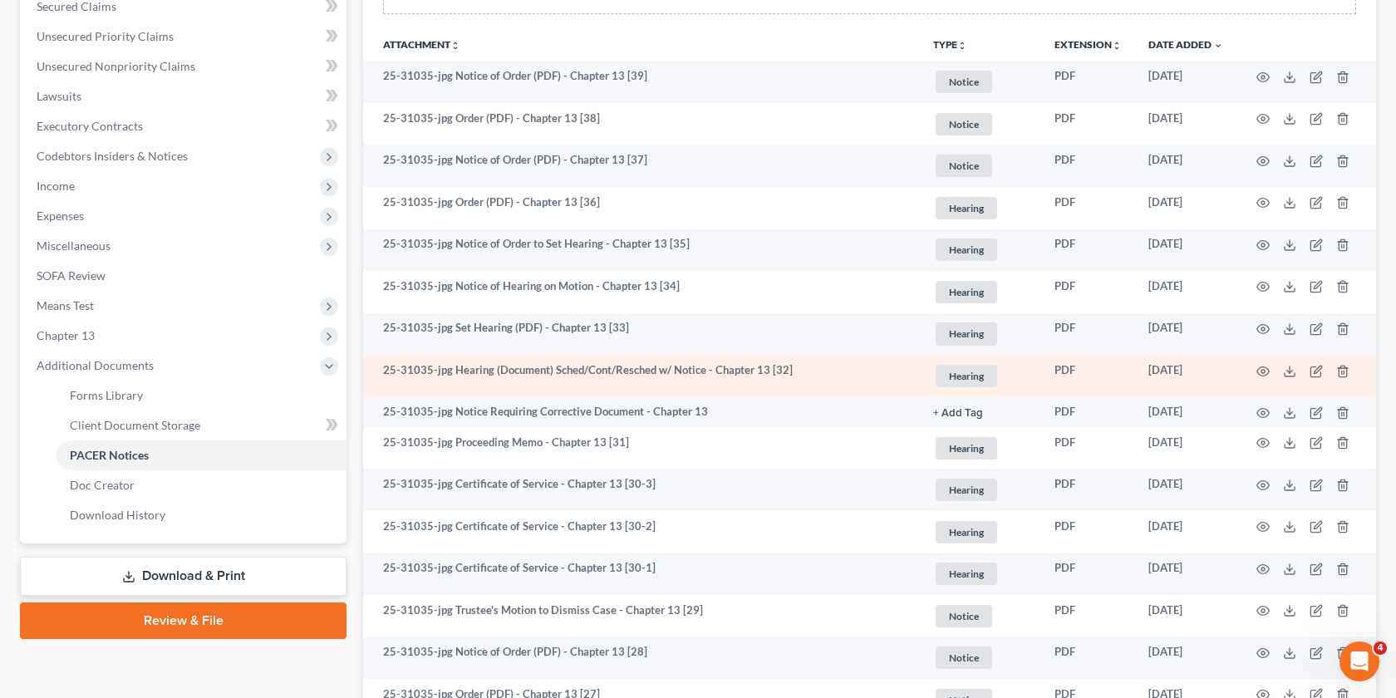
scroll to position [357, 0]
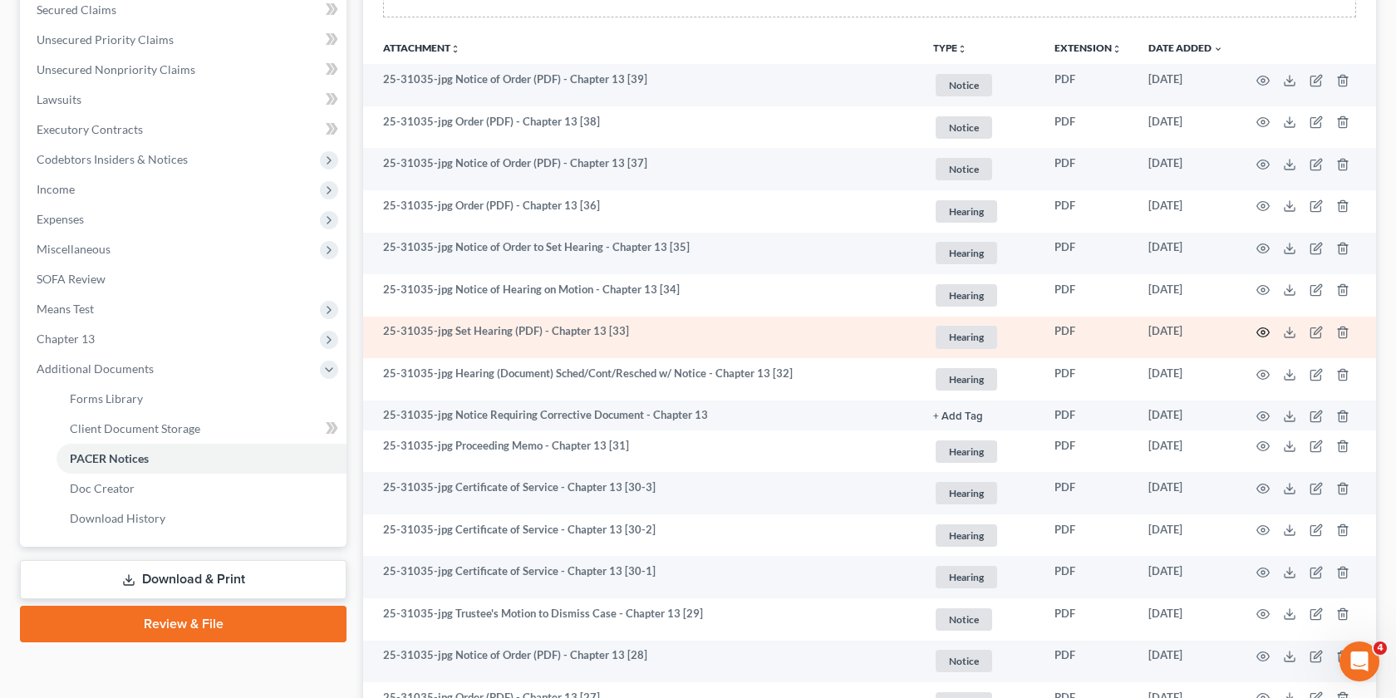
click at [1259, 326] on icon "button" at bounding box center [1263, 332] width 13 height 13
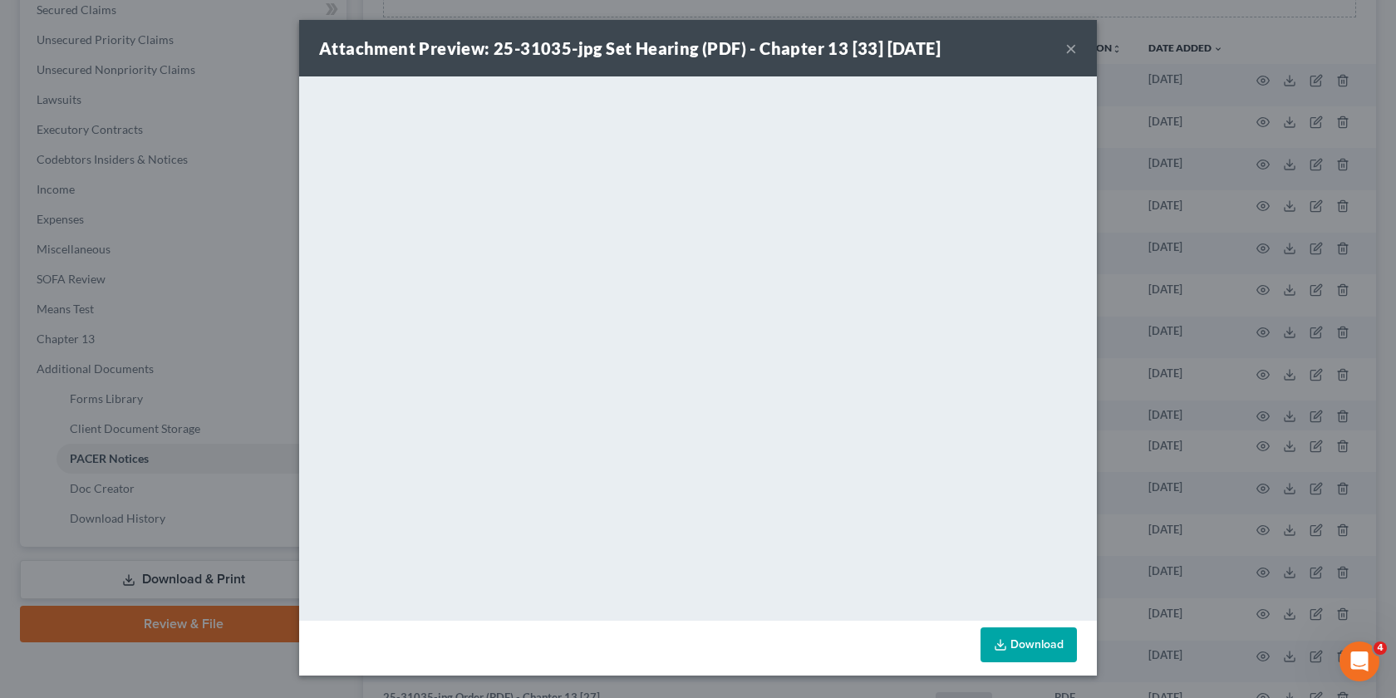
click at [1135, 374] on div "Attachment Preview: 25-31035-jpg Set Hearing (PDF) - Chapter 13 [33] [DATE] × D…" at bounding box center [698, 349] width 1396 height 698
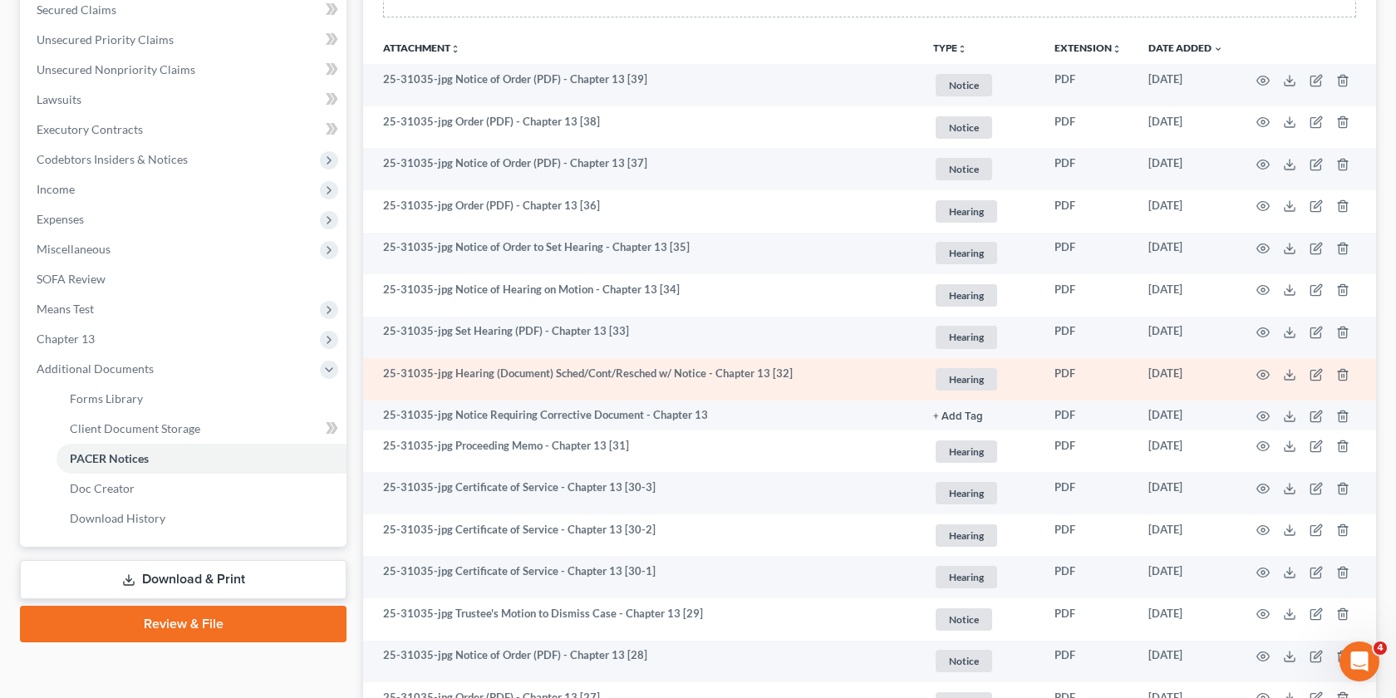
scroll to position [209, 0]
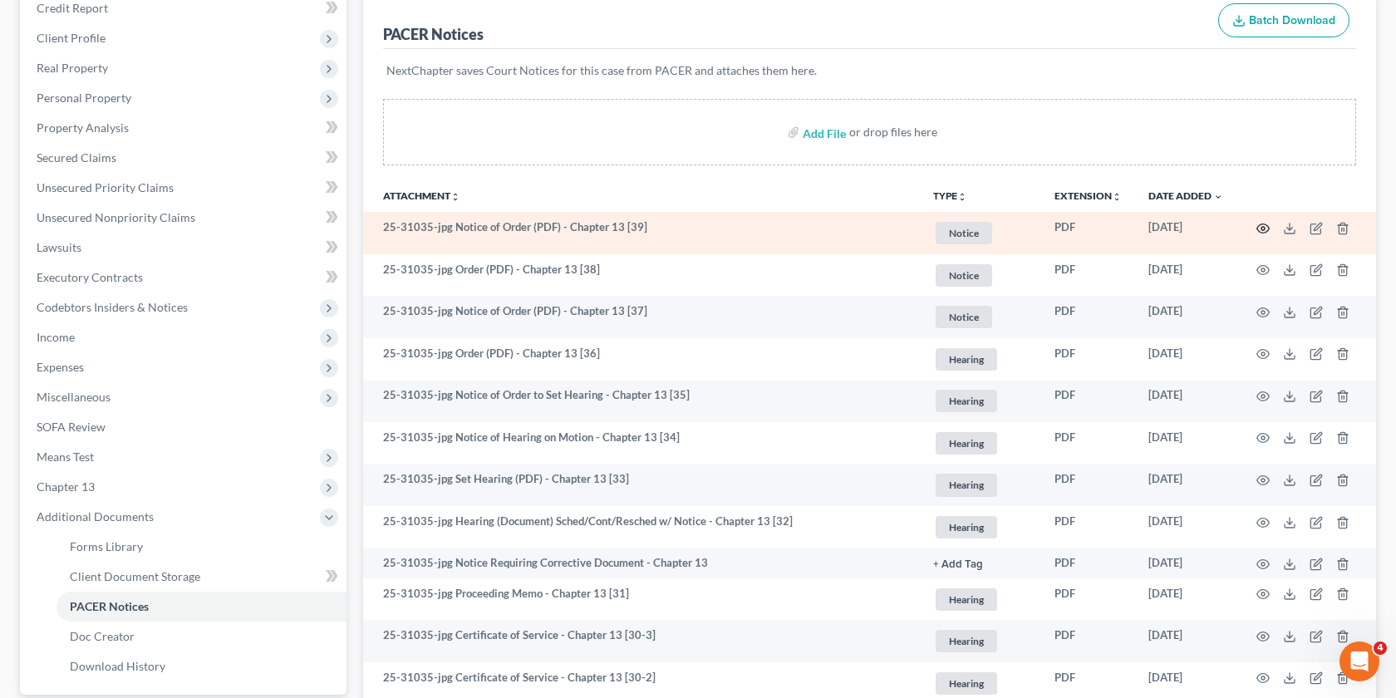
click at [1263, 230] on icon "button" at bounding box center [1263, 228] width 13 height 13
